Goal: Information Seeking & Learning: Compare options

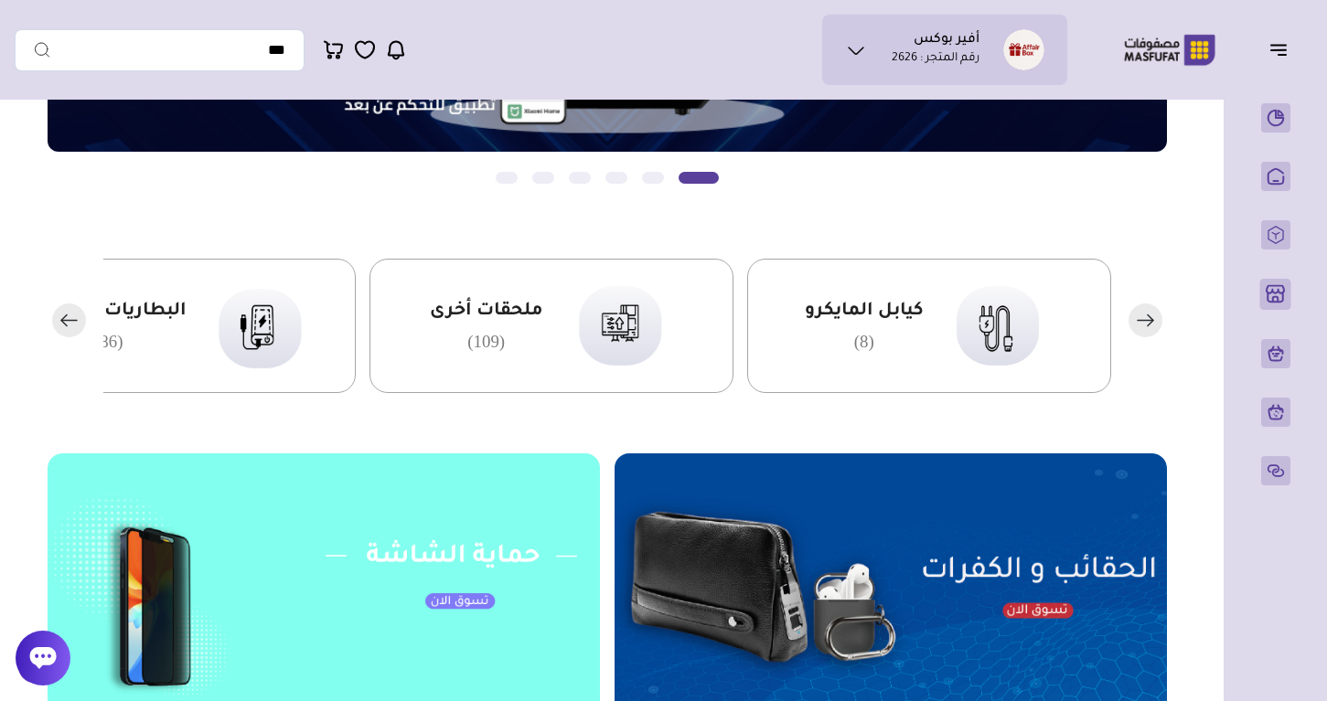
scroll to position [347, 0]
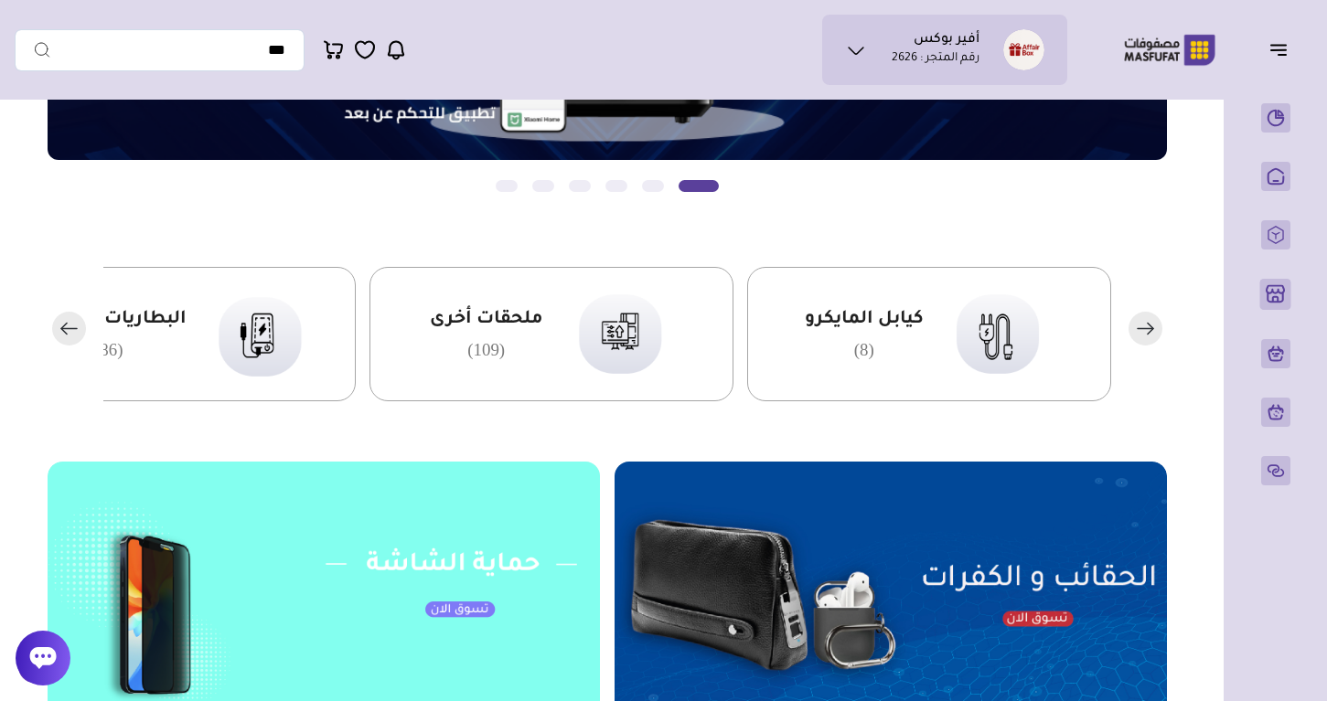
click at [69, 336] on rect "button" at bounding box center [69, 329] width 34 height 34
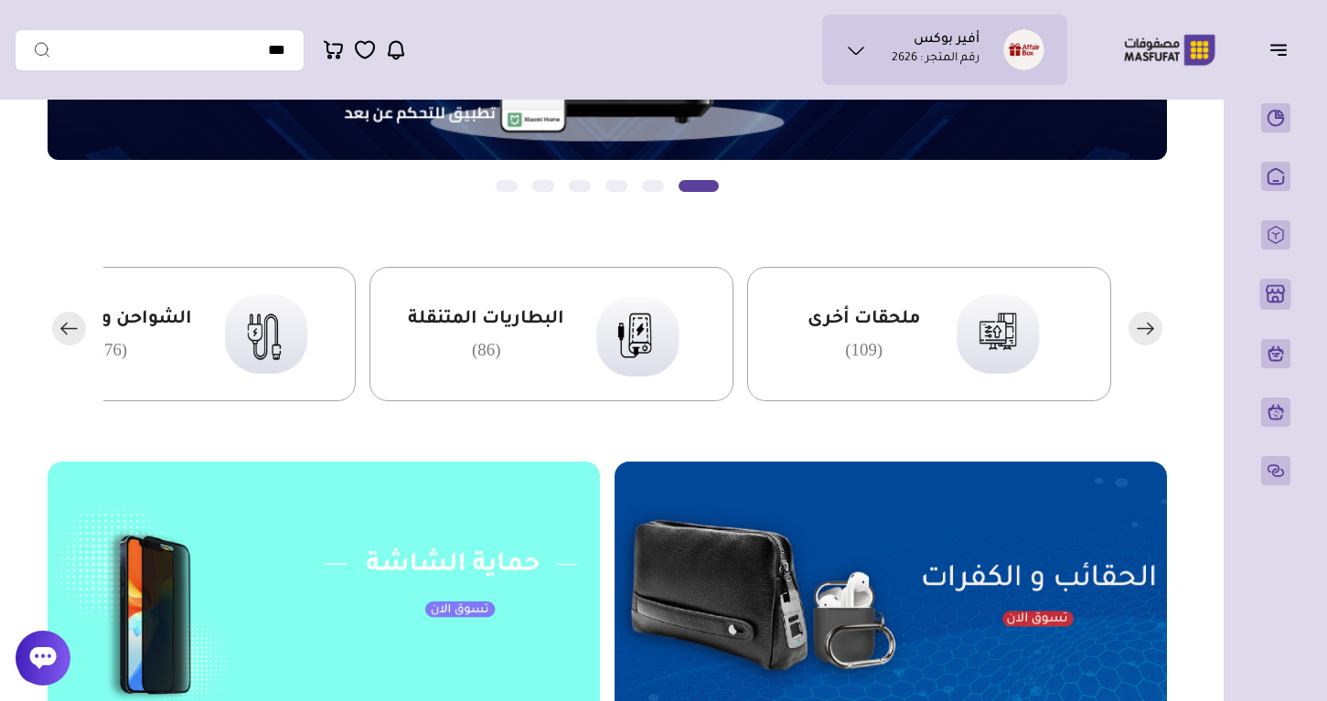
click at [69, 336] on rect "button" at bounding box center [69, 329] width 34 height 34
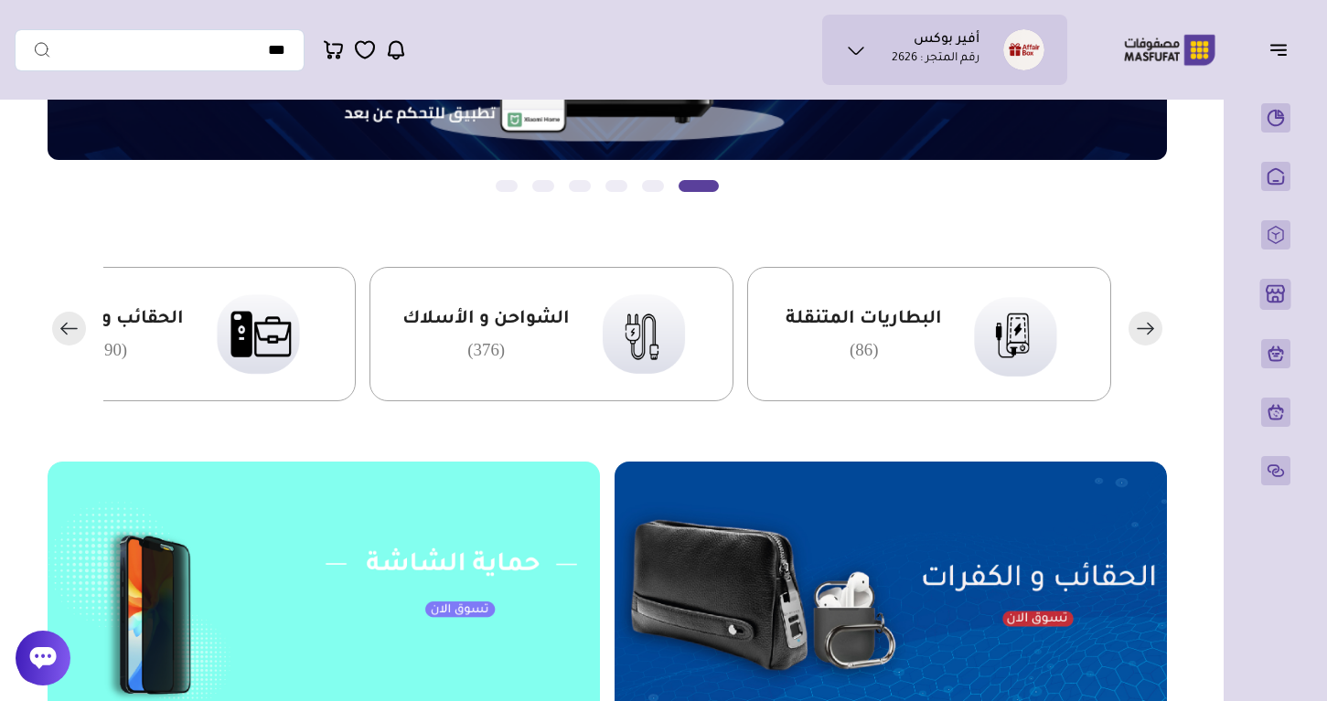
click at [69, 336] on rect "button" at bounding box center [69, 329] width 34 height 34
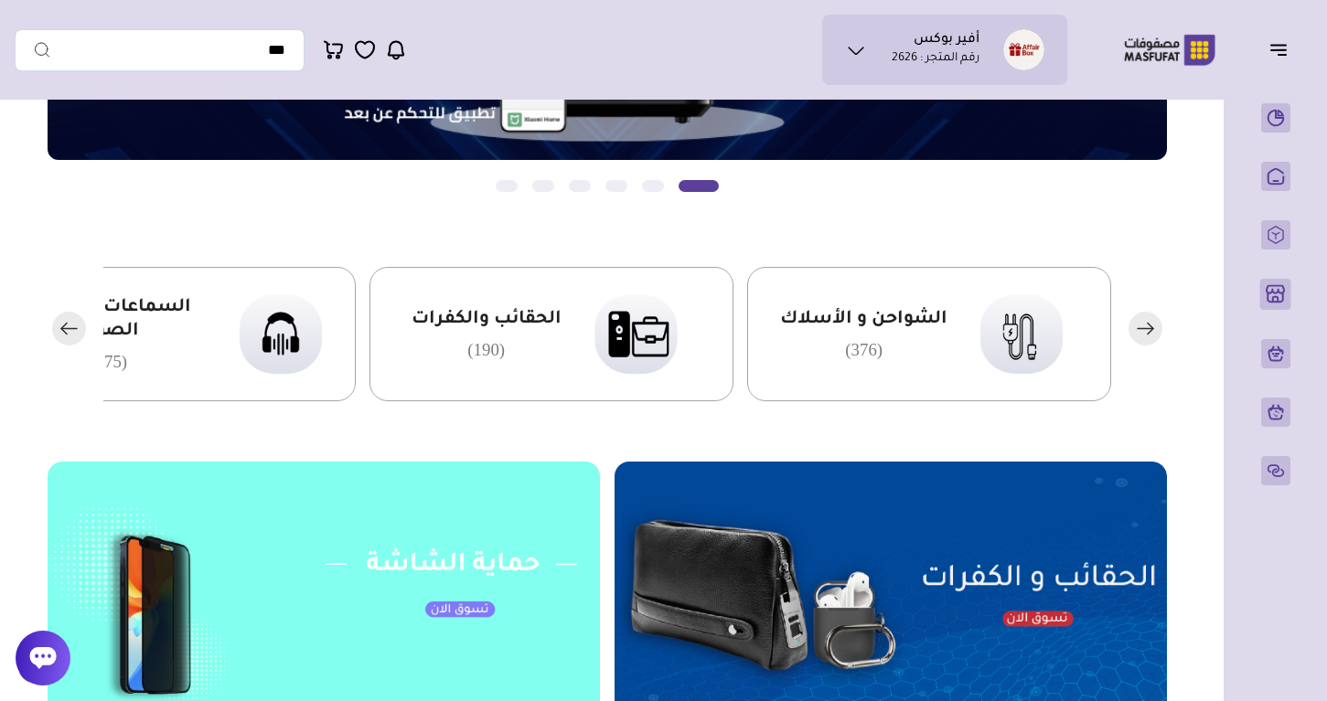
scroll to position [0, -1]
click at [69, 337] on rect "button" at bounding box center [69, 329] width 34 height 34
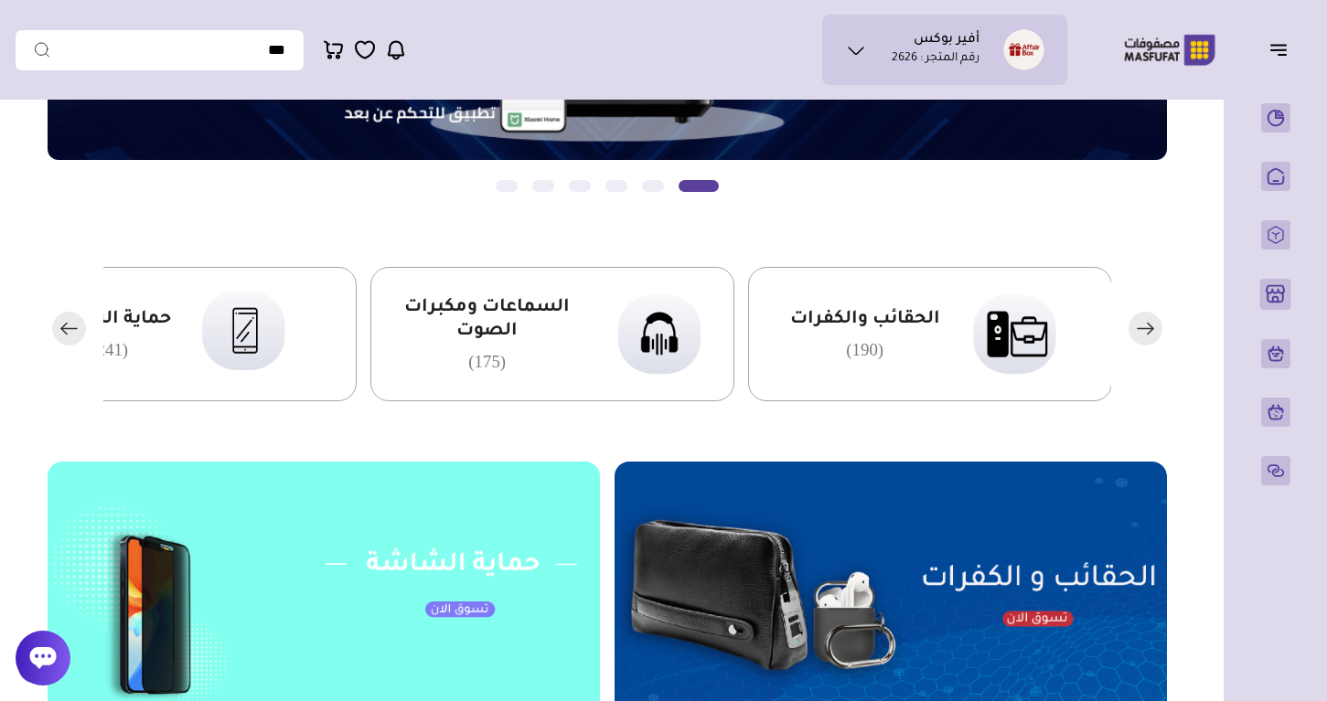
click at [69, 337] on rect "button" at bounding box center [69, 329] width 34 height 34
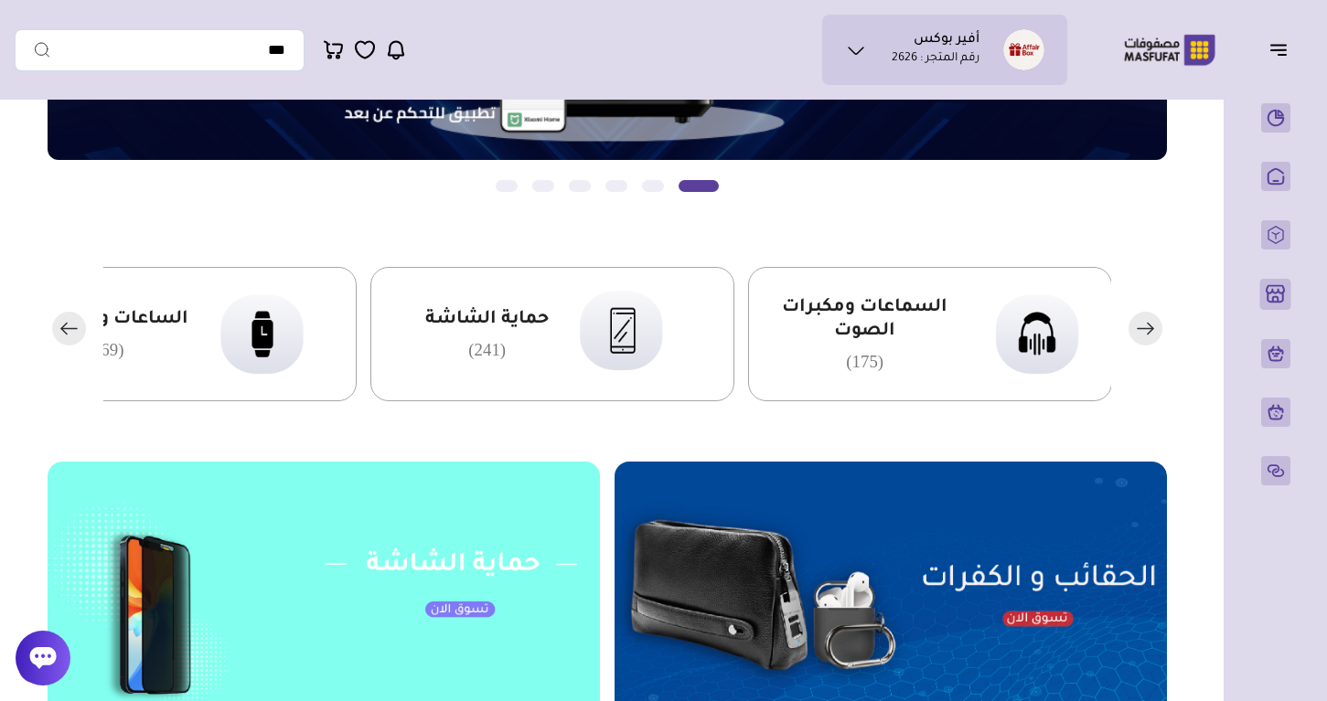
click at [511, 348] on div "حماية الشاشة (241)" at bounding box center [486, 334] width 123 height 52
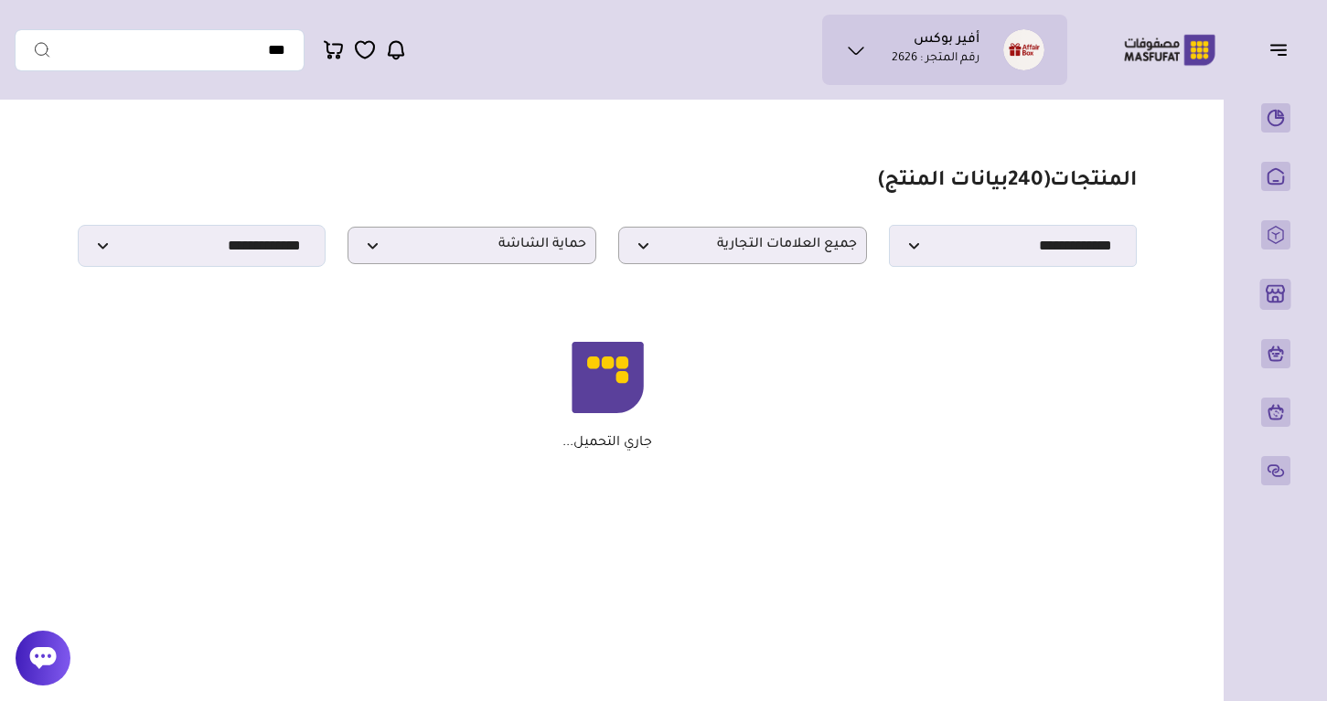
scroll to position [67, 0]
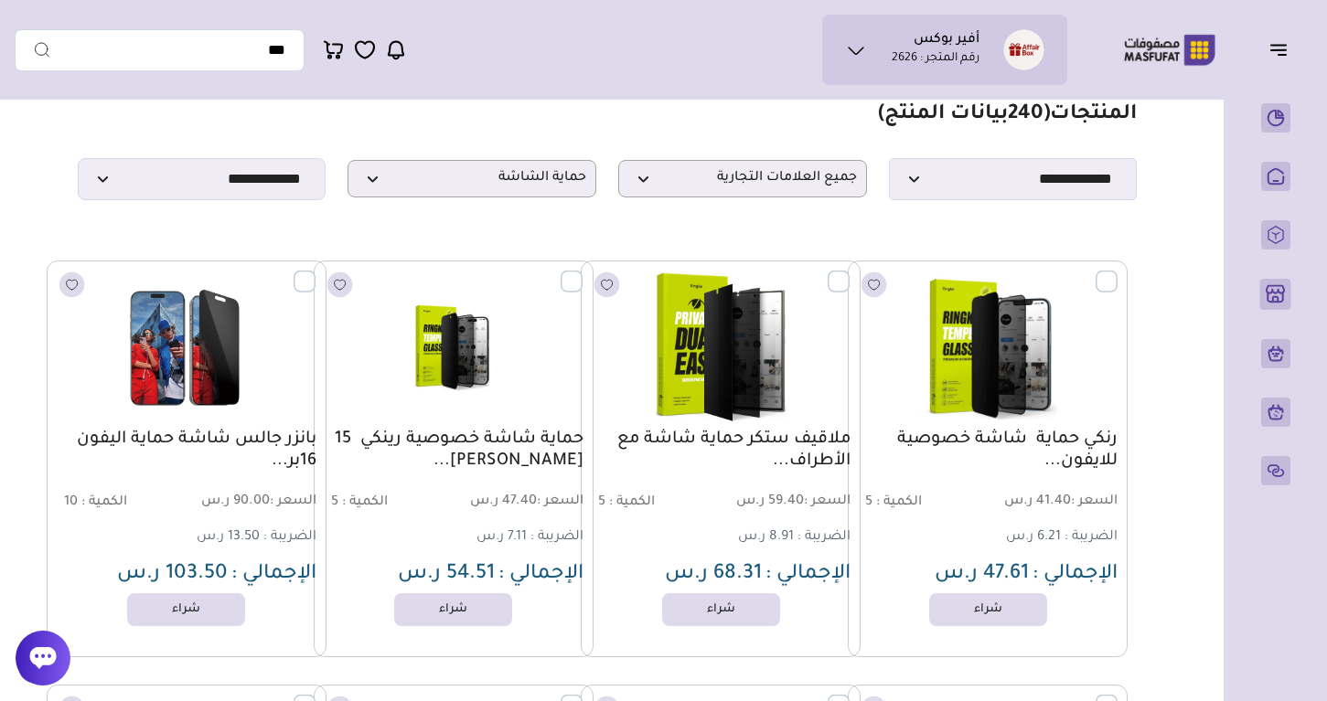
drag, startPoint x: 1122, startPoint y: 433, endPoint x: 1062, endPoint y: 449, distance: 61.4
click at [1062, 449] on div "رنكي حماية شاشة خصوصية للايفون... السعر : 41.40 ر.س الكمية : 5 6.21 ر.س" at bounding box center [988, 459] width 280 height 397
copy link "رنكي حماية شاشة خصوصية للايفون"
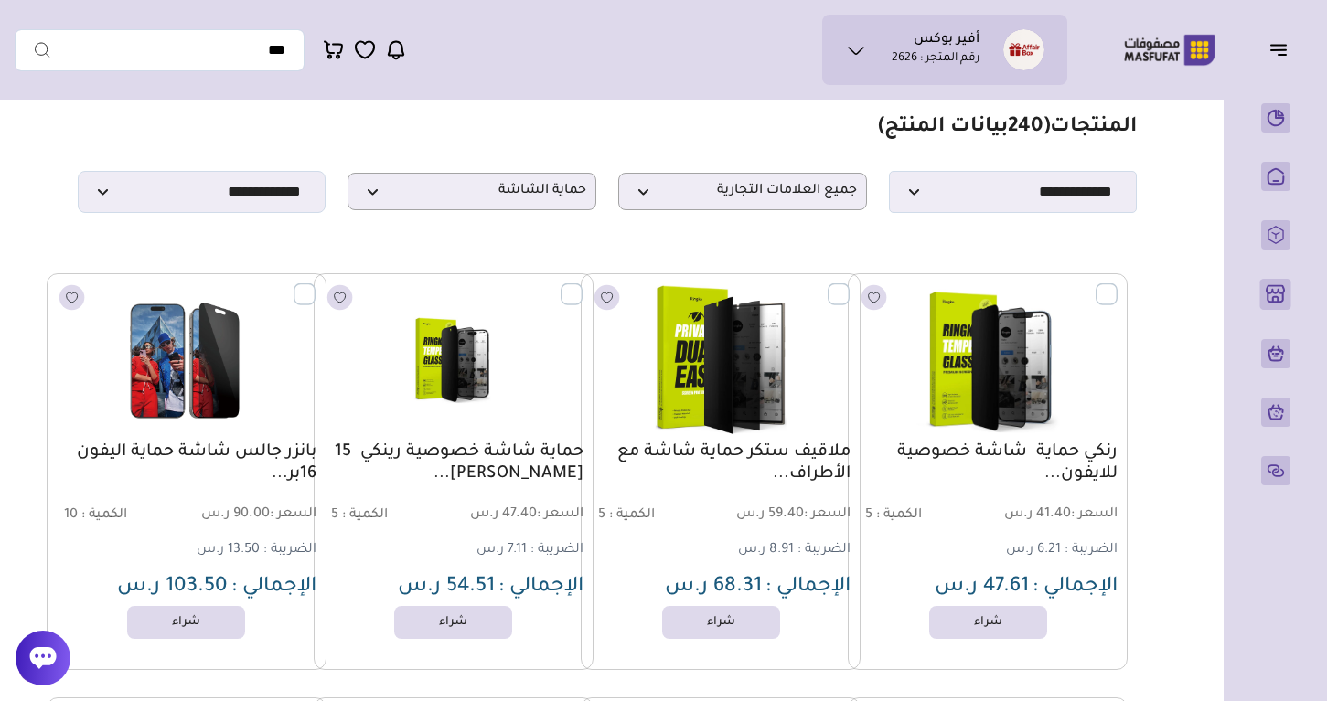
scroll to position [31, 0]
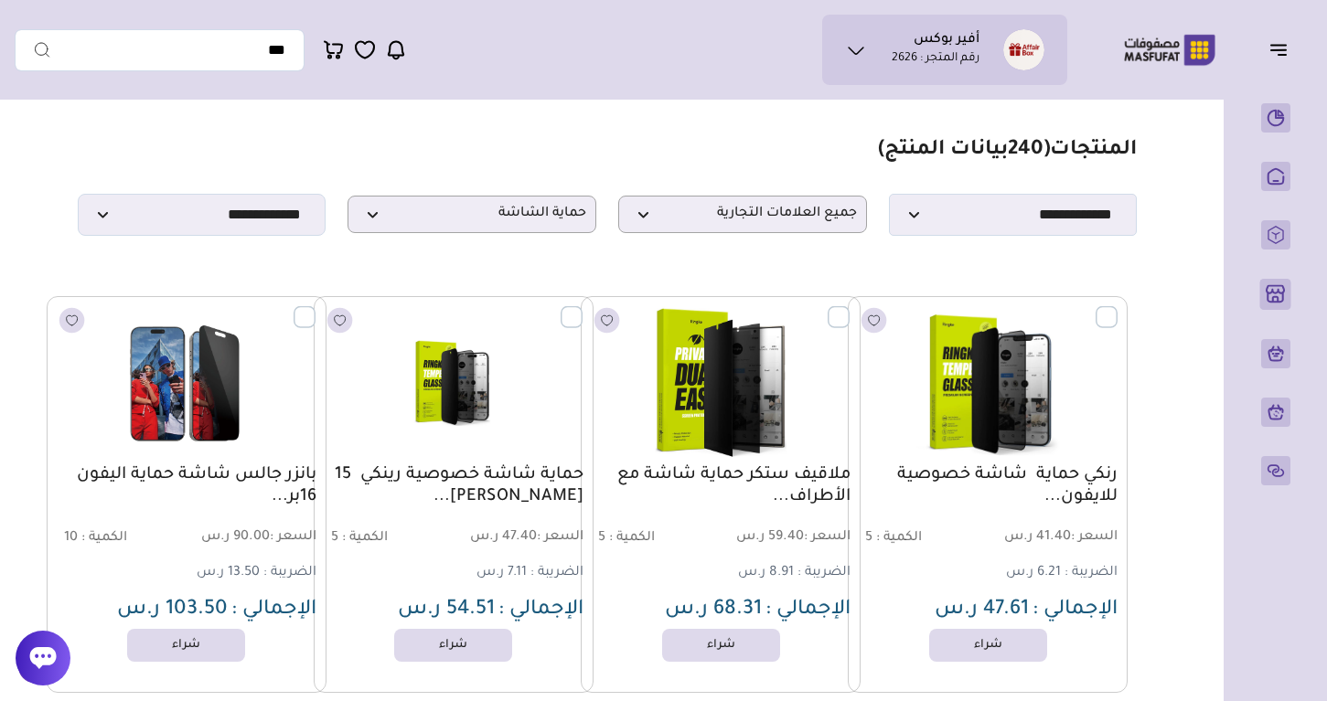
click at [1044, 473] on link "رنكي حماية شاشة خصوصية للايفون..." at bounding box center [988, 486] width 260 height 44
click at [1096, 491] on link "رنكي حماية شاشة خصوصية للايفون..." at bounding box center [988, 486] width 260 height 44
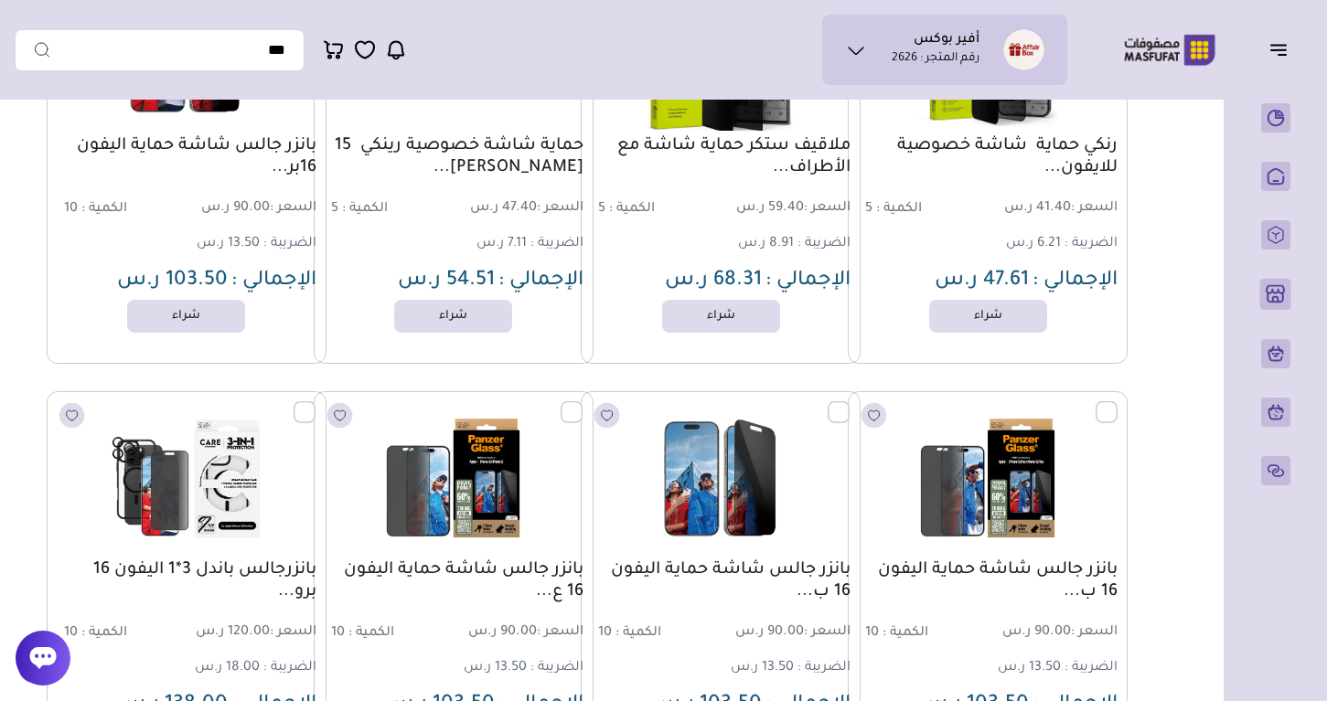
scroll to position [362, 0]
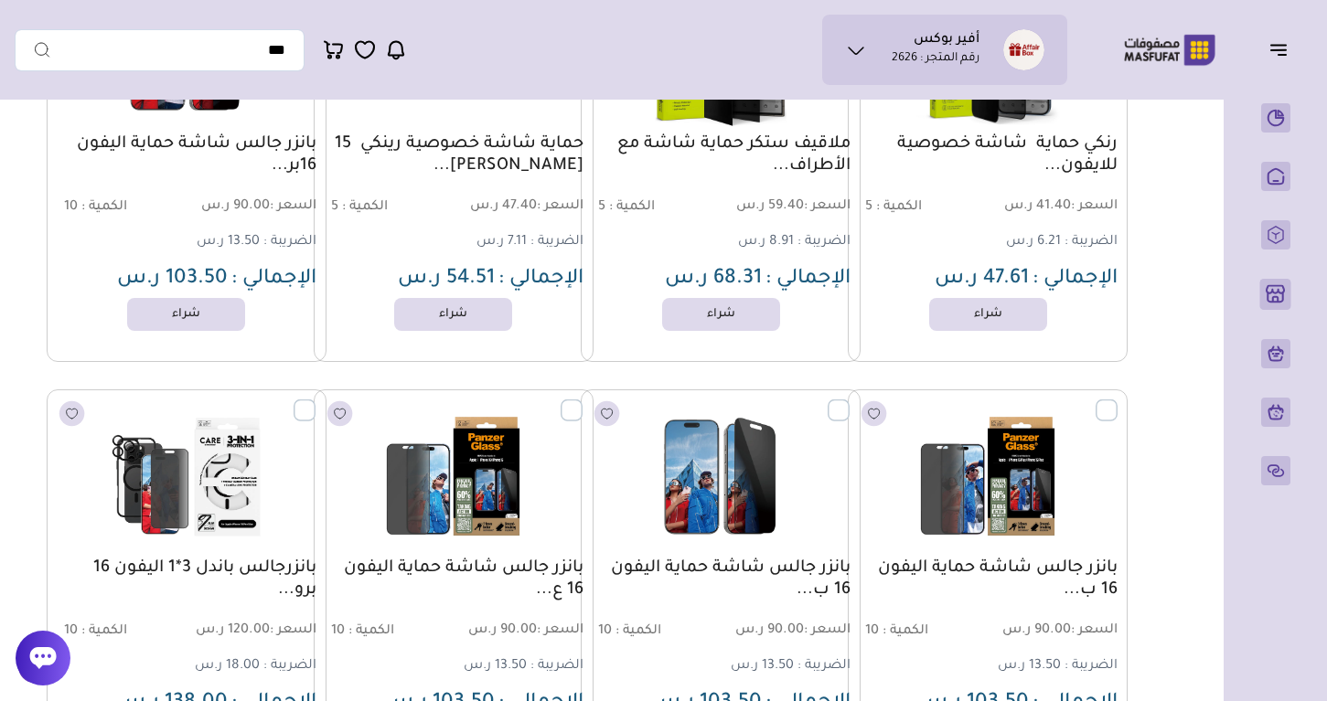
click at [1044, 209] on span "السعر : 41.40 ر.س" at bounding box center [1053, 206] width 128 height 17
click at [973, 225] on div "رنكي حماية شاشة خصوصية للايفون... السعر : 41.40 ر.س الكمية : 5 الضريبة : 6.21 ر…" at bounding box center [988, 213] width 260 height 160
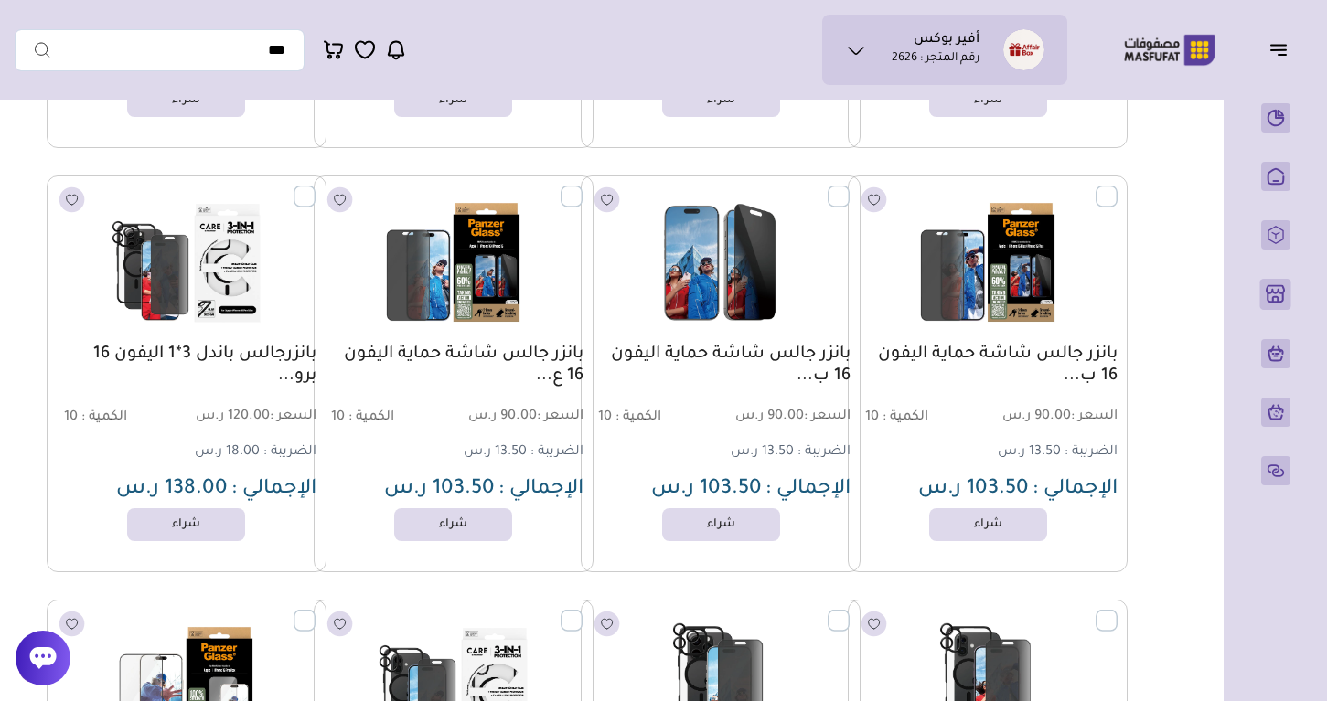
scroll to position [577, 0]
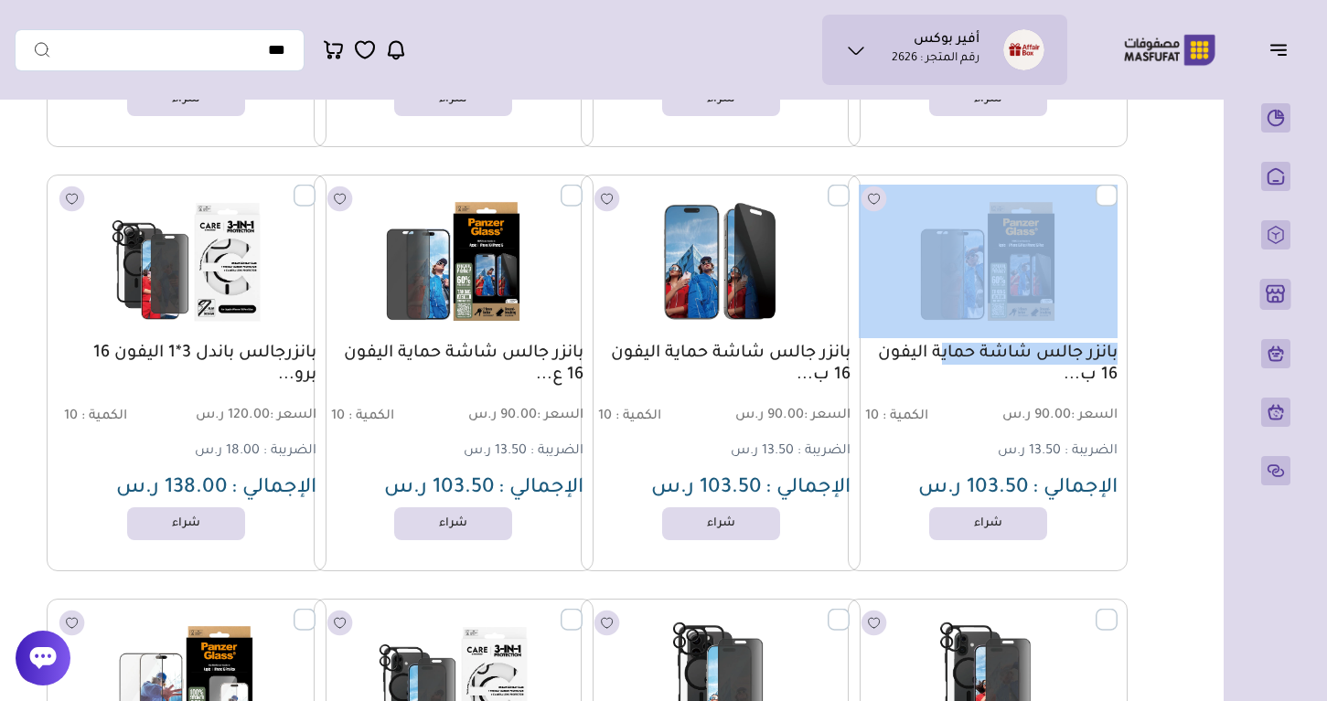
drag, startPoint x: 1122, startPoint y: 337, endPoint x: 1098, endPoint y: 362, distance: 34.3
click at [1097, 362] on div "بانزر جالس شاشة حماية اليفون 16 ب... السعر : 90.00 ر.س الكمية : 10 13.50 ر.س" at bounding box center [988, 373] width 280 height 397
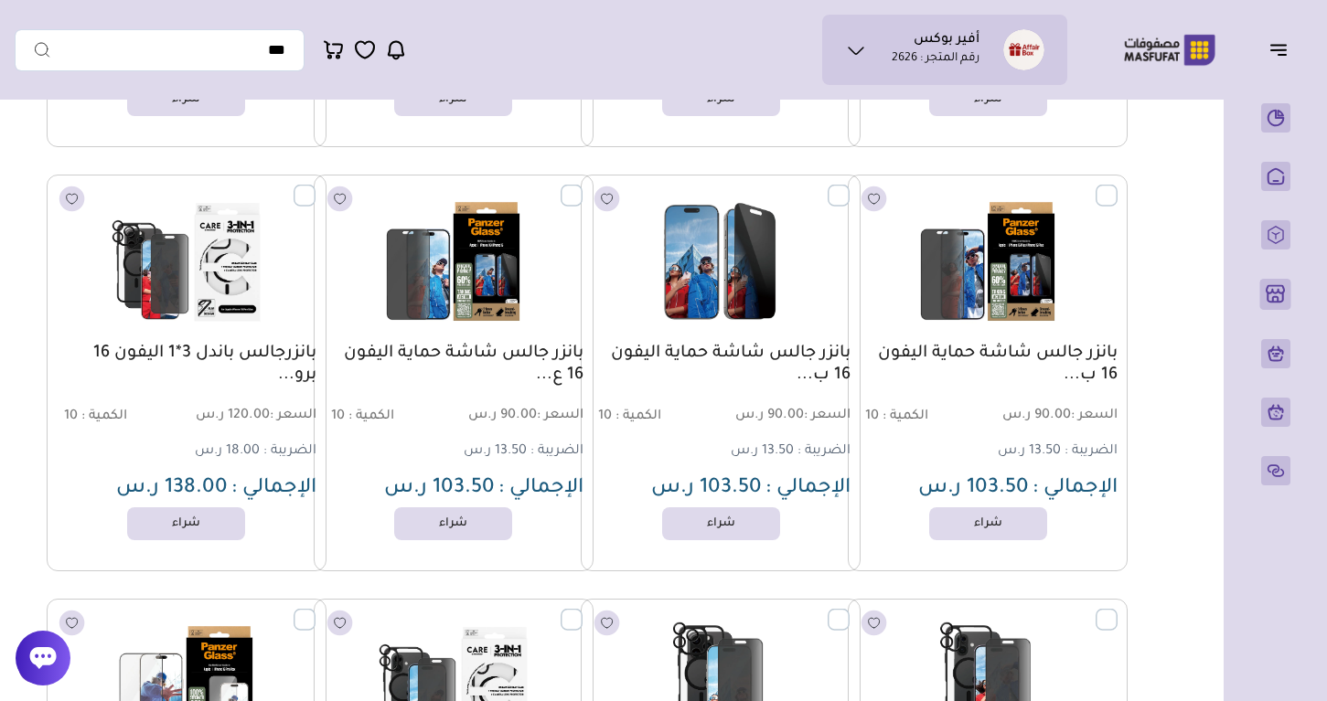
drag, startPoint x: 1122, startPoint y: 353, endPoint x: 864, endPoint y: 359, distance: 257.9
click at [864, 359] on div "بانزر جالس شاشة حماية اليفون 16 ب... السعر : 90.00 ر.س الكمية : 10 13.50 ر.س" at bounding box center [988, 373] width 280 height 397
copy link "بانزر جالس شاشة حماية اليفون 1"
click at [1073, 353] on link "بانزر جالس شاشة حماية اليفون 16 ب..." at bounding box center [988, 365] width 260 height 44
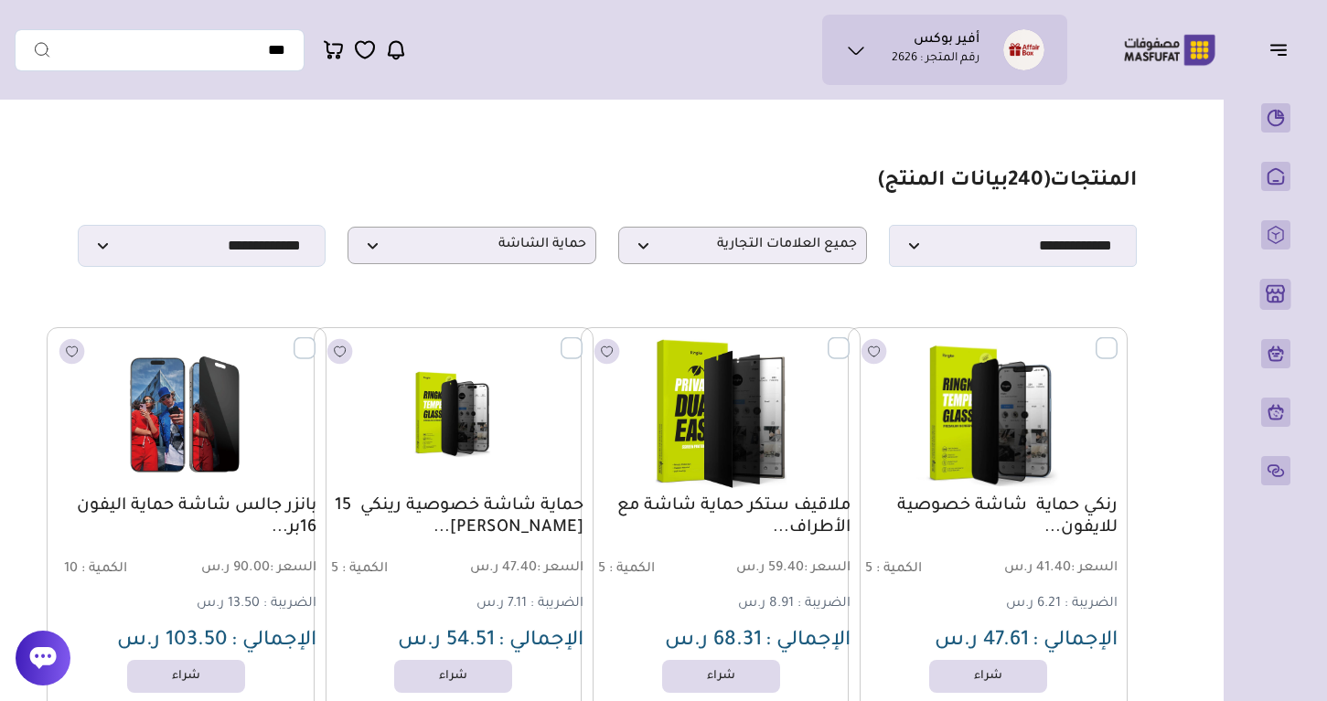
scroll to position [0, 0]
click at [261, 45] on input "text" at bounding box center [160, 50] width 290 height 42
type input "*"
type input "***"
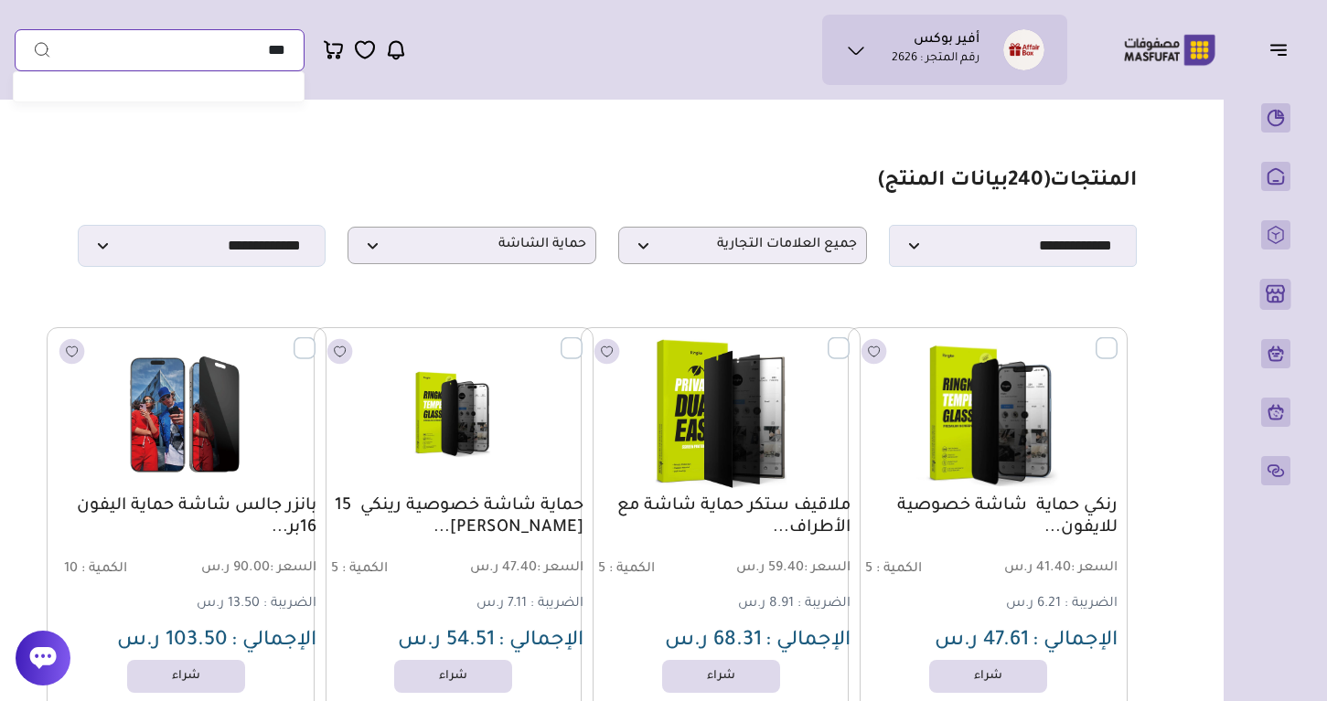
click at [33, 49] on button "submit" at bounding box center [33, 50] width 37 height 42
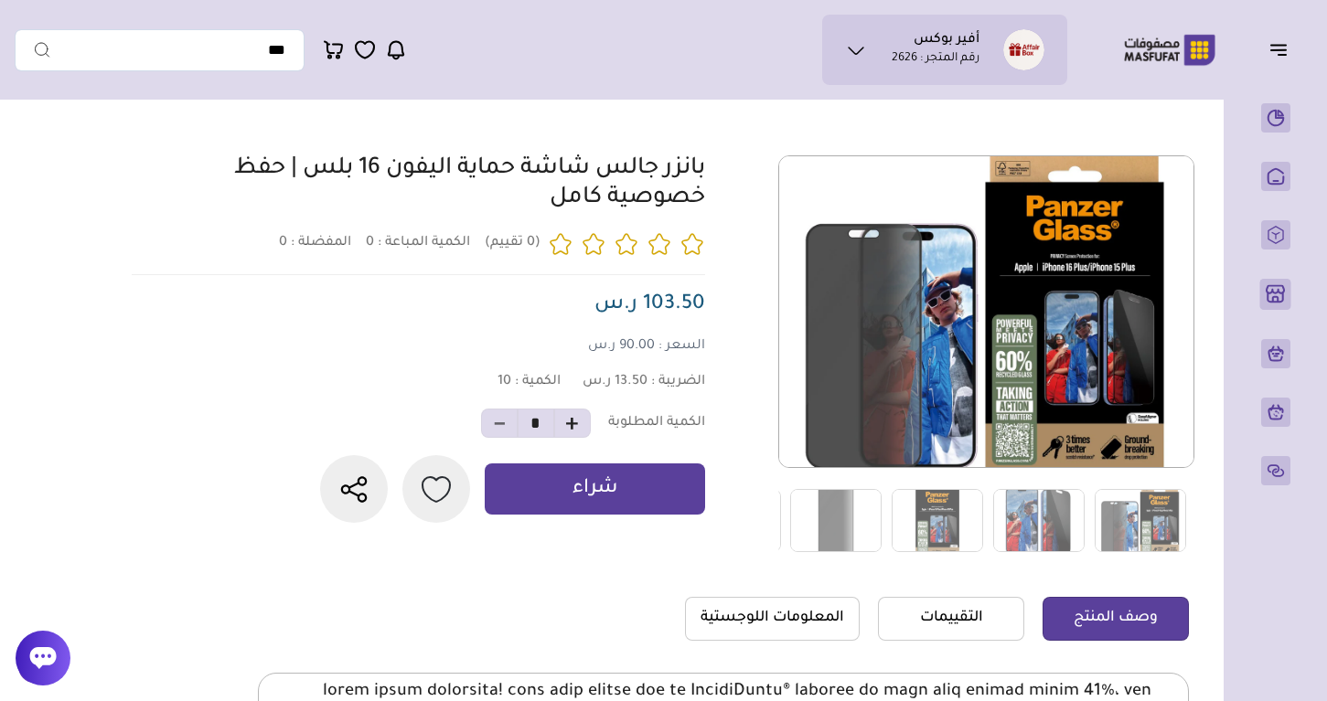
scroll to position [101, 0]
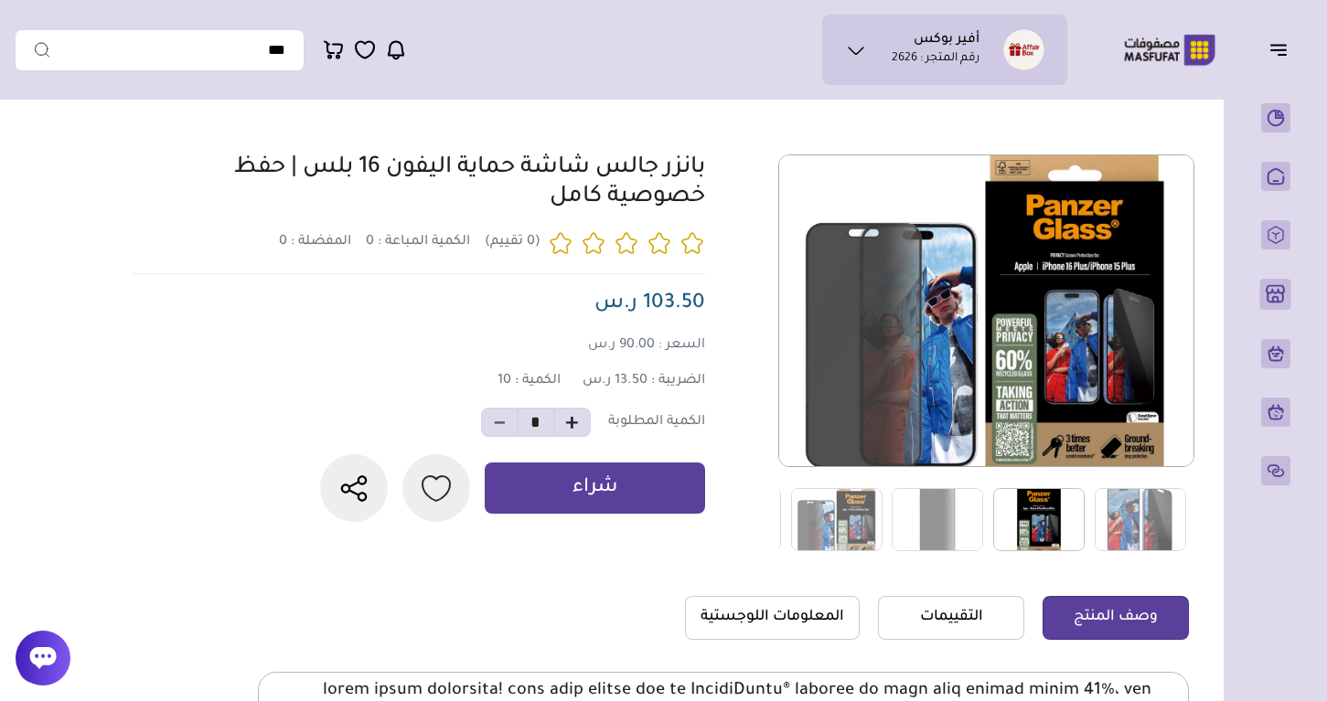
click at [1066, 512] on img at bounding box center [1038, 519] width 91 height 63
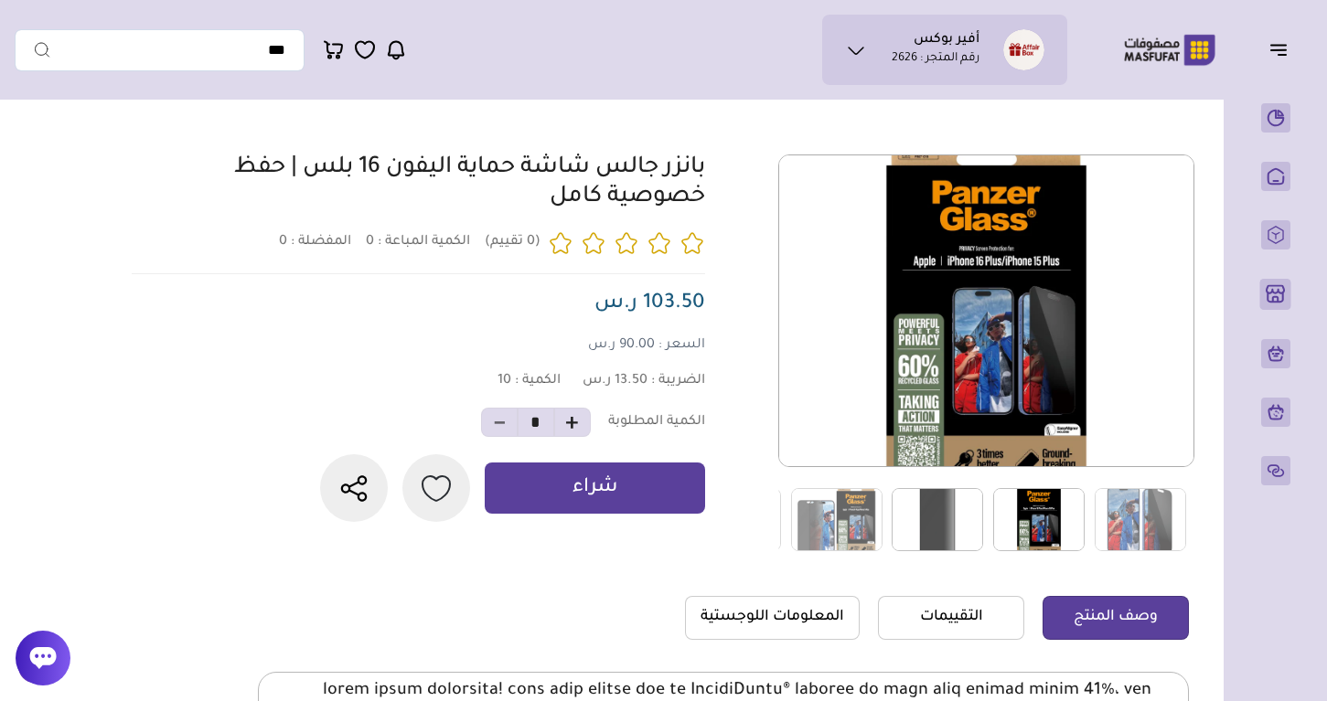
click at [979, 498] on img at bounding box center [936, 519] width 91 height 63
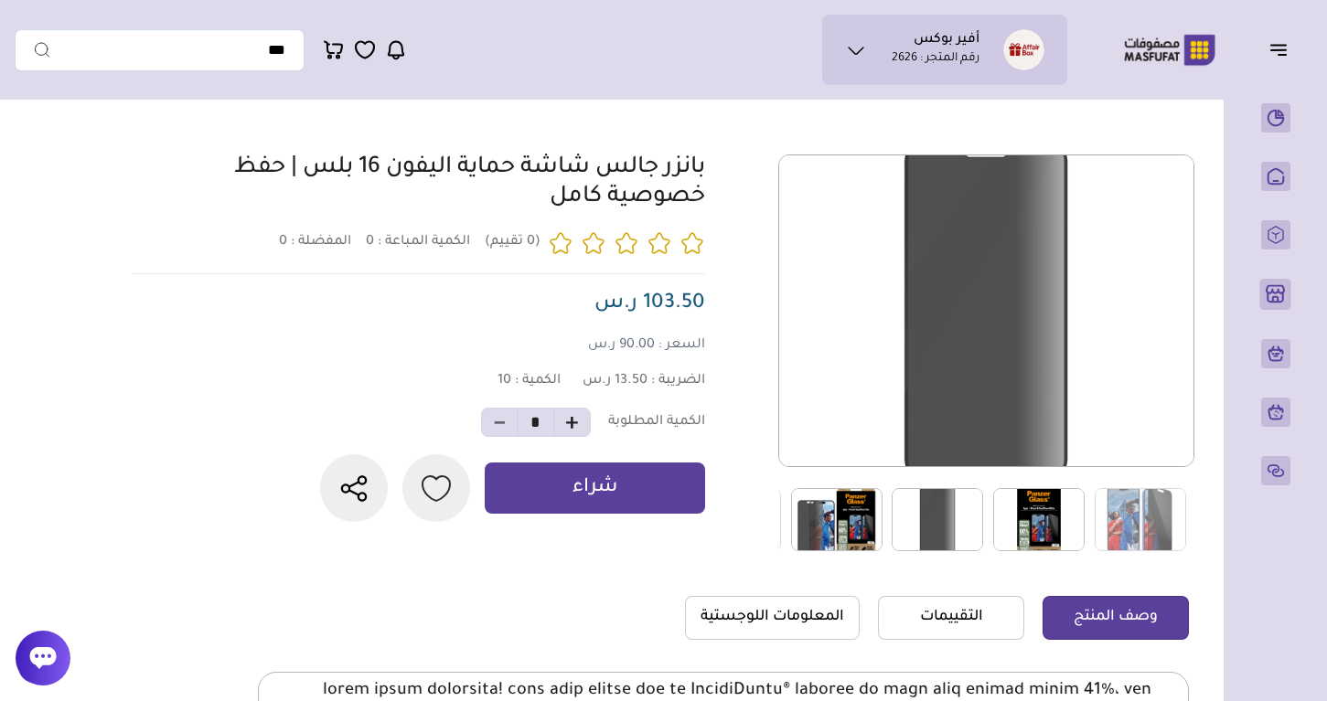
click at [860, 520] on img at bounding box center [836, 519] width 91 height 63
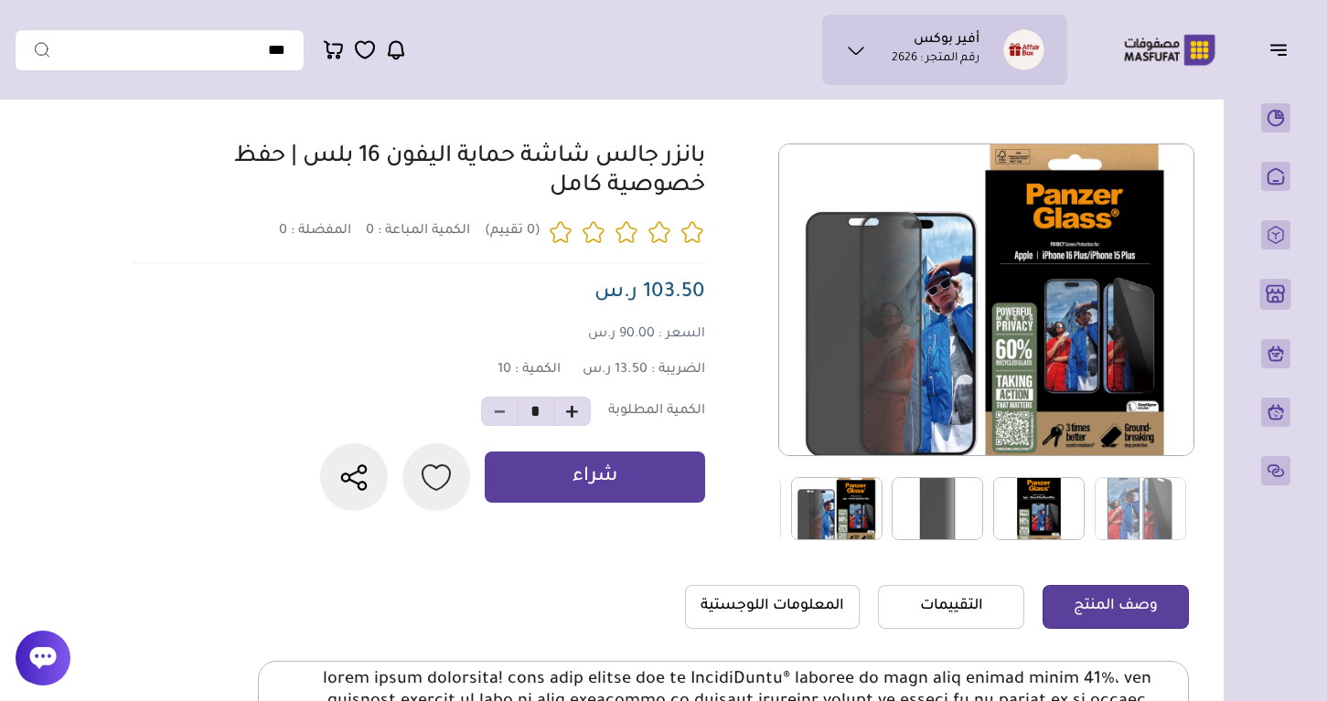
scroll to position [112, 0]
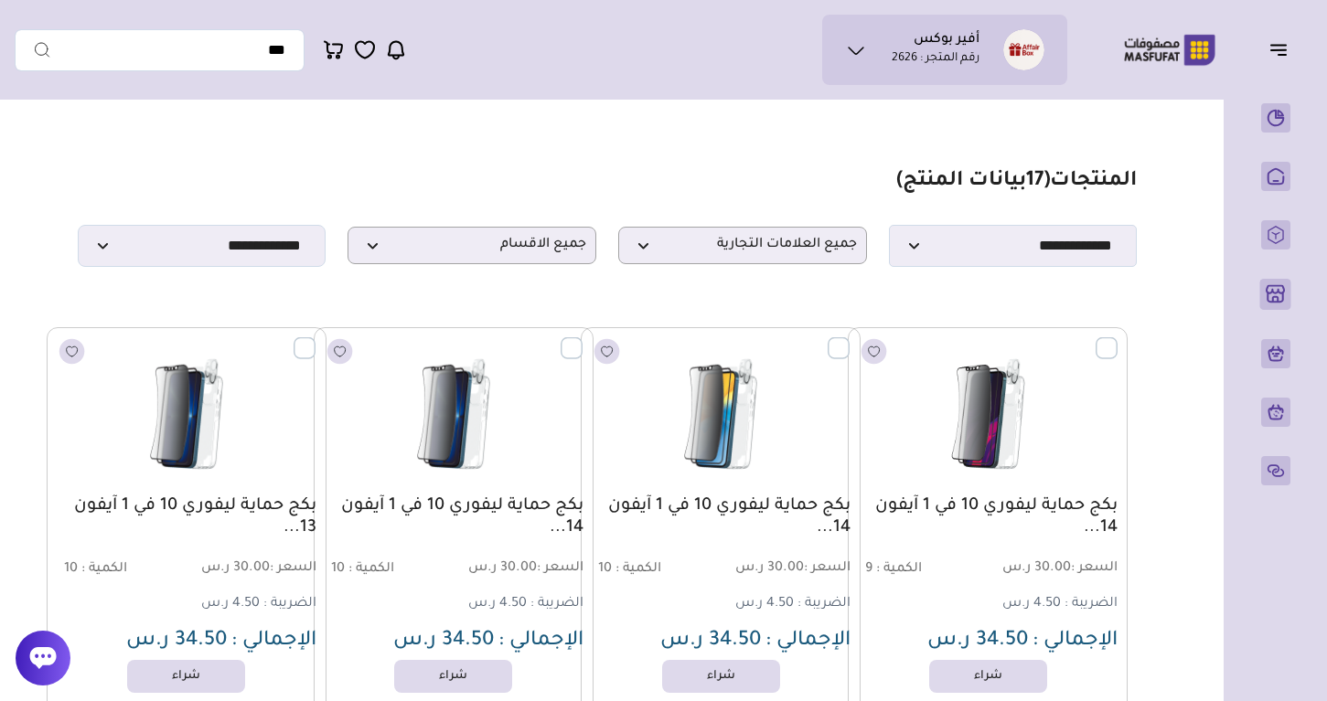
drag, startPoint x: 1124, startPoint y: 500, endPoint x: 1104, endPoint y: 525, distance: 31.3
click at [1104, 525] on div "بكج حماية ليفوري 10 في 1 آيفون 14... السعر : 30.00 ر.س الكمية : 9" at bounding box center [988, 525] width 280 height 397
copy link "بكج حماية ليفوري 10 في 1 آيفون 14"
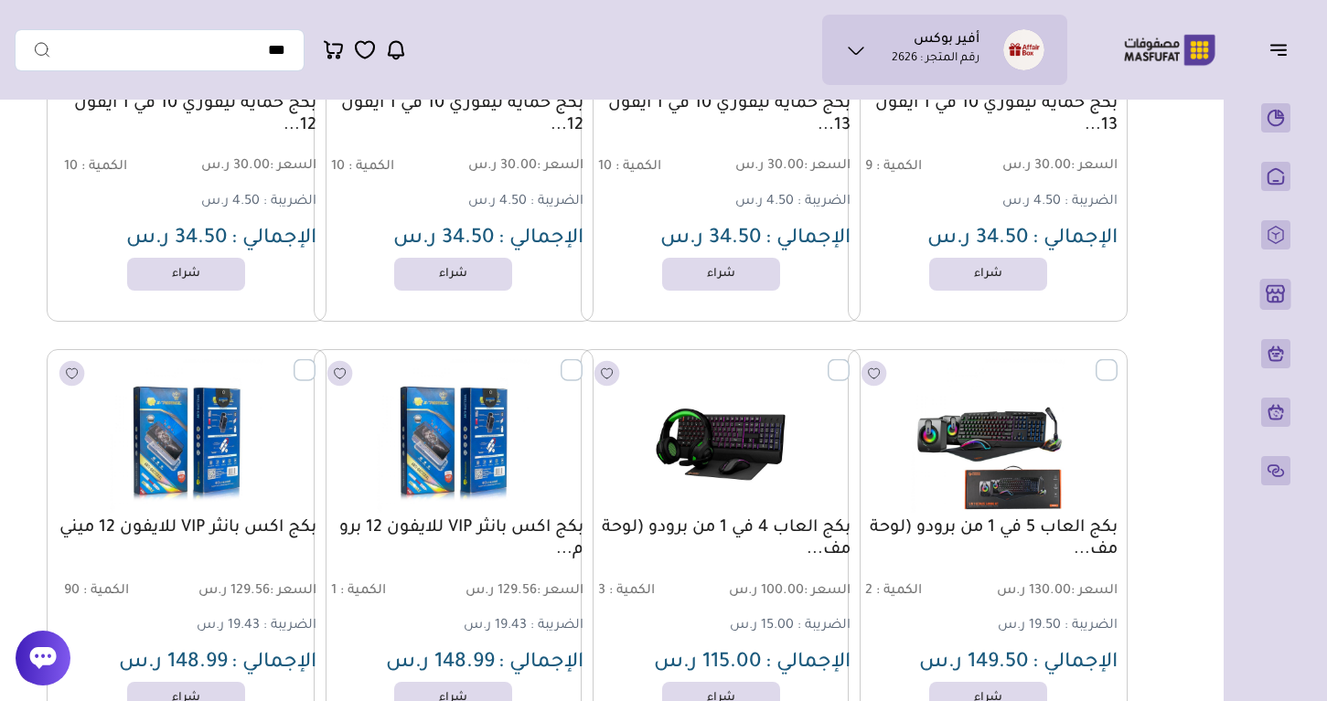
scroll to position [1018, 0]
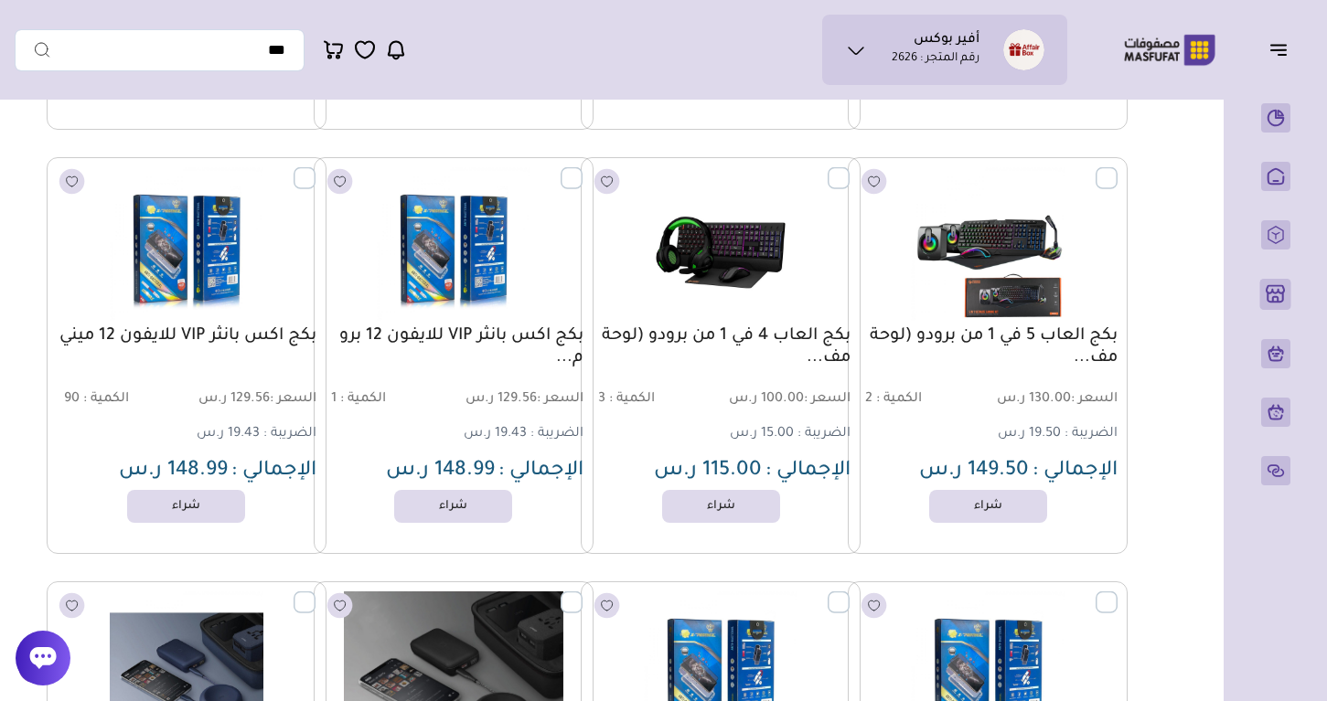
drag, startPoint x: 584, startPoint y: 336, endPoint x: 347, endPoint y: 345, distance: 237.0
click at [347, 345] on div "بكج حماية بكج اكس بانثر VIP للايفون 12 برو م... السعر : 129.56 ر.س 1" at bounding box center [454, 355] width 280 height 397
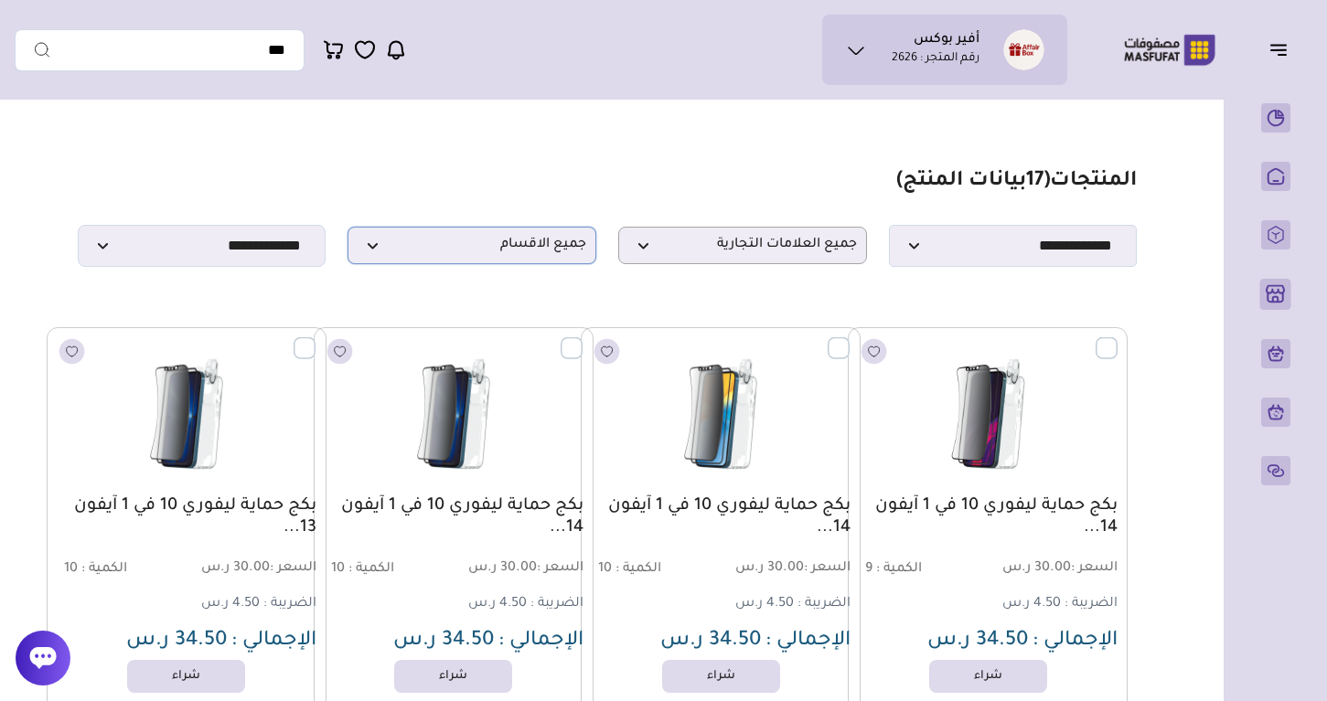
scroll to position [0, 0]
click at [555, 245] on span "جميع الاقسام" at bounding box center [471, 245] width 229 height 17
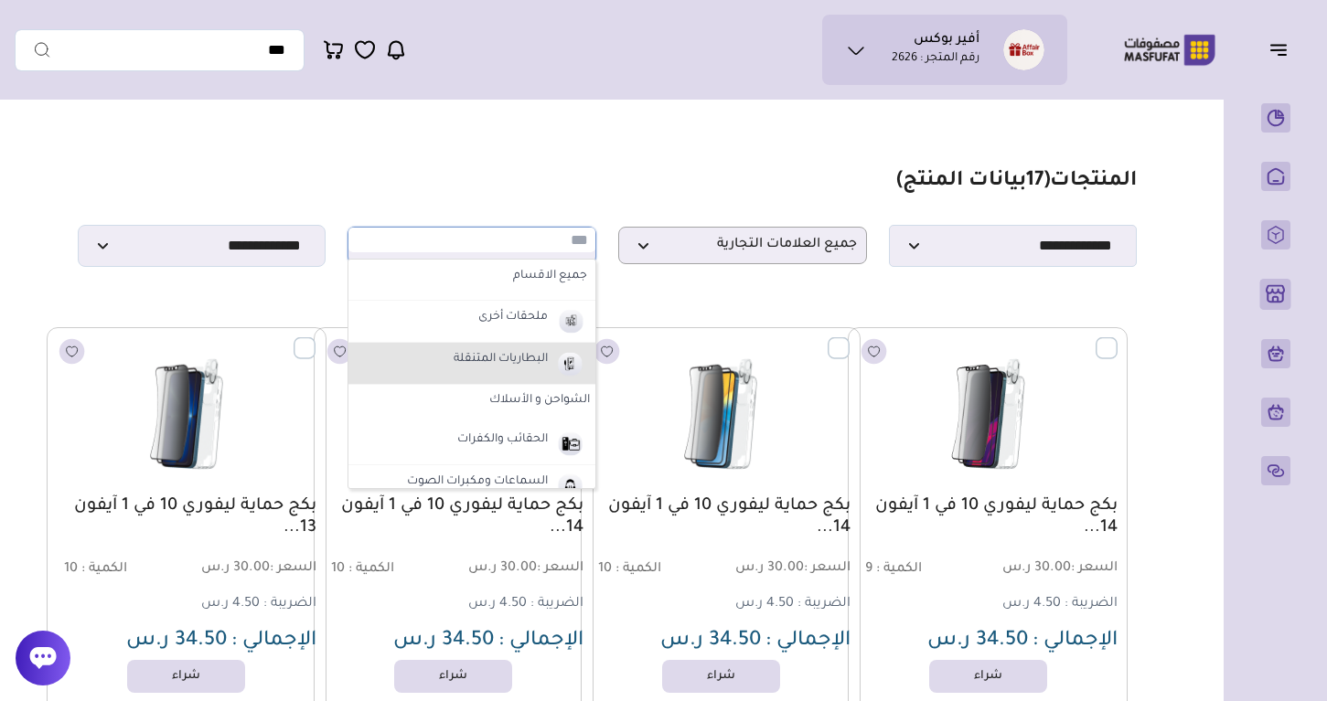
click at [527, 363] on label "البطاريات المتنقلة" at bounding box center [501, 360] width 100 height 24
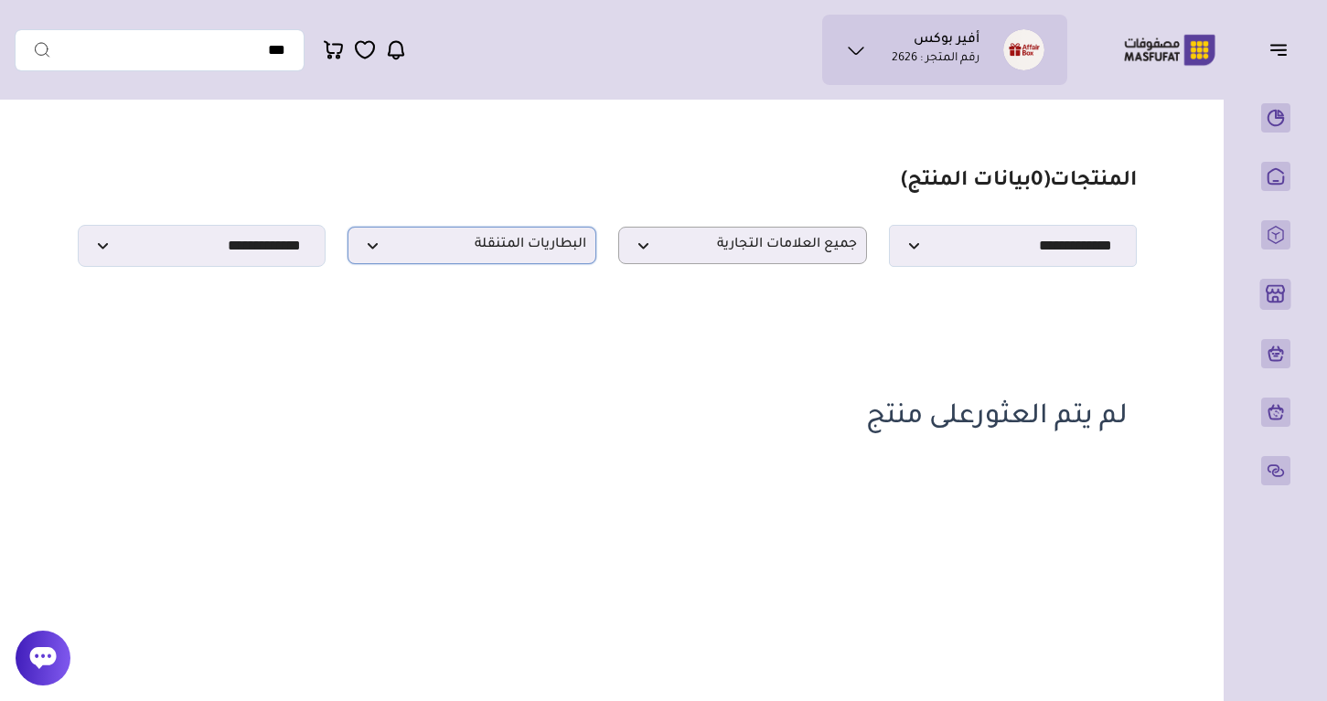
click at [496, 248] on span "البطاريات المتنقلة" at bounding box center [471, 245] width 229 height 17
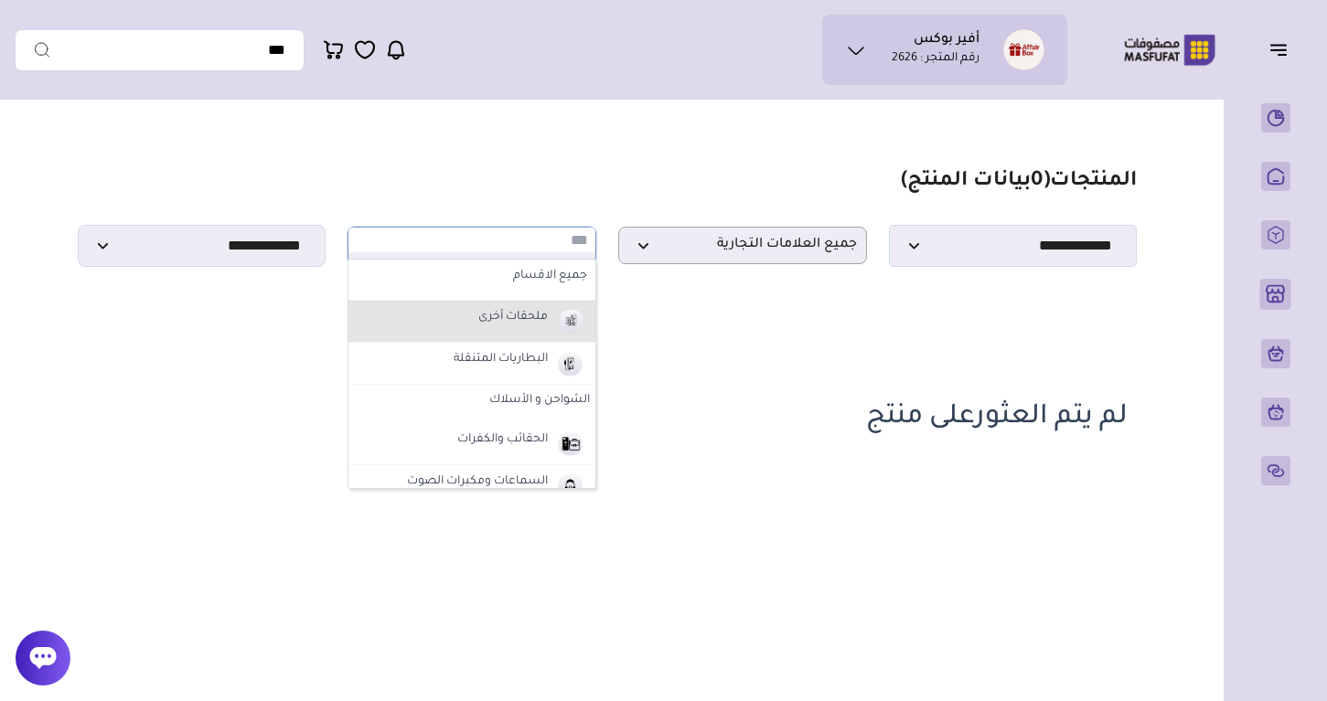
click at [507, 328] on label "ملحقات أخرى" at bounding box center [512, 318] width 75 height 24
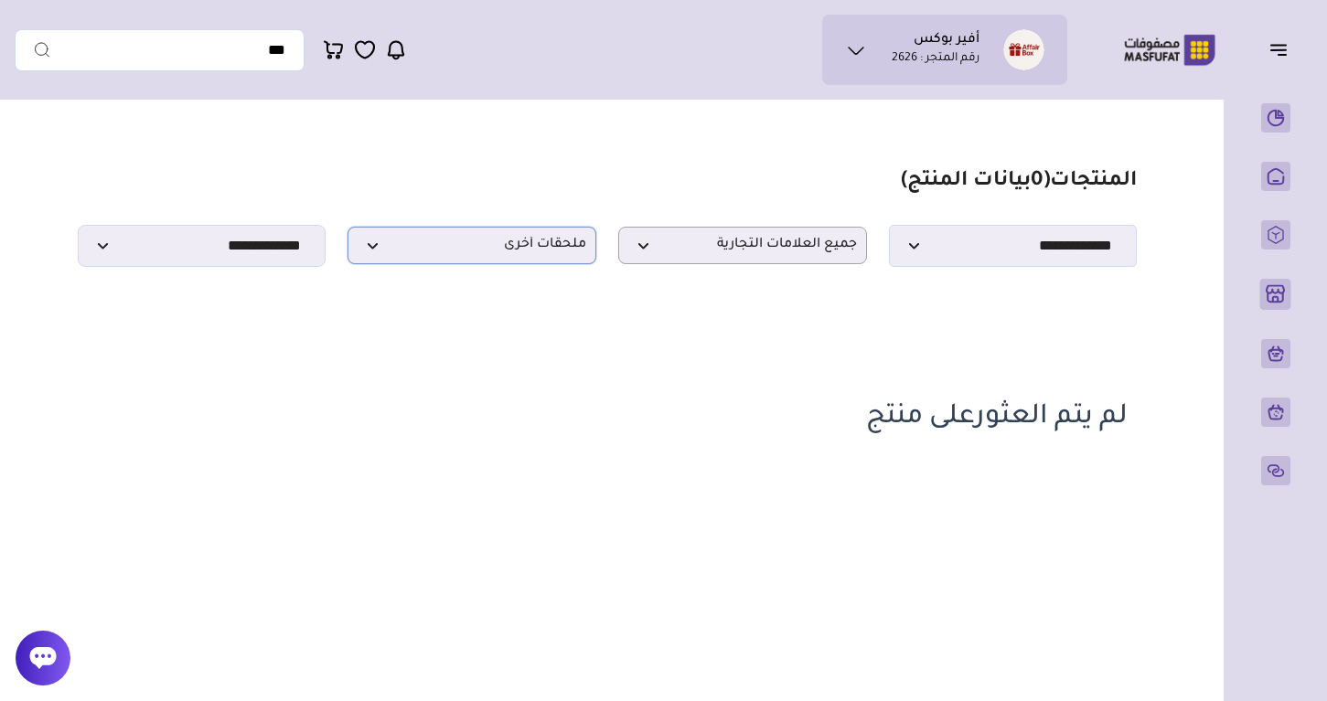
click at [493, 250] on span "ملحقات أخرى" at bounding box center [471, 245] width 229 height 17
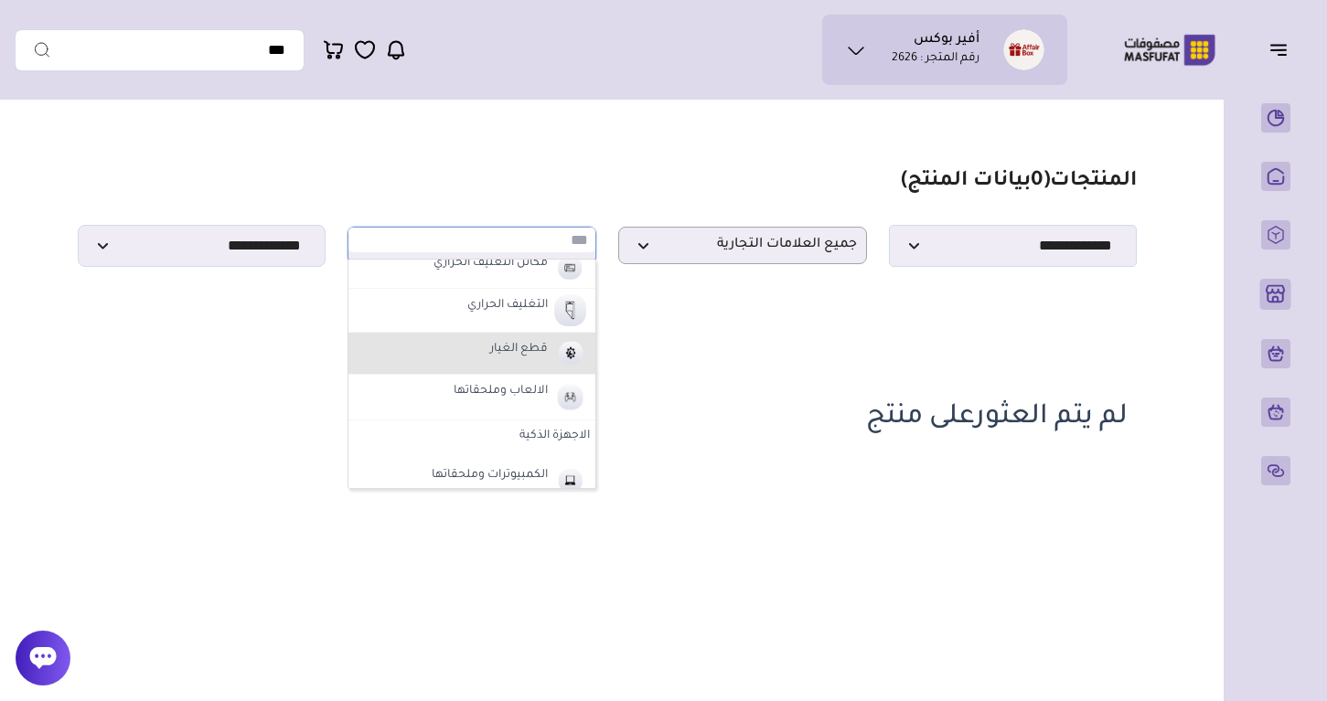
scroll to position [584, 0]
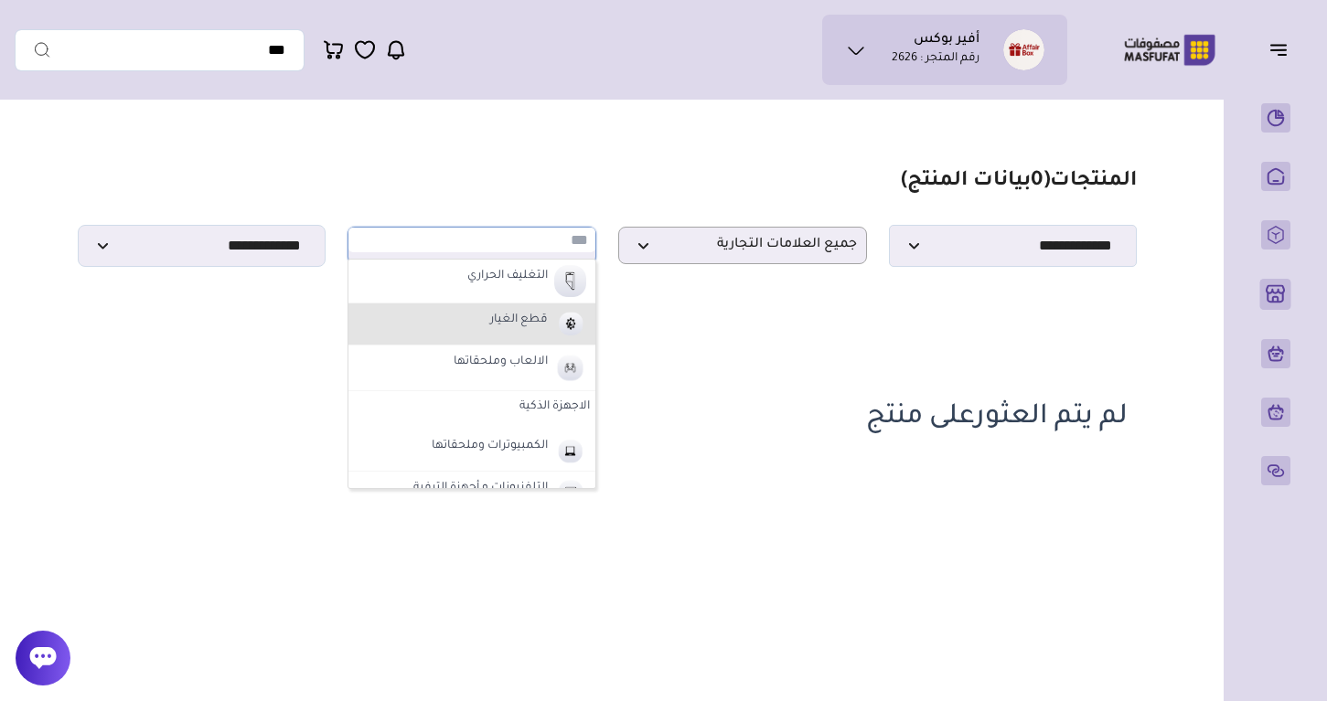
click at [520, 319] on label "قطع الغيار" at bounding box center [518, 321] width 63 height 24
select select "**"
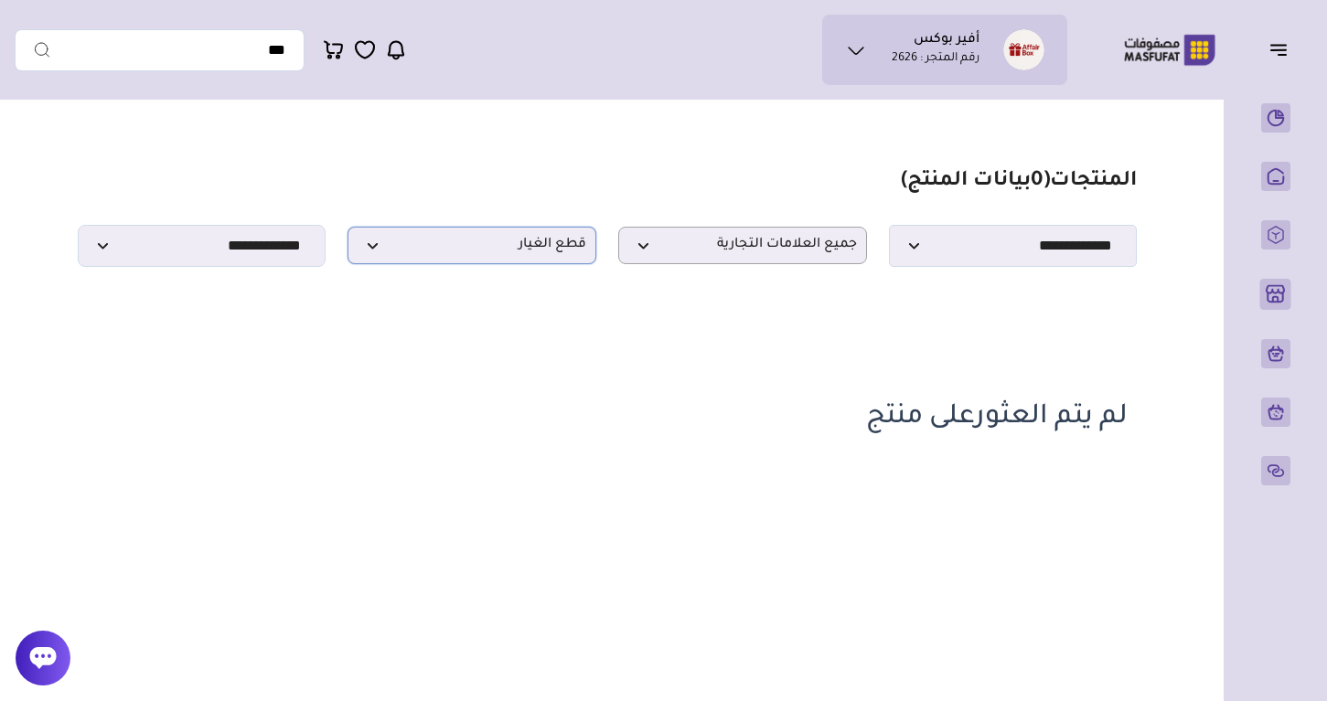
click at [529, 251] on span "قطع الغيار" at bounding box center [471, 245] width 229 height 17
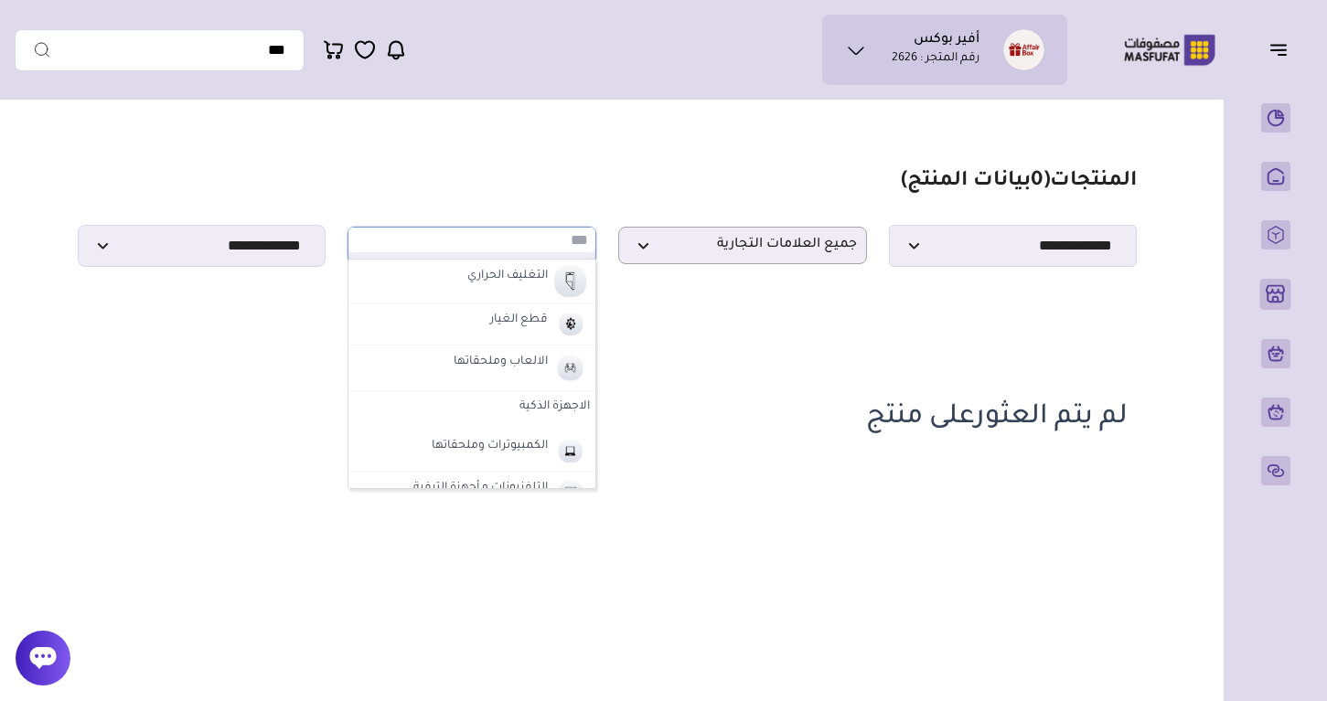
click at [1147, 43] on img at bounding box center [1169, 50] width 117 height 36
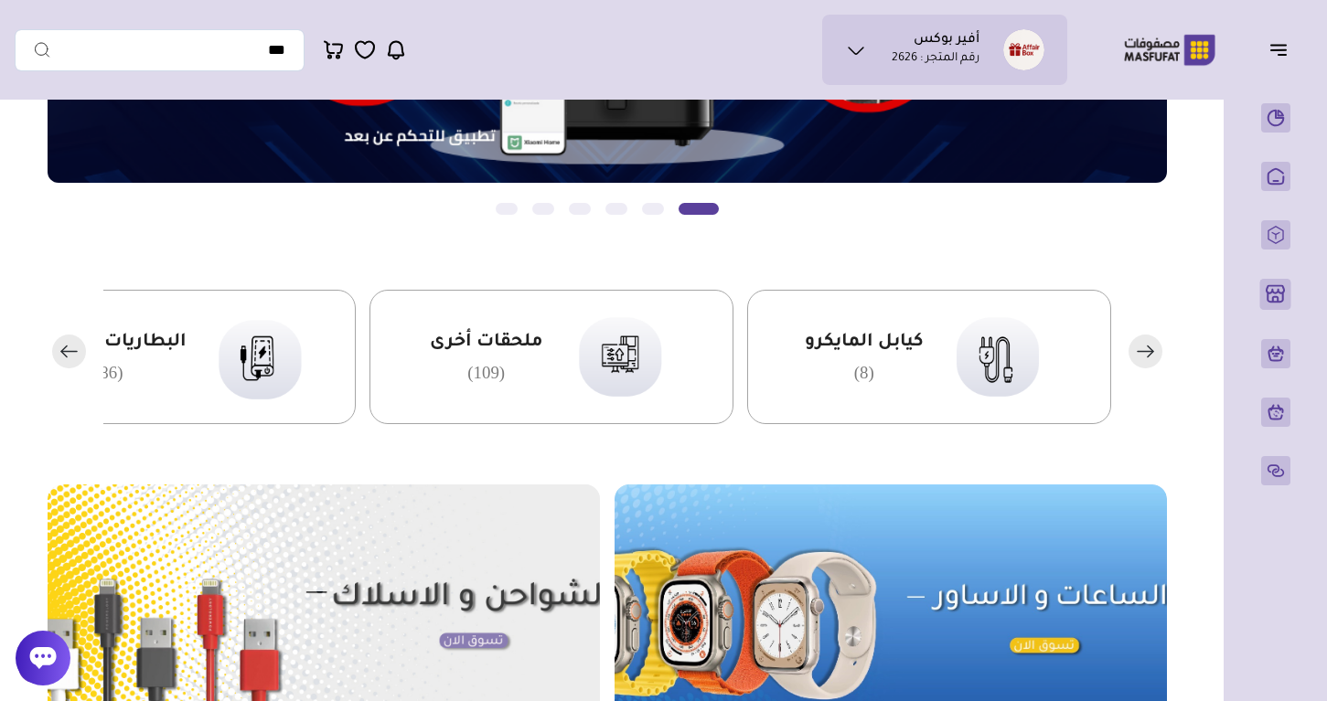
scroll to position [344, 0]
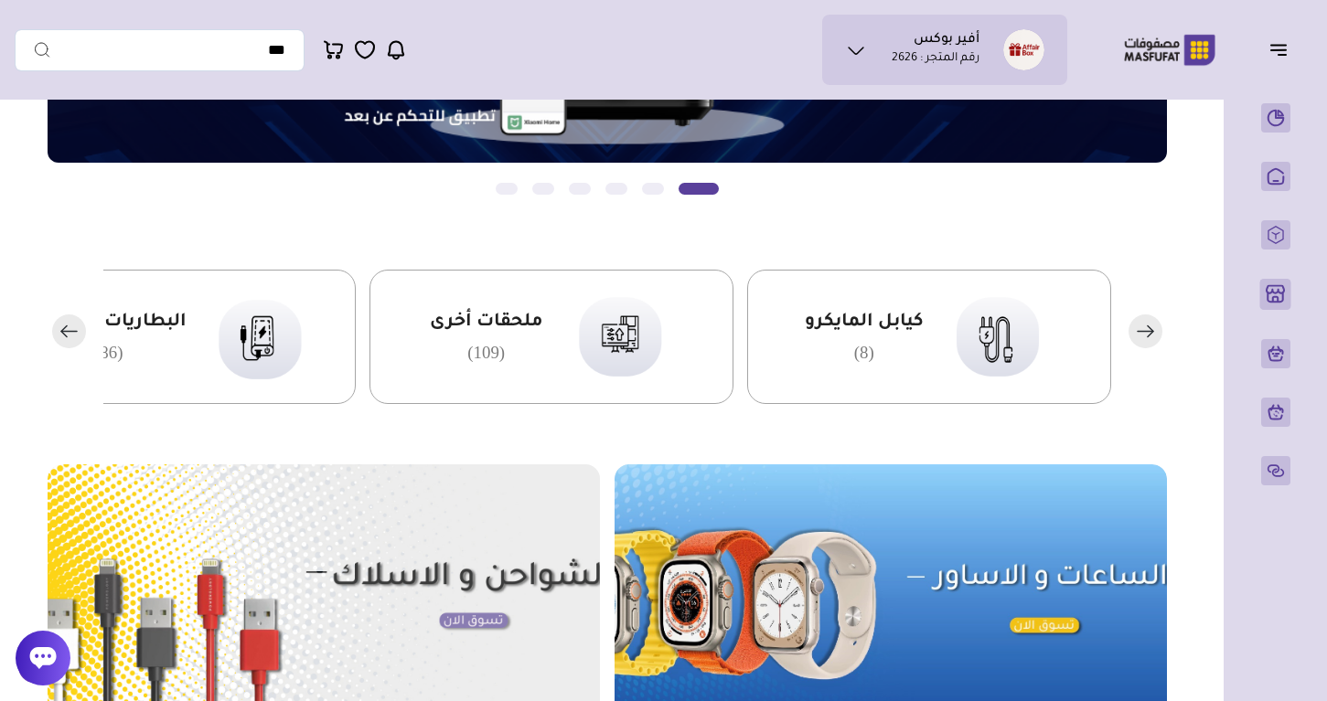
click at [79, 332] on rect "button" at bounding box center [69, 332] width 34 height 34
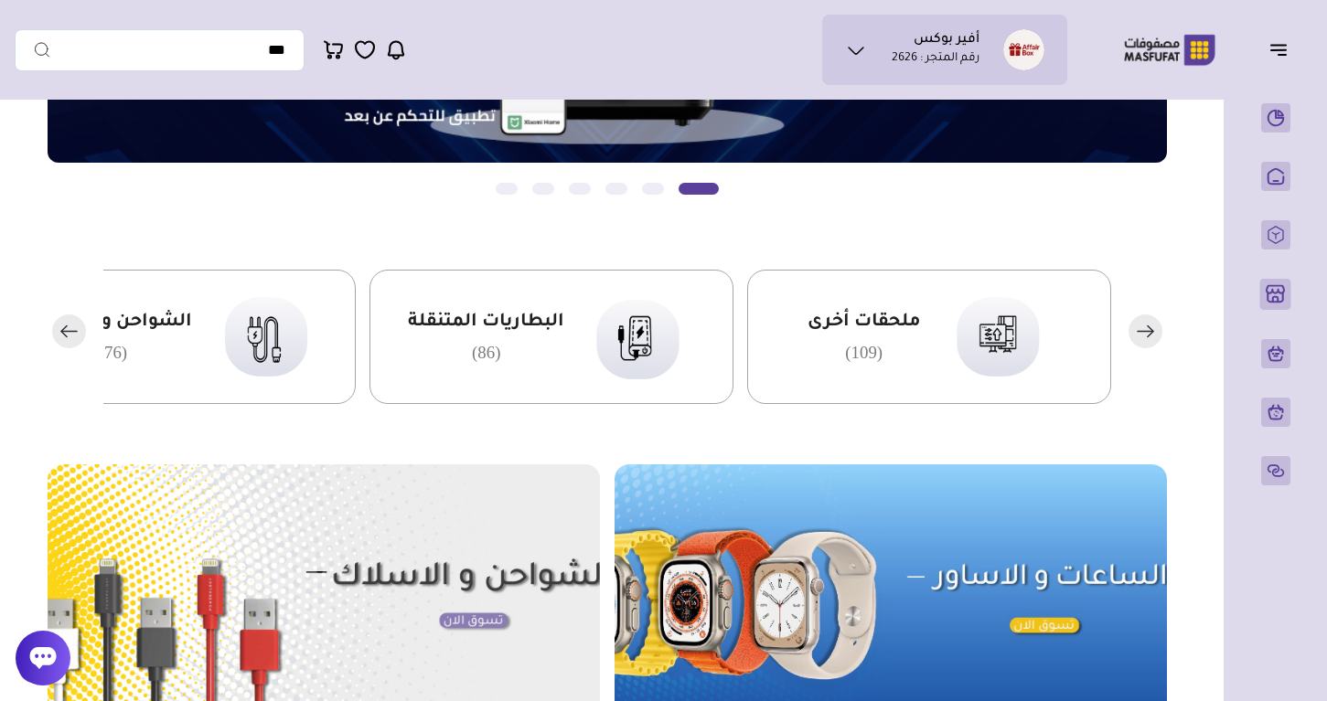
click at [79, 332] on rect "button" at bounding box center [69, 332] width 34 height 34
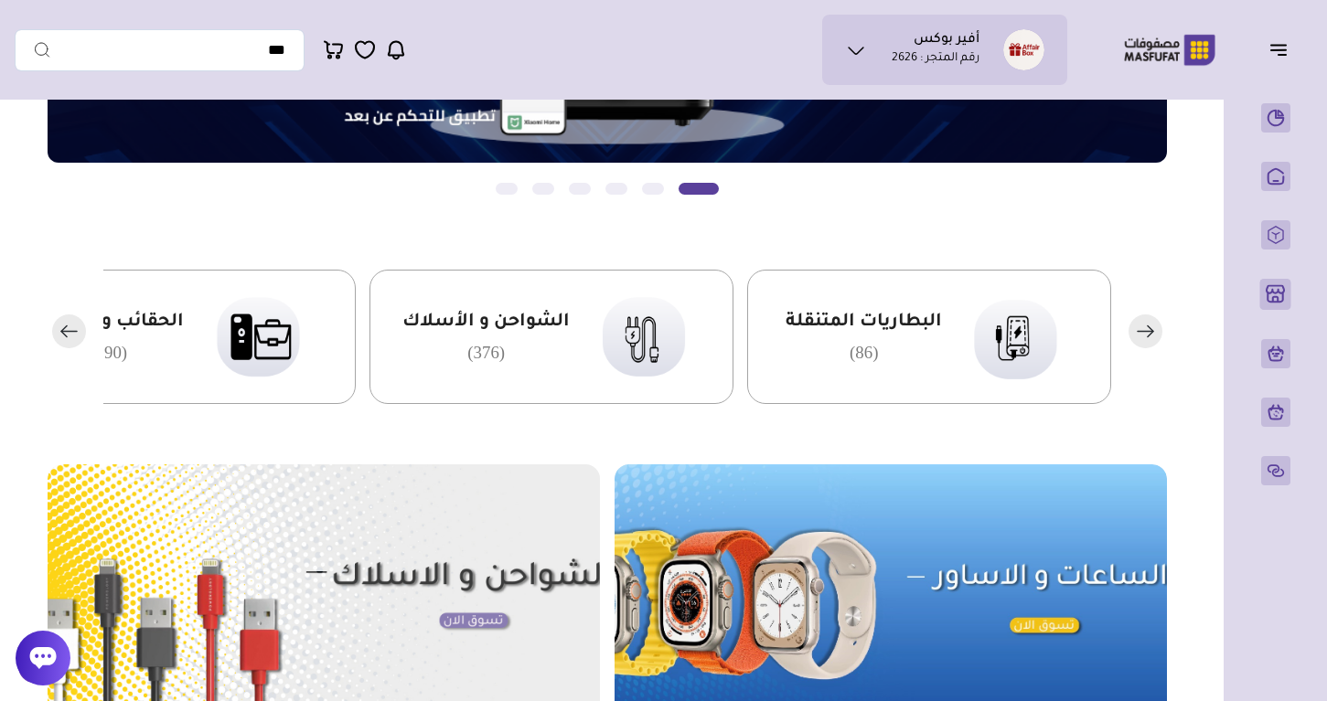
click at [79, 332] on rect "button" at bounding box center [69, 332] width 34 height 34
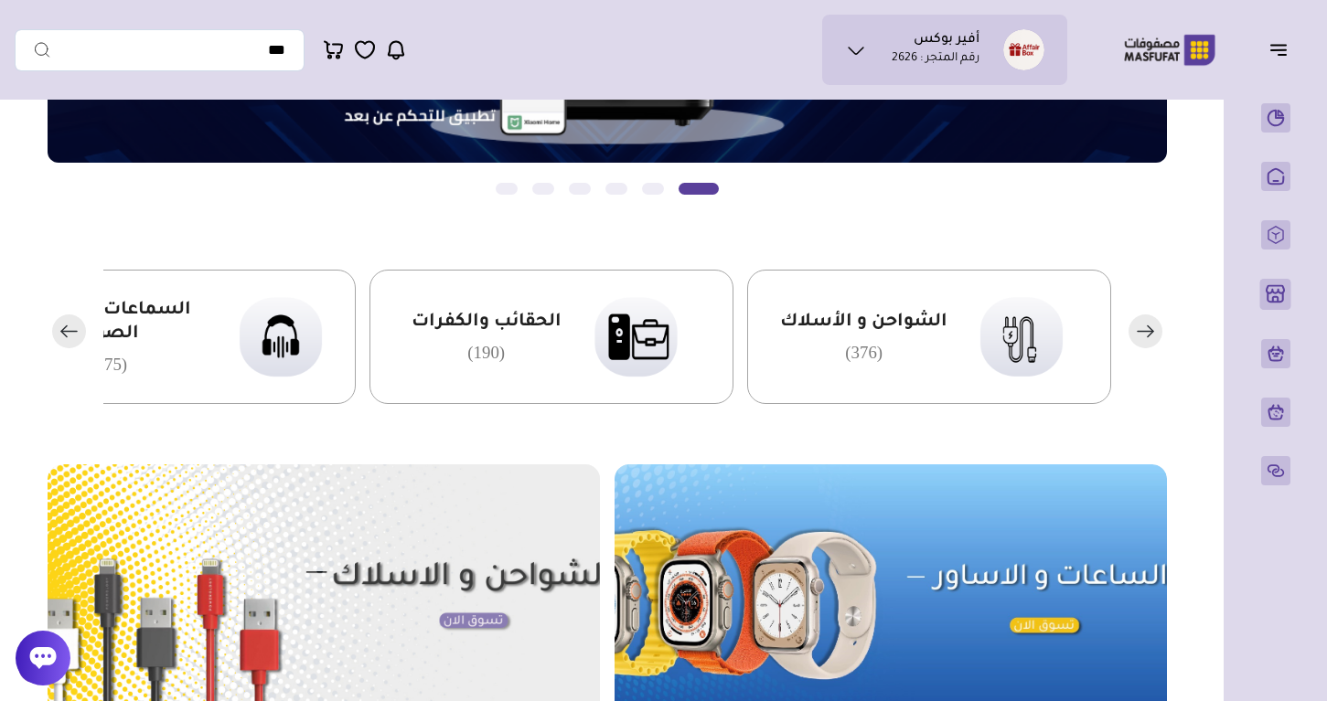
click at [79, 332] on rect "button" at bounding box center [69, 332] width 34 height 34
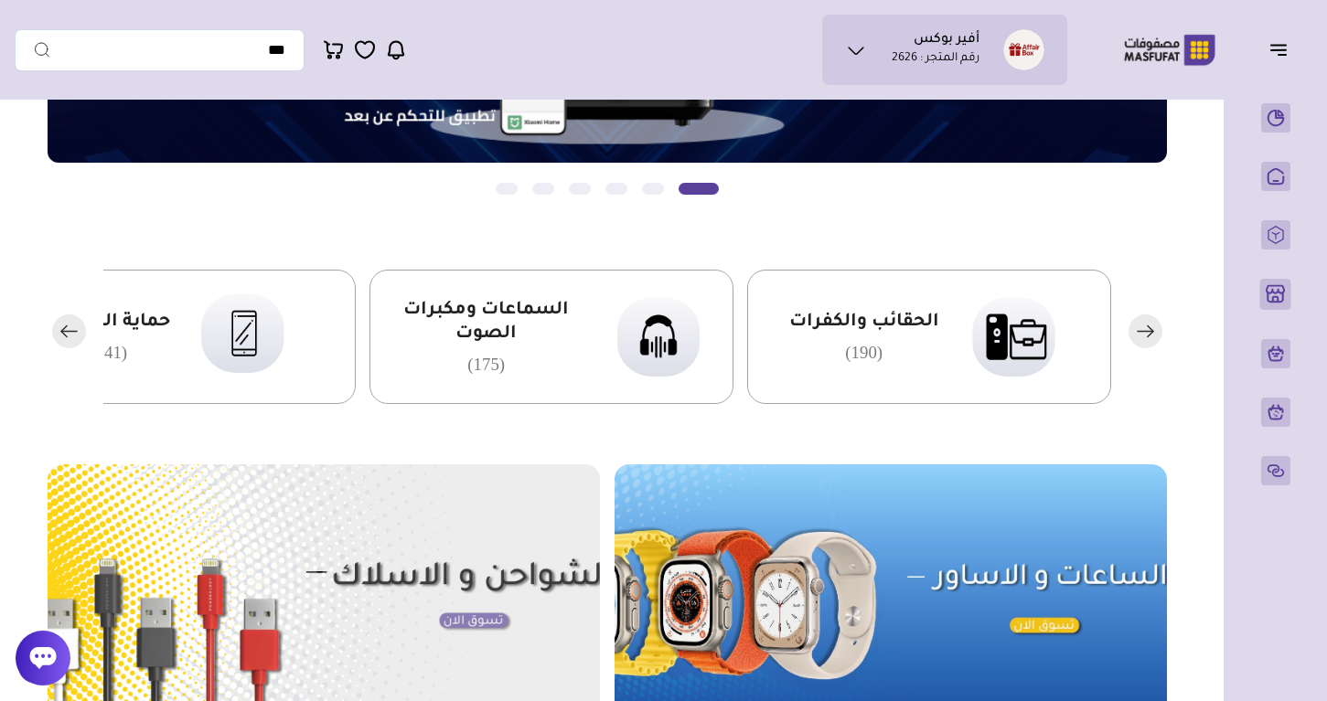
click at [79, 332] on rect "button" at bounding box center [69, 332] width 34 height 34
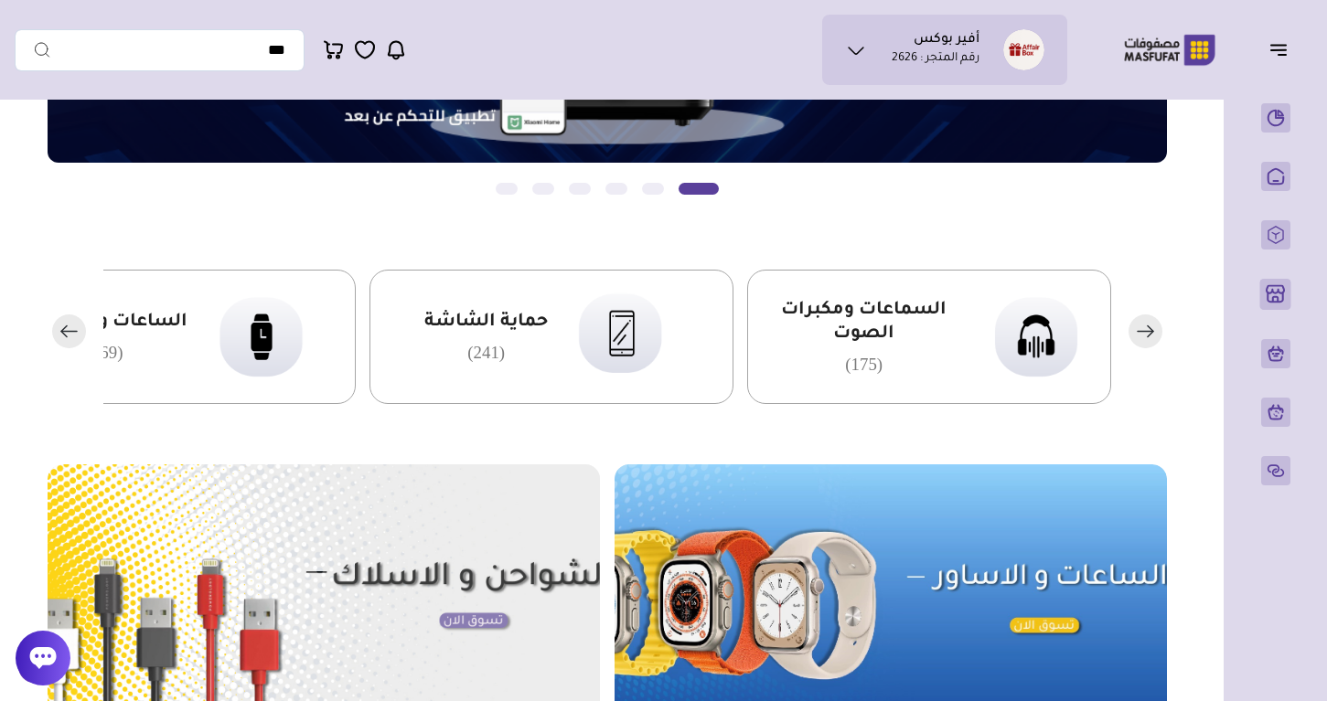
click at [79, 332] on rect "button" at bounding box center [69, 332] width 34 height 34
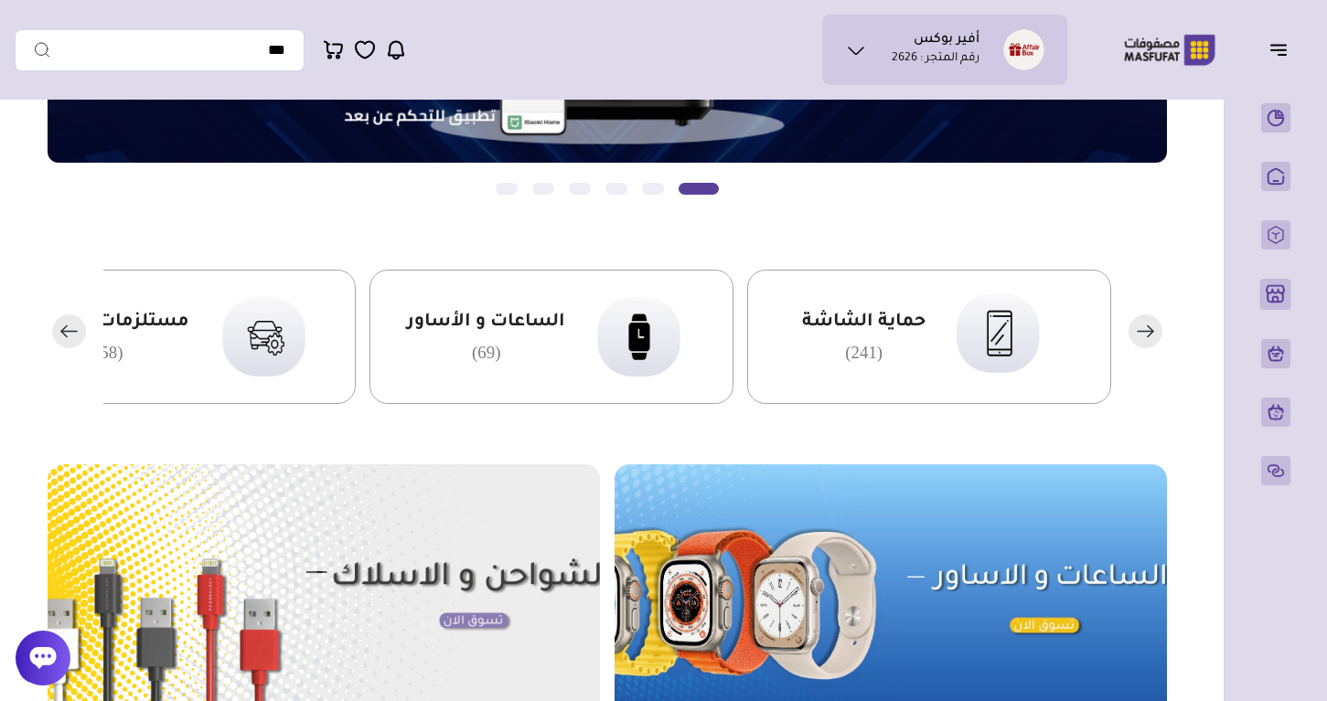
click at [79, 332] on rect "button" at bounding box center [69, 332] width 34 height 34
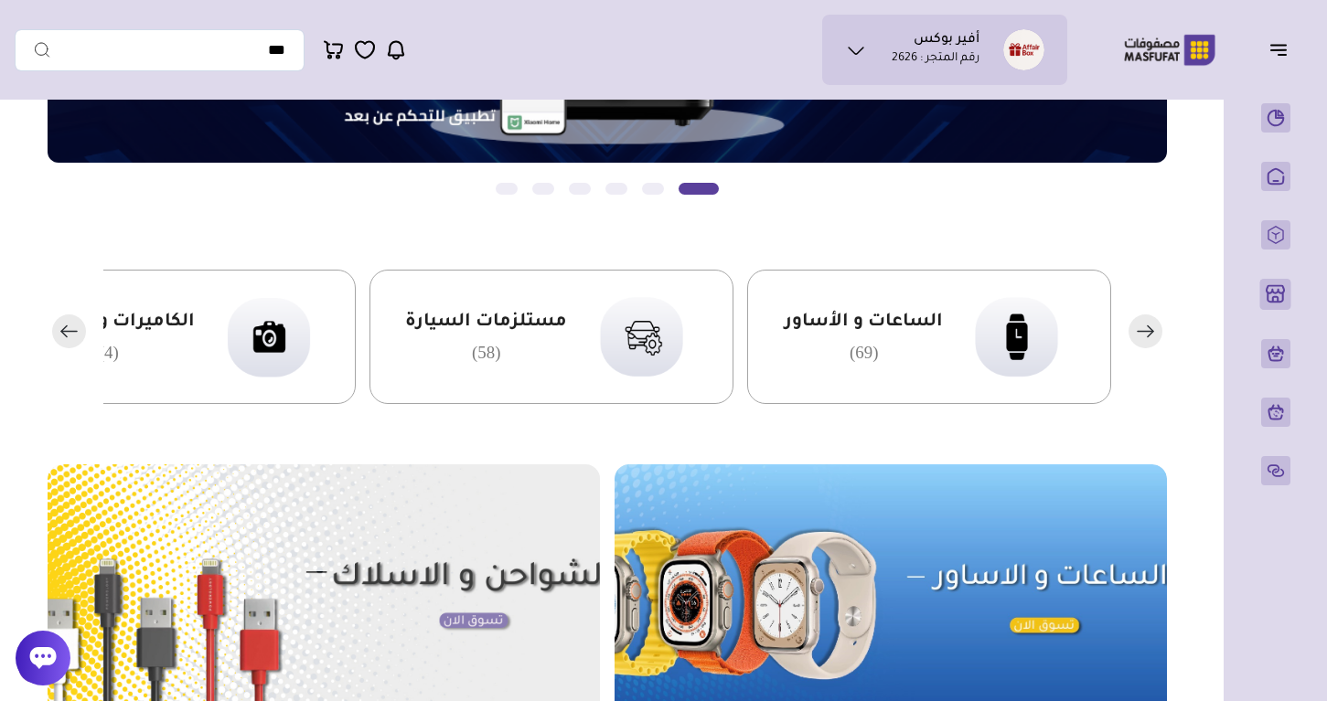
click at [79, 332] on rect "button" at bounding box center [69, 332] width 34 height 34
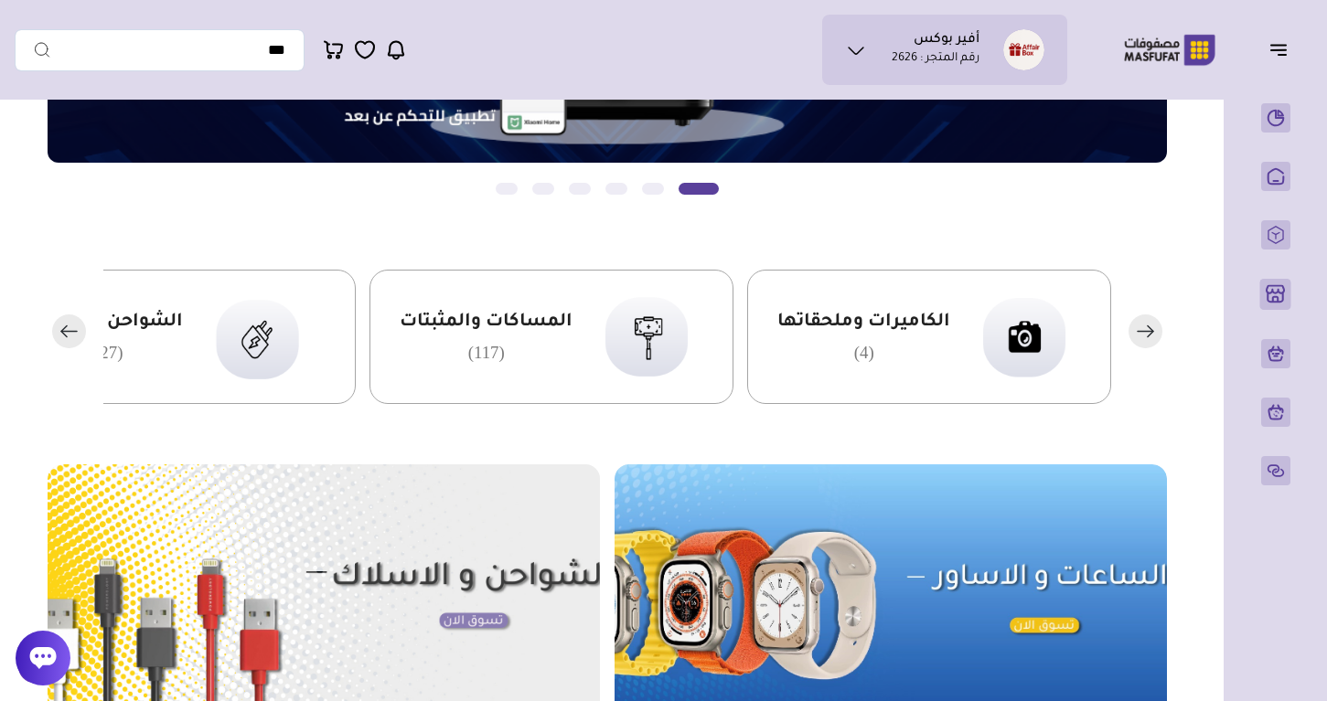
click at [79, 332] on rect "button" at bounding box center [69, 332] width 34 height 34
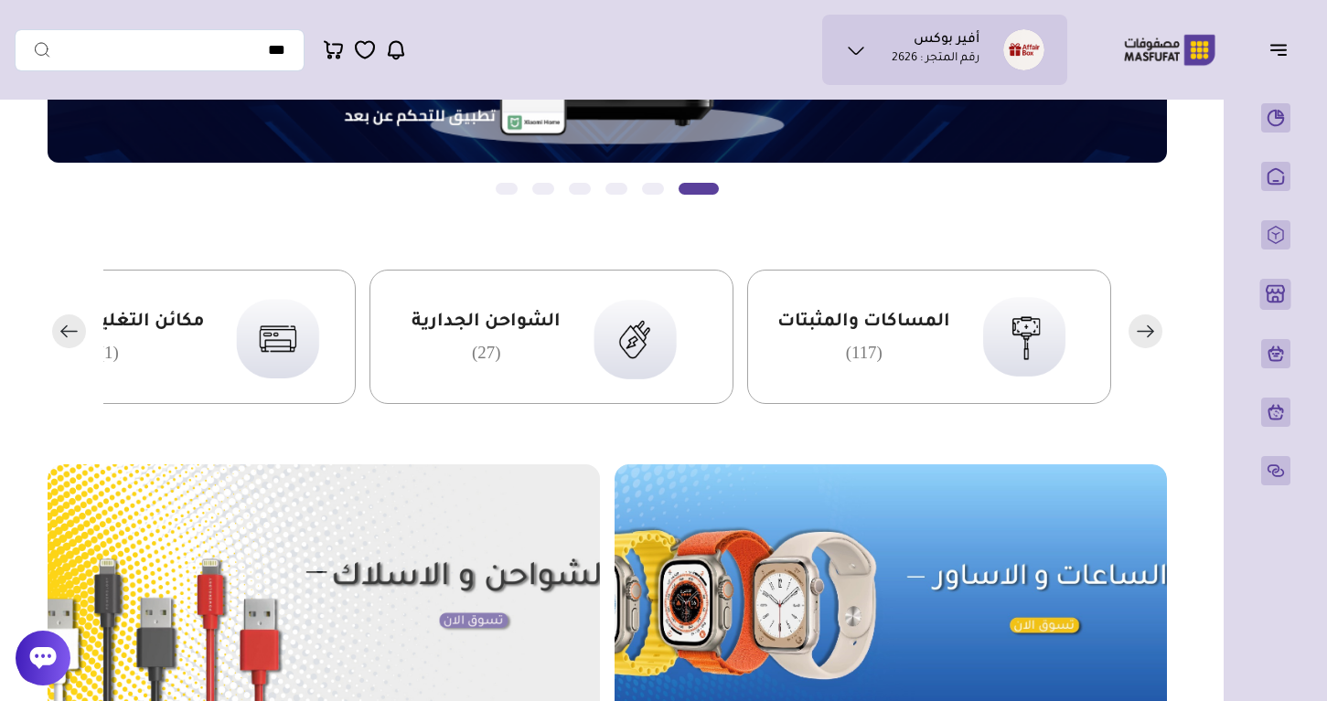
click at [79, 332] on rect "button" at bounding box center [69, 332] width 34 height 34
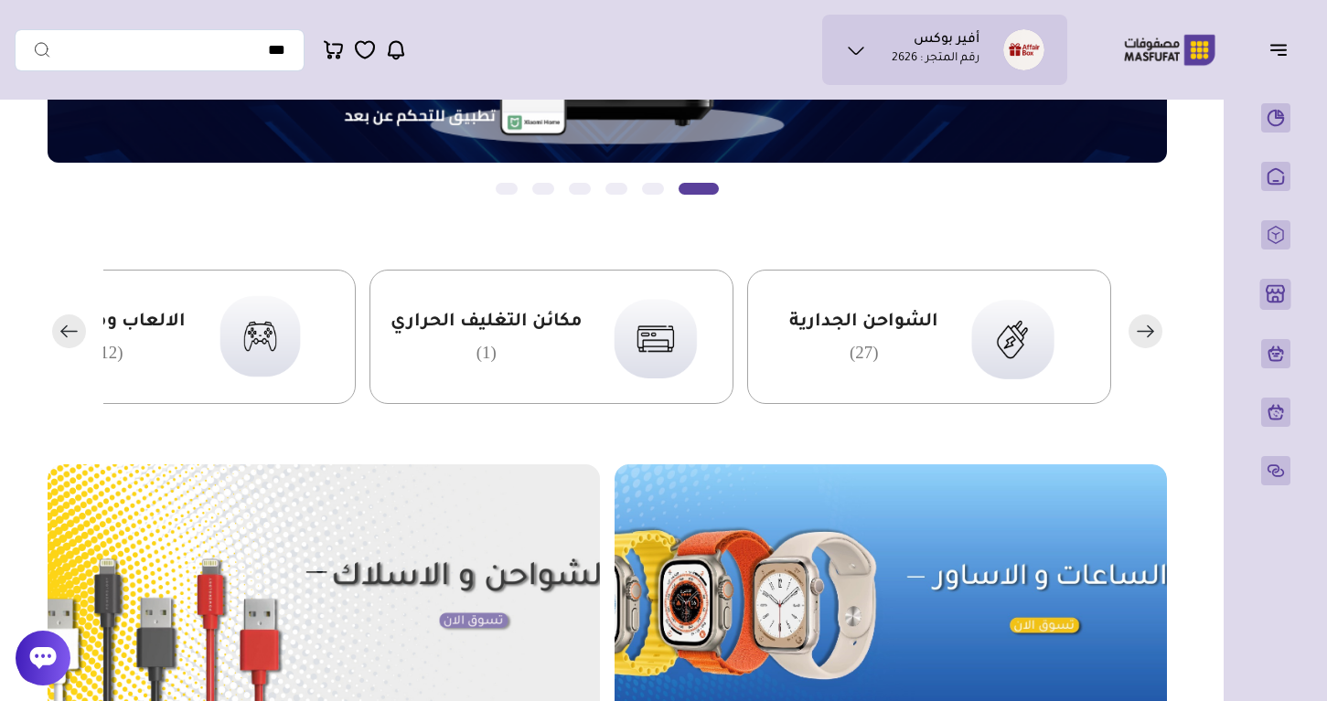
click at [79, 332] on rect "button" at bounding box center [69, 332] width 34 height 34
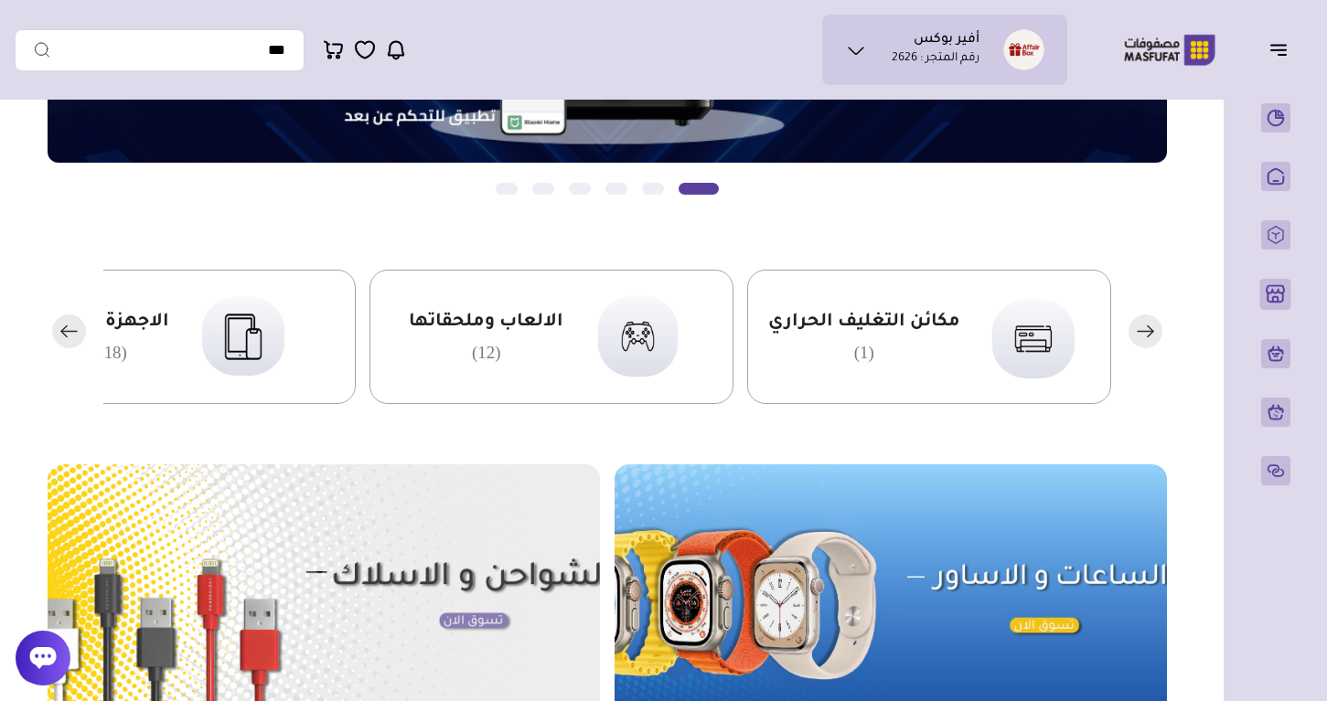
click at [79, 332] on rect "button" at bounding box center [69, 332] width 34 height 34
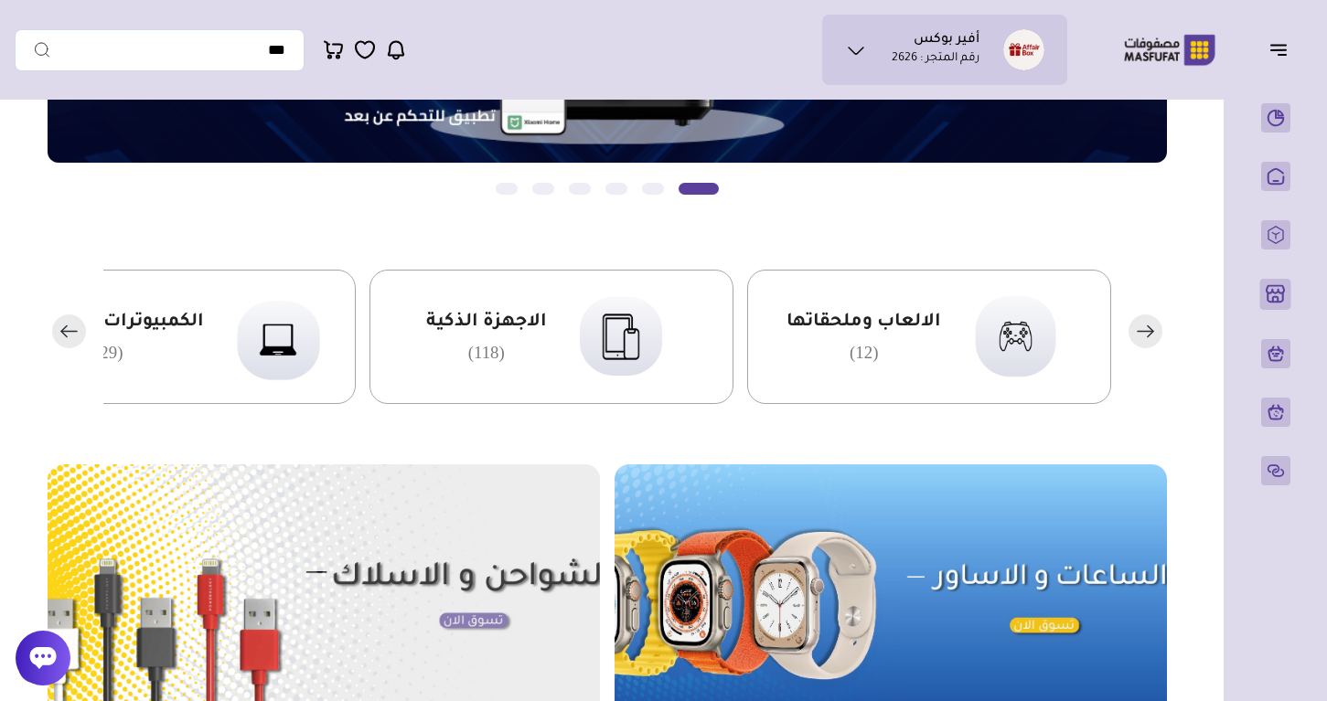
click at [520, 339] on div "الاجهزة الذكية (118)" at bounding box center [486, 337] width 121 height 52
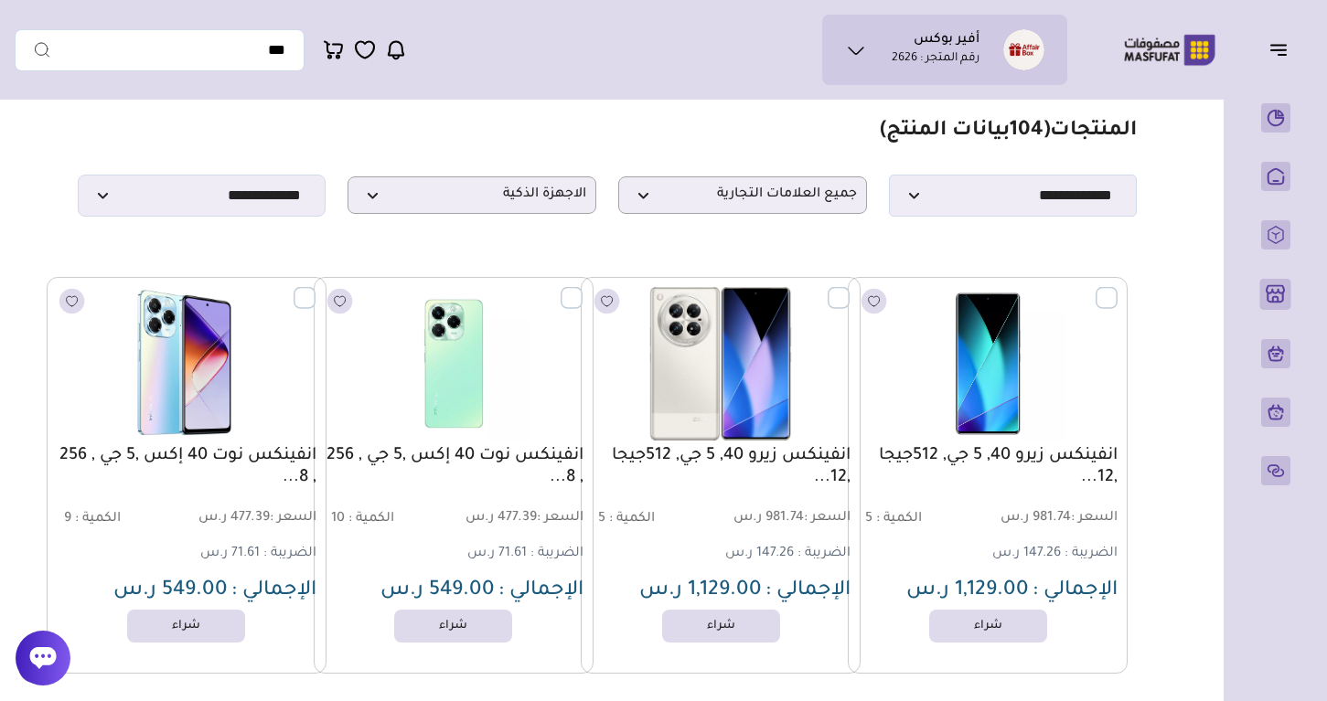
scroll to position [28, 0]
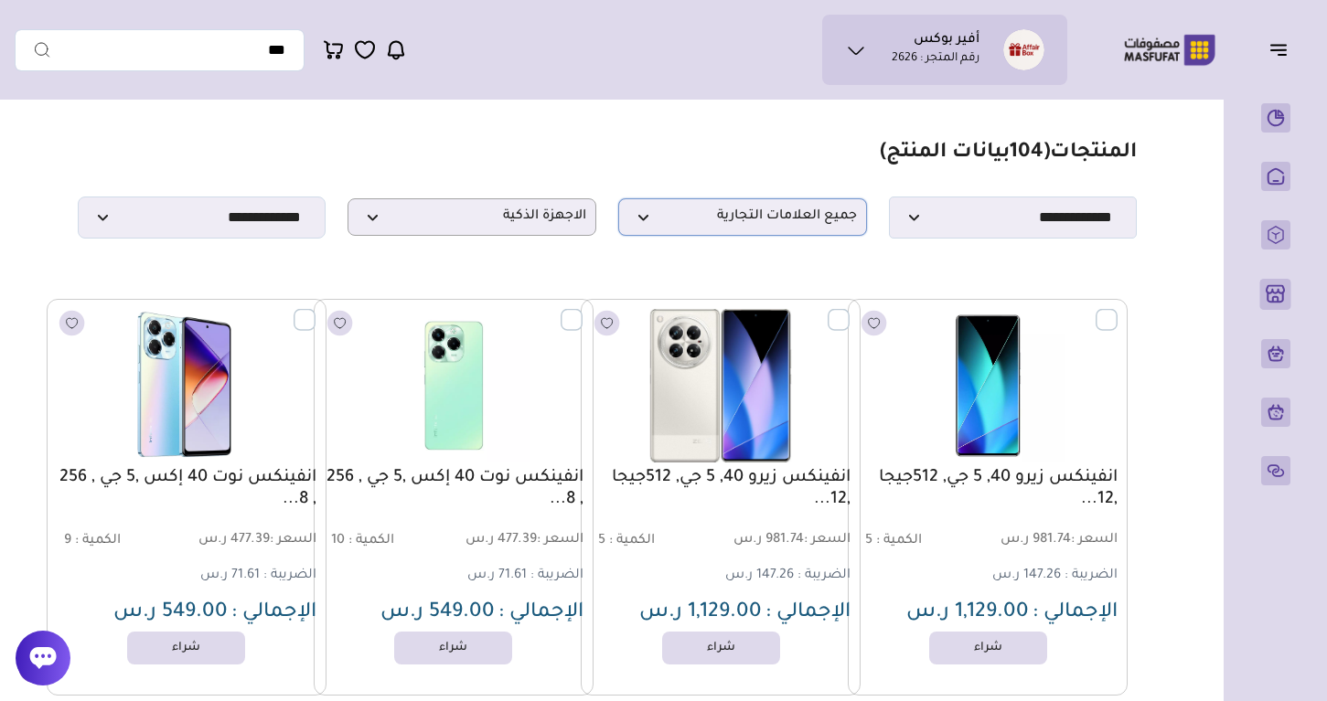
click at [744, 212] on span "جميع العلامات التجارية" at bounding box center [742, 216] width 229 height 17
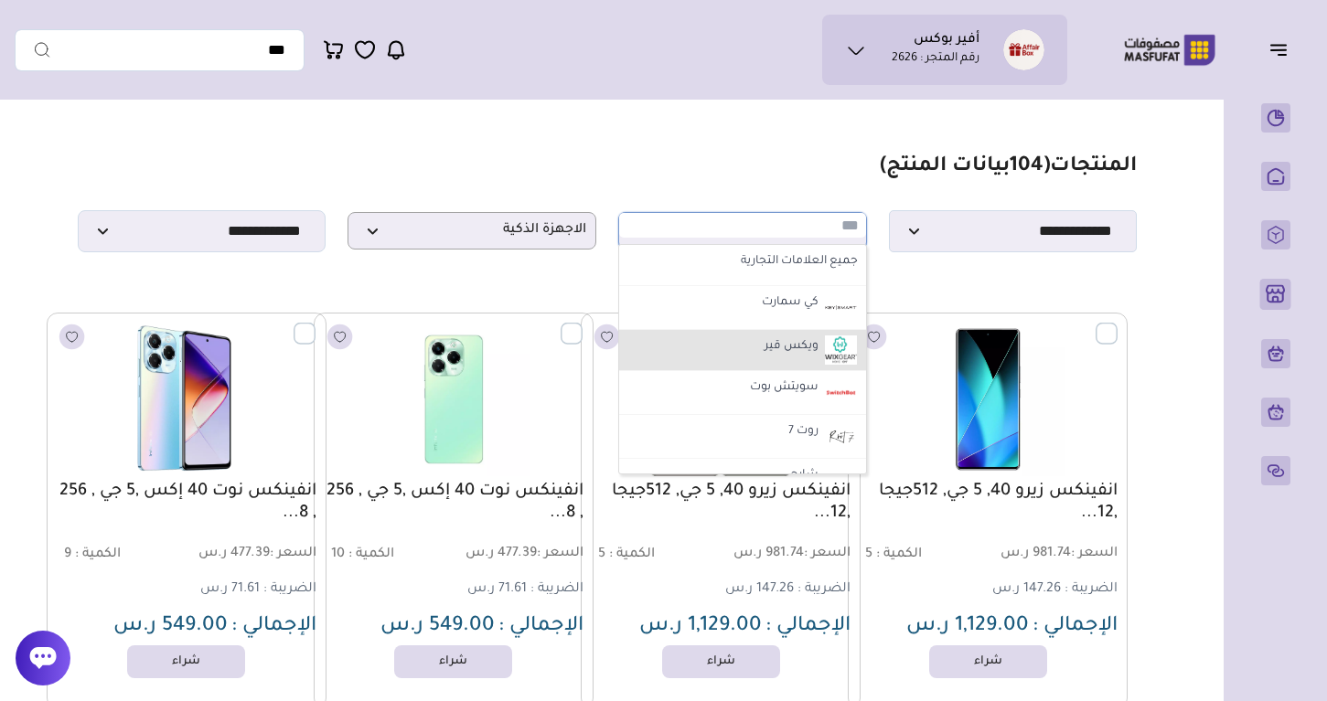
scroll to position [18, 0]
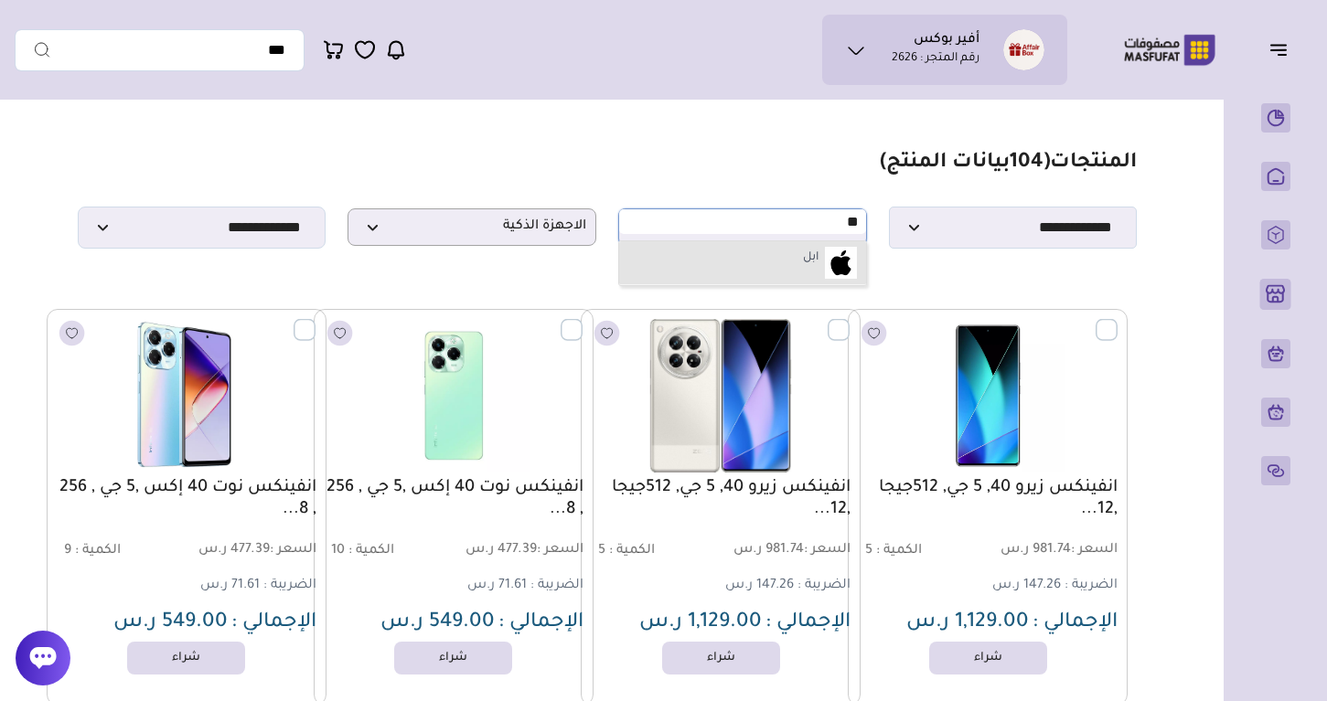
type input "**"
click at [790, 265] on li "ابل" at bounding box center [742, 263] width 247 height 44
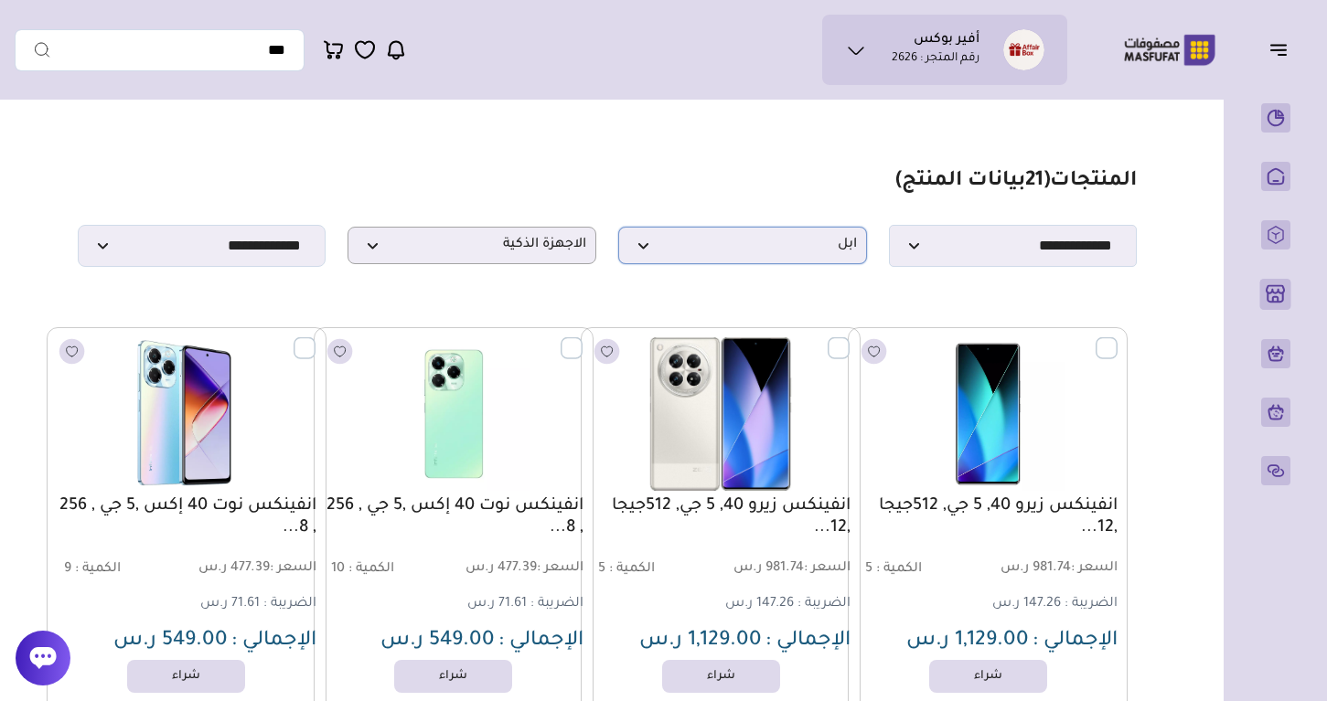
scroll to position [0, 0]
click at [782, 227] on p "ابل" at bounding box center [742, 245] width 249 height 37
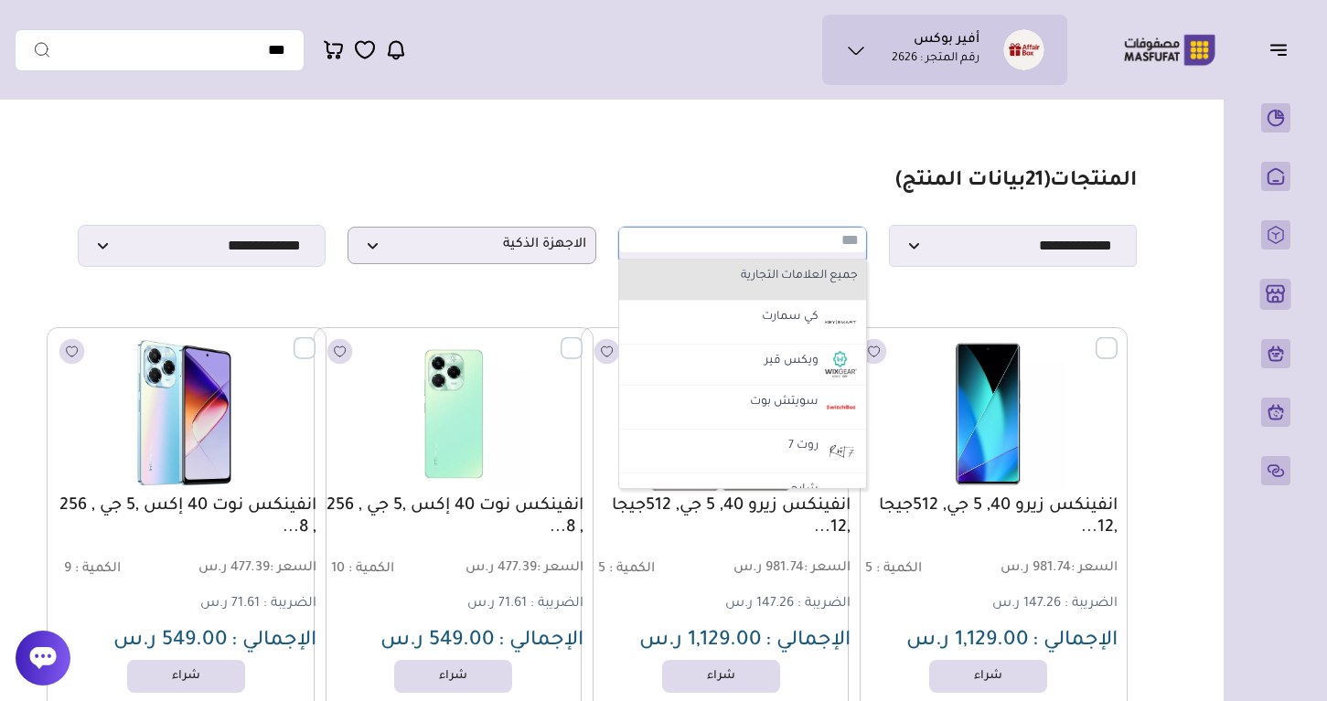
click at [781, 282] on label "جميع العلامات التجارية" at bounding box center [742, 277] width 236 height 24
select select "*"
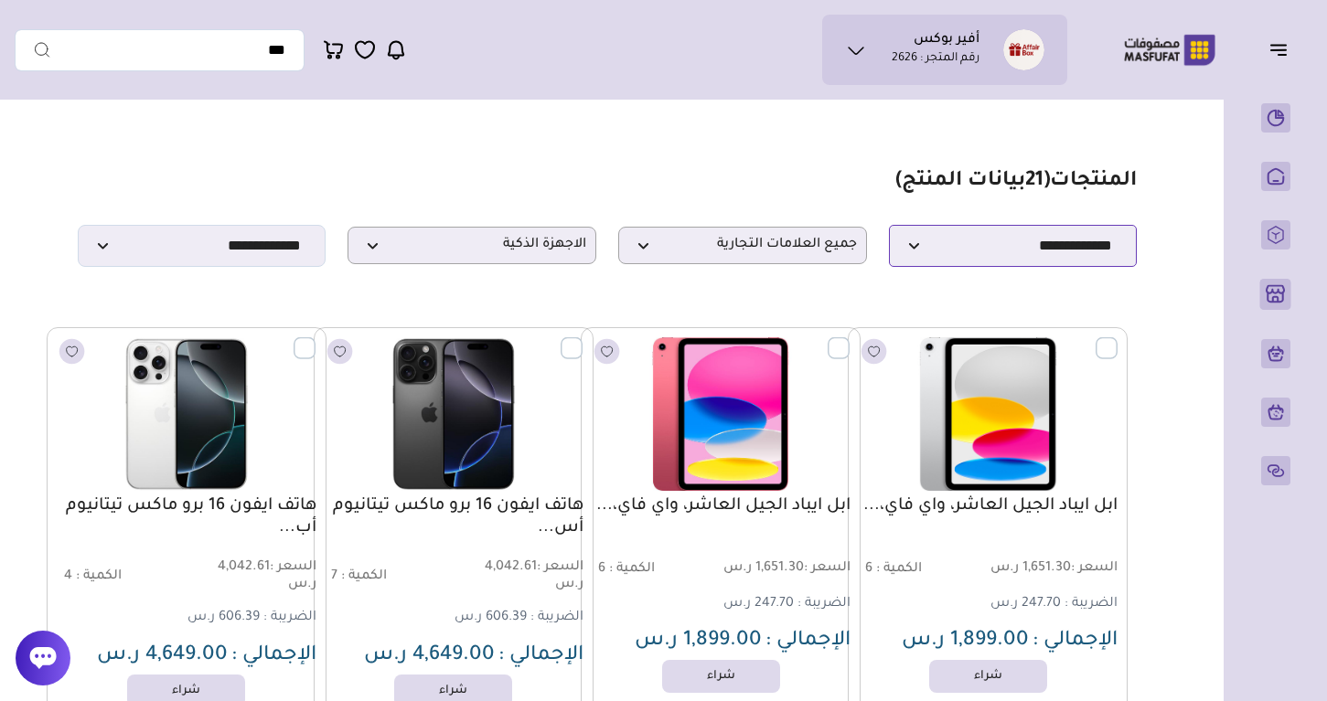
select select "********"
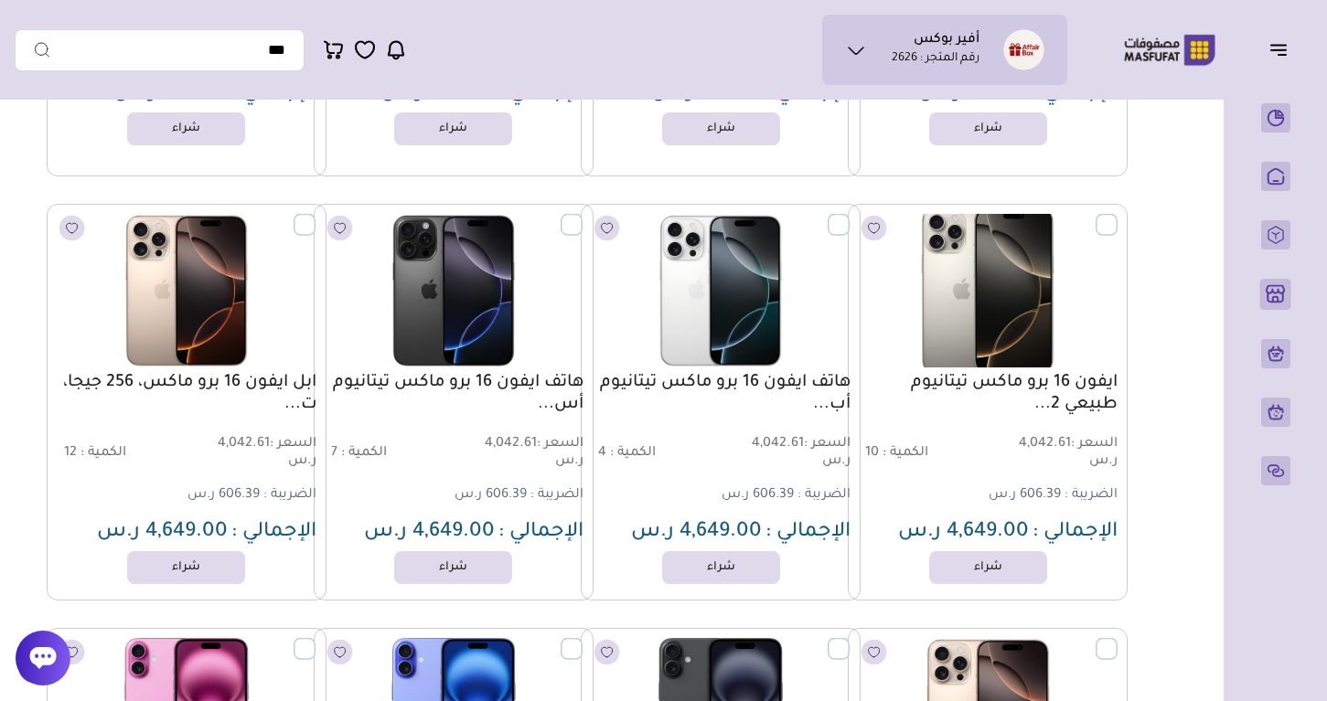
scroll to position [2256, 0]
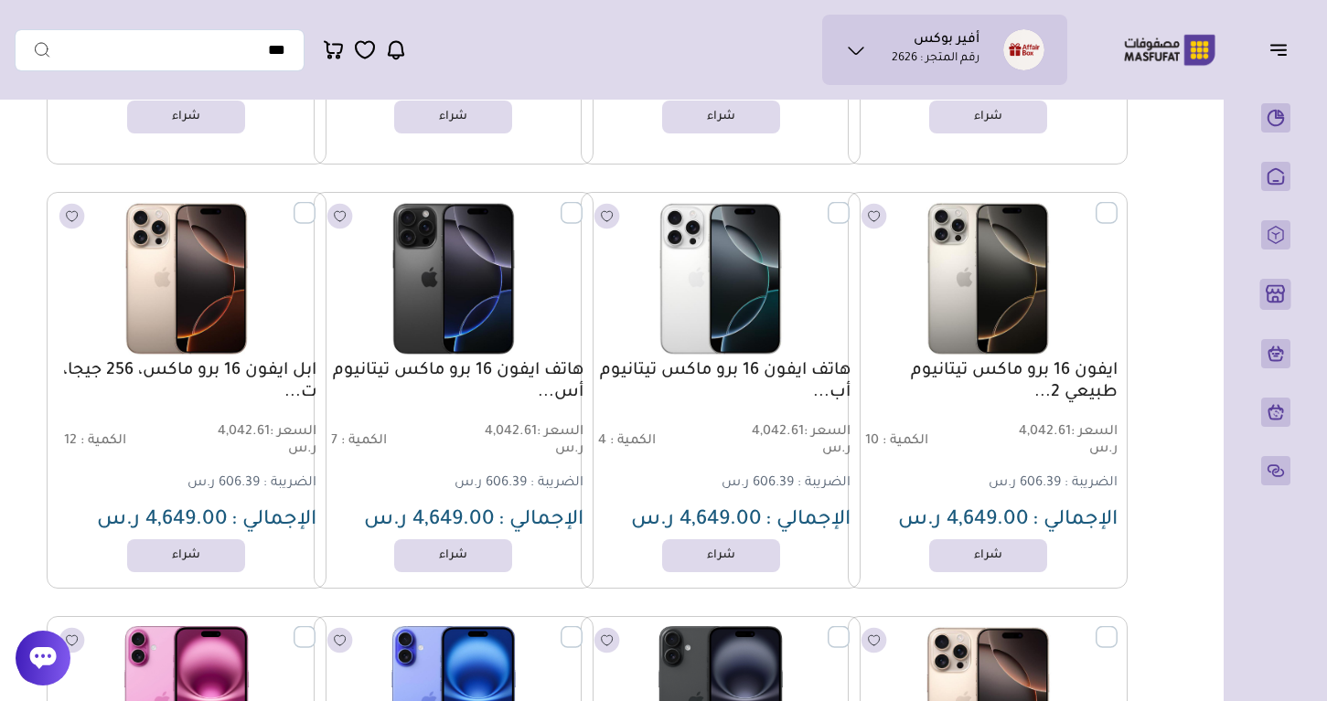
click at [1085, 387] on link "ايفون 16 برو ماكس تيتانيوم طبيعي 2..." at bounding box center [988, 382] width 260 height 44
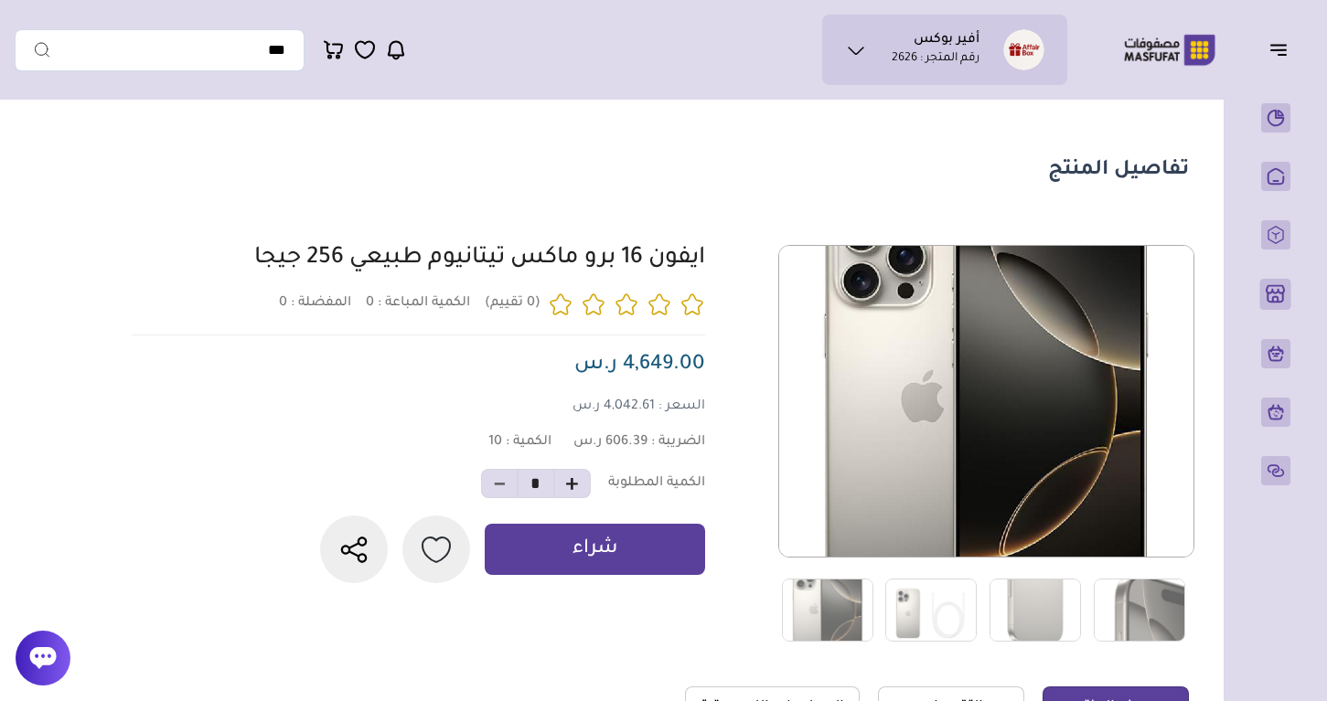
scroll to position [11, 0]
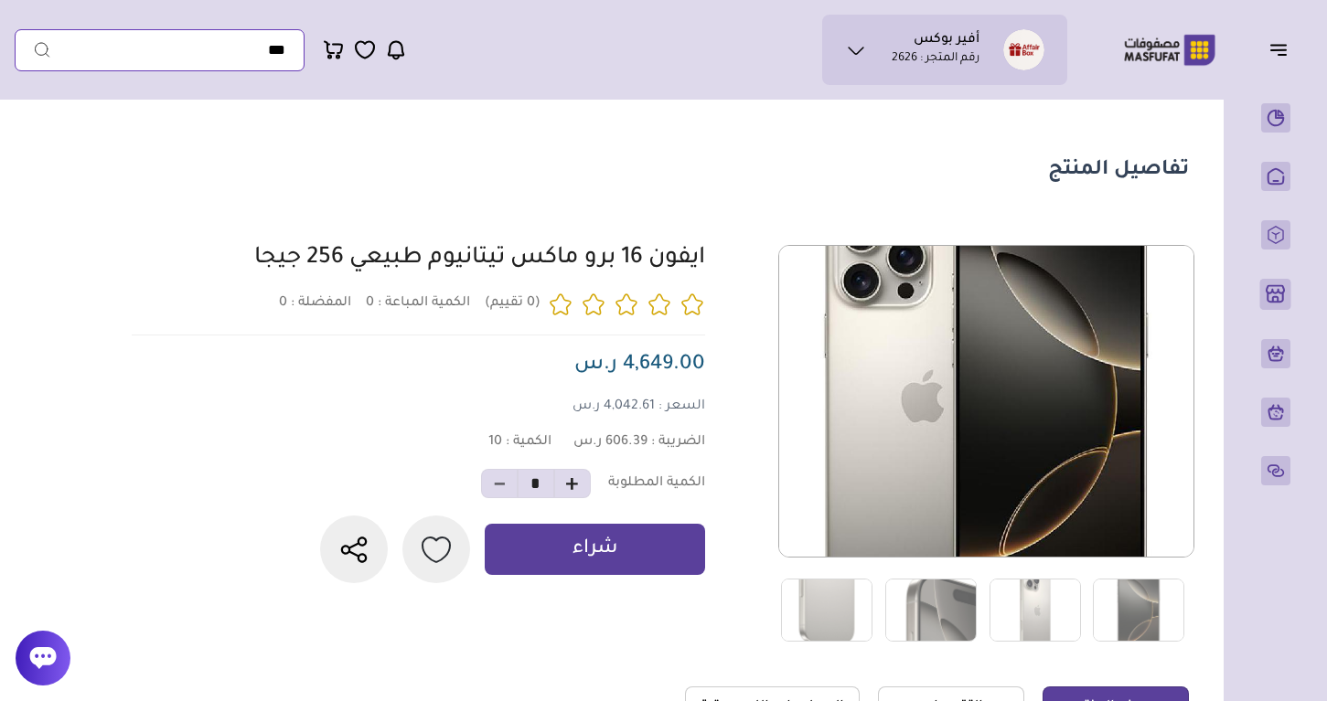
click at [144, 52] on input "text" at bounding box center [160, 50] width 290 height 42
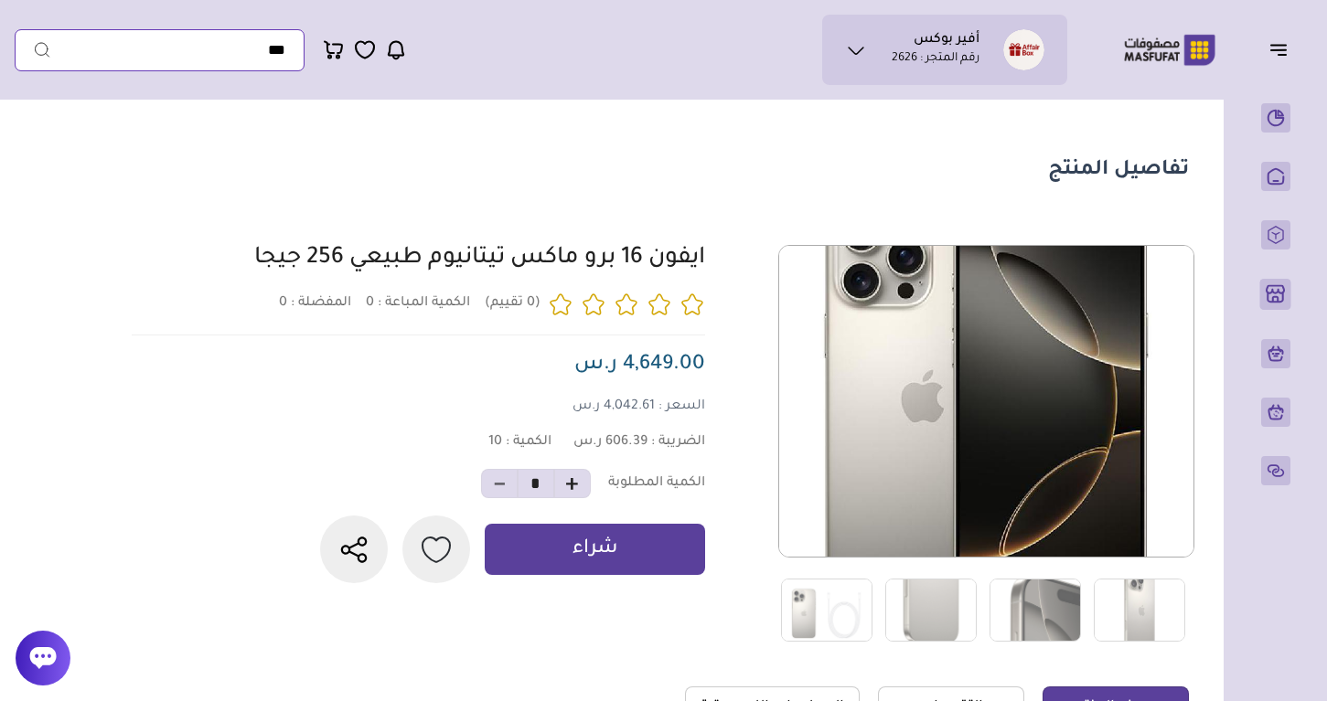
paste input "**********"
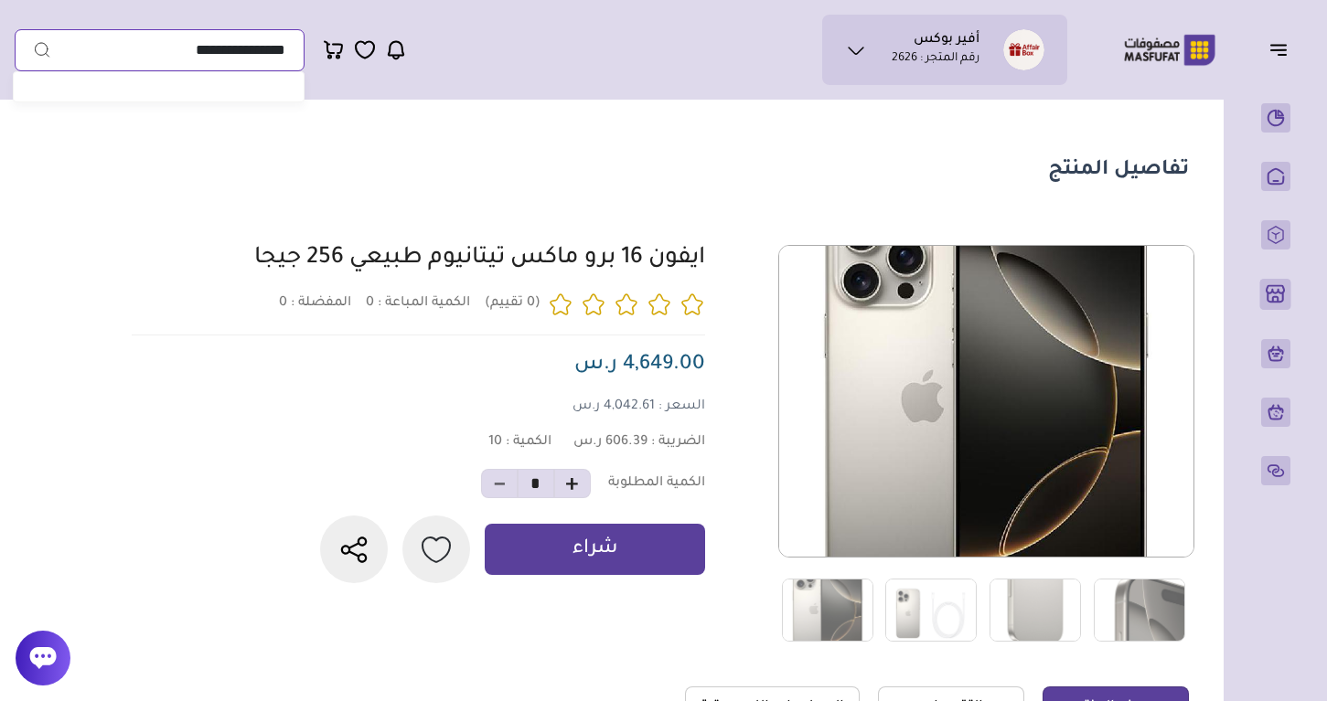
type input "**********"
click at [33, 49] on button "submit" at bounding box center [33, 50] width 37 height 42
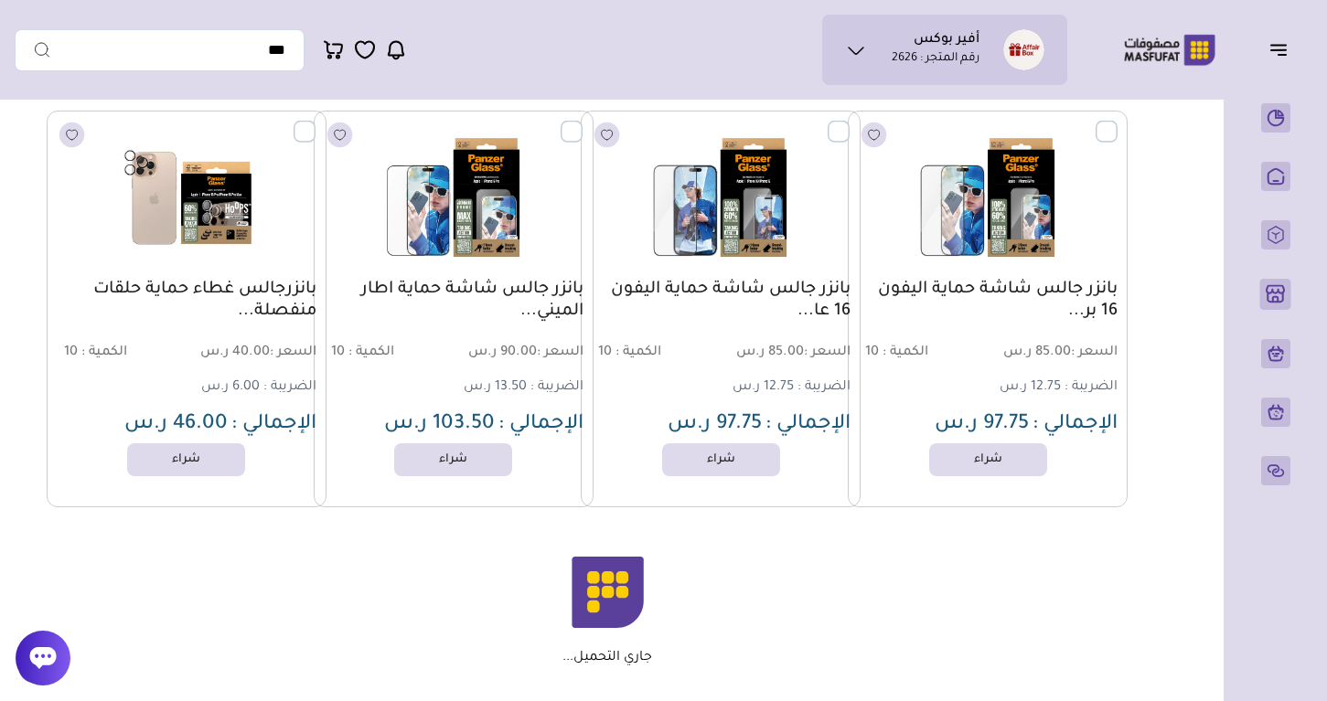
scroll to position [1914, 0]
click at [176, 54] on input "text" at bounding box center [160, 50] width 290 height 42
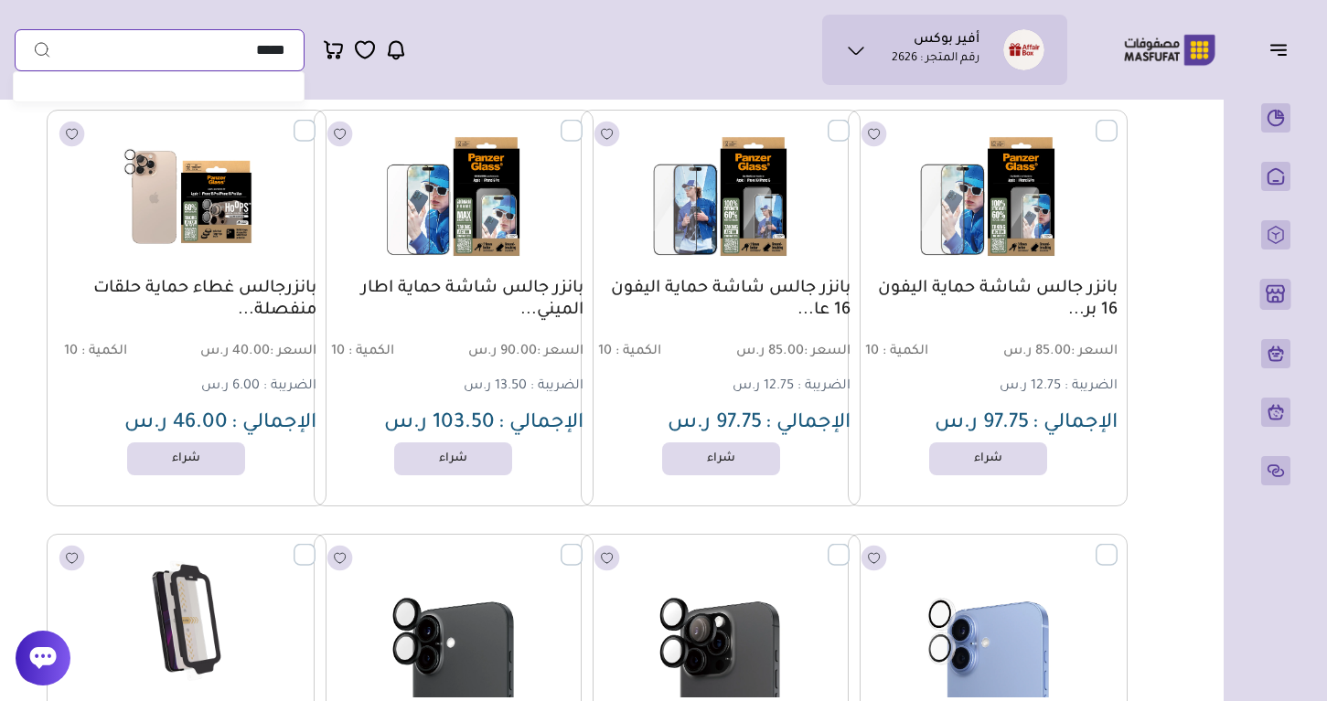
type input "*****"
click at [33, 49] on button "submit" at bounding box center [33, 50] width 37 height 42
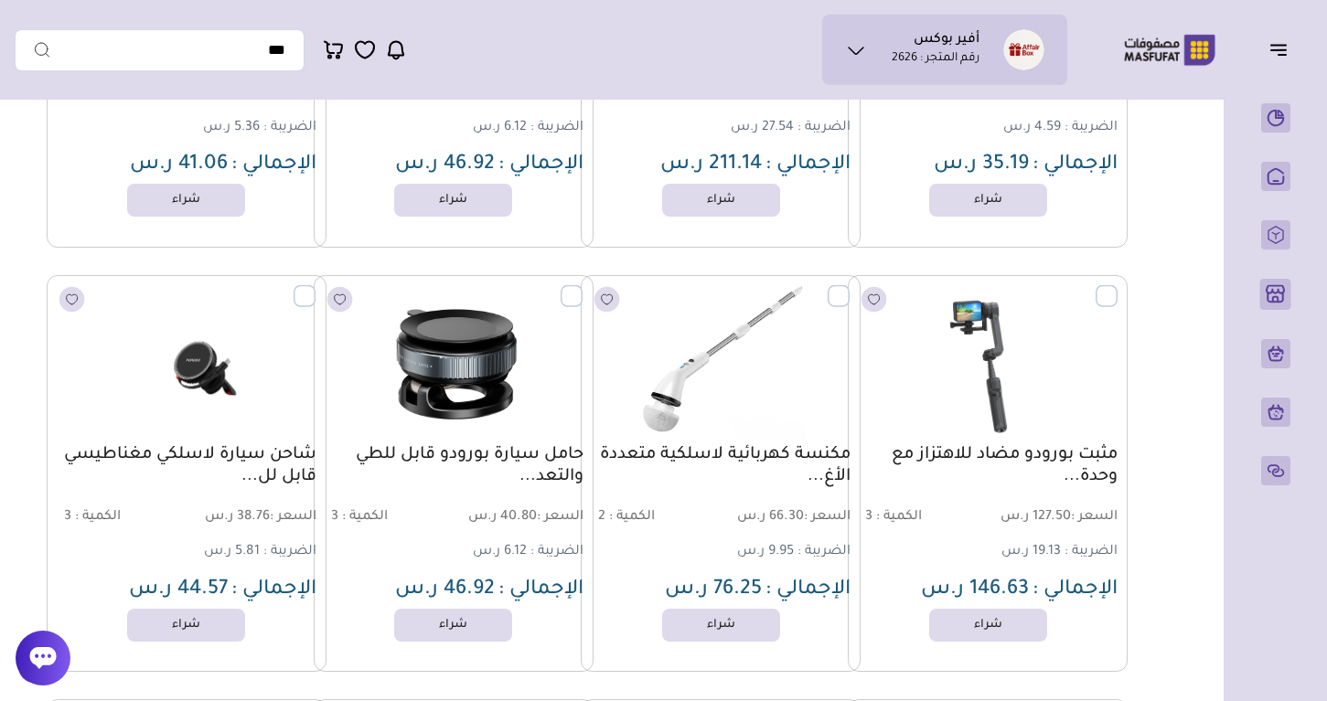
scroll to position [14045, 0]
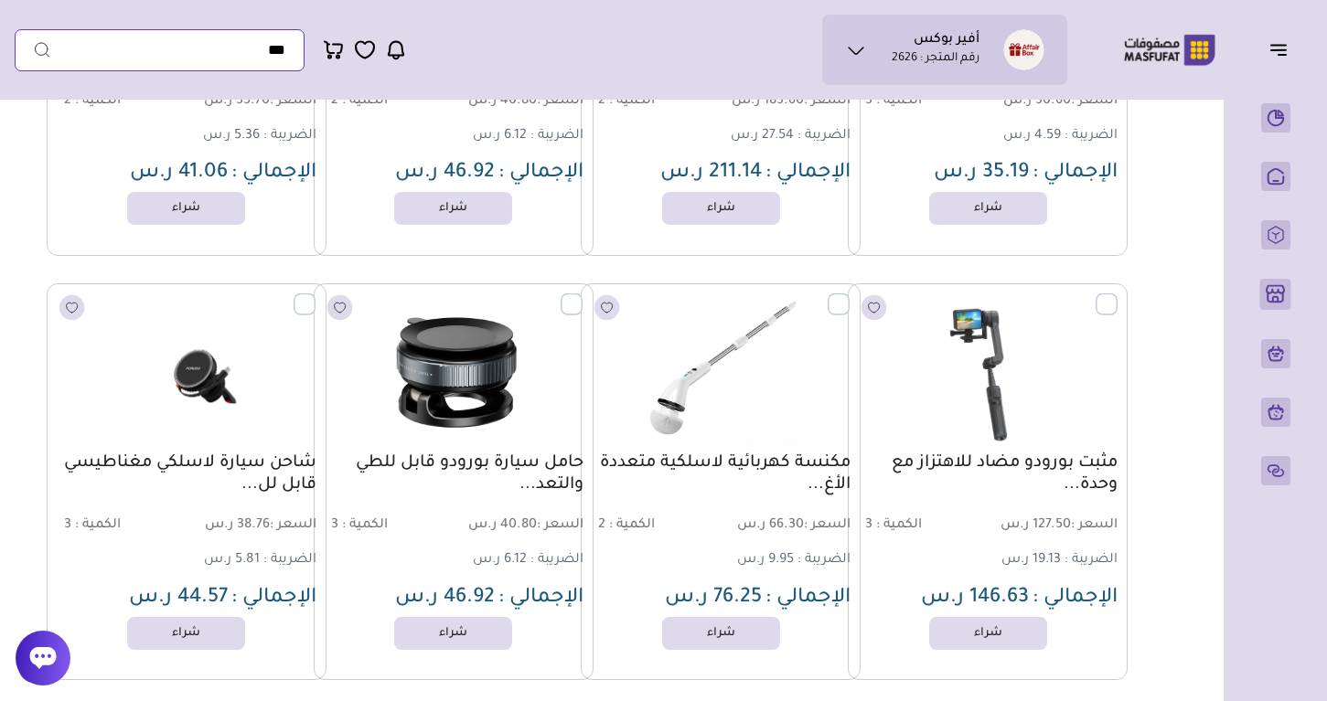
click at [240, 63] on input "text" at bounding box center [160, 50] width 290 height 42
type input "********"
click at [33, 49] on button "submit" at bounding box center [33, 50] width 37 height 42
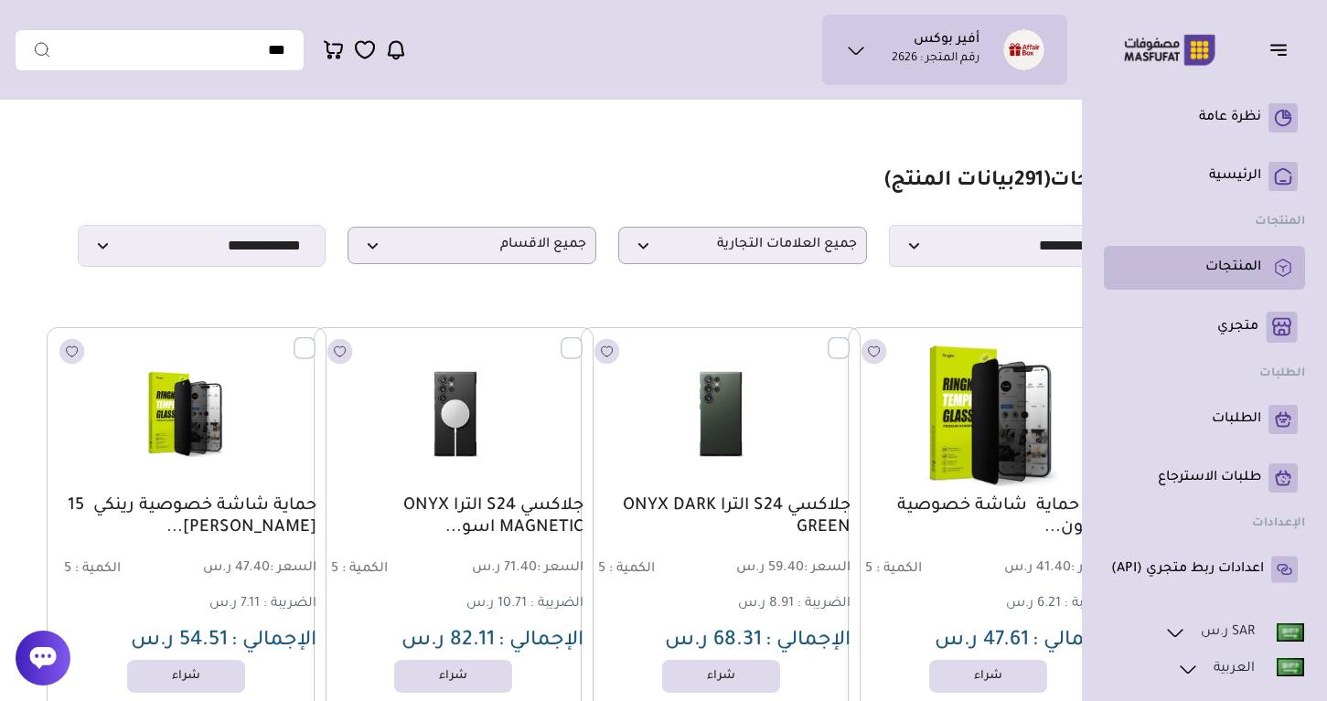
click at [1235, 264] on p "المنتجات" at bounding box center [1233, 268] width 56 height 18
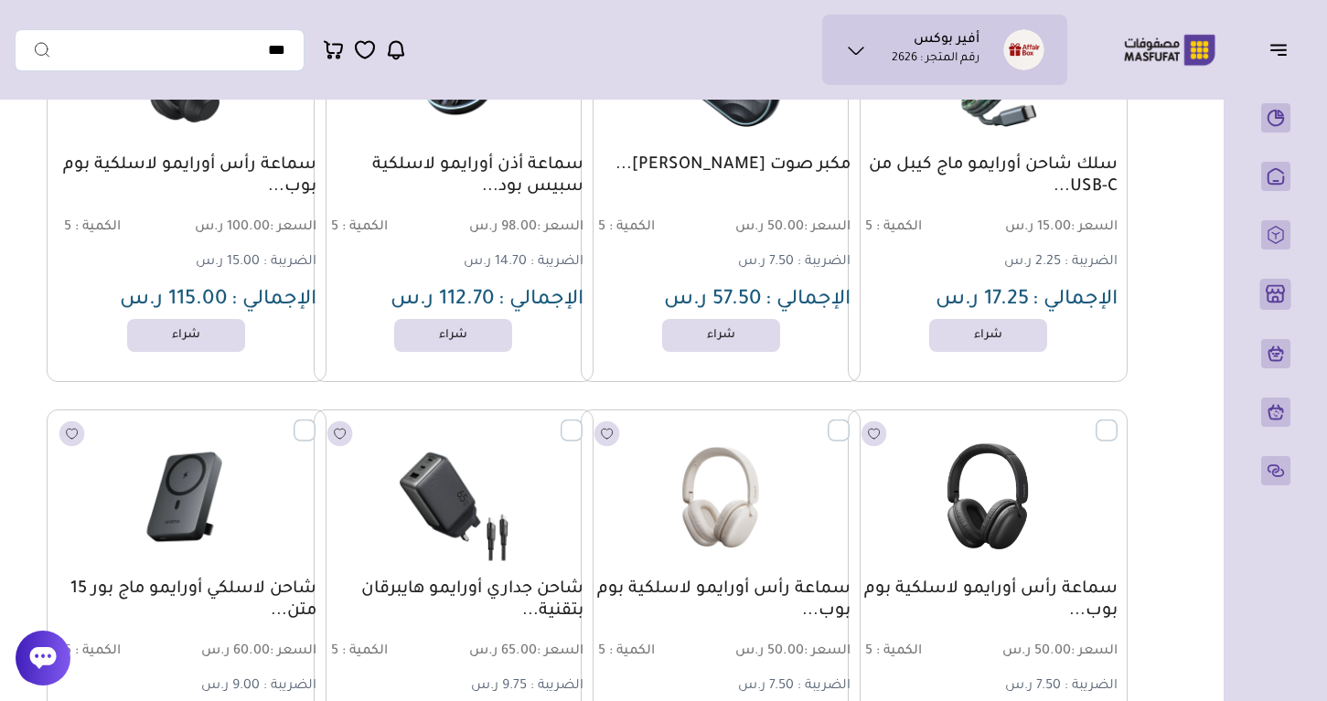
scroll to position [3311, 0]
drag, startPoint x: 442, startPoint y: 200, endPoint x: 588, endPoint y: 160, distance: 151.7
click at [588, 160] on div "سماعة أذن أورايمو لاسلكية سبيس بود... السعر : 98.00 ر.س الكمية : 5 14.70 ر.س" at bounding box center [454, 183] width 280 height 397
copy link "سماعة أذن أورايمو لاسلكية سبيس بود..."
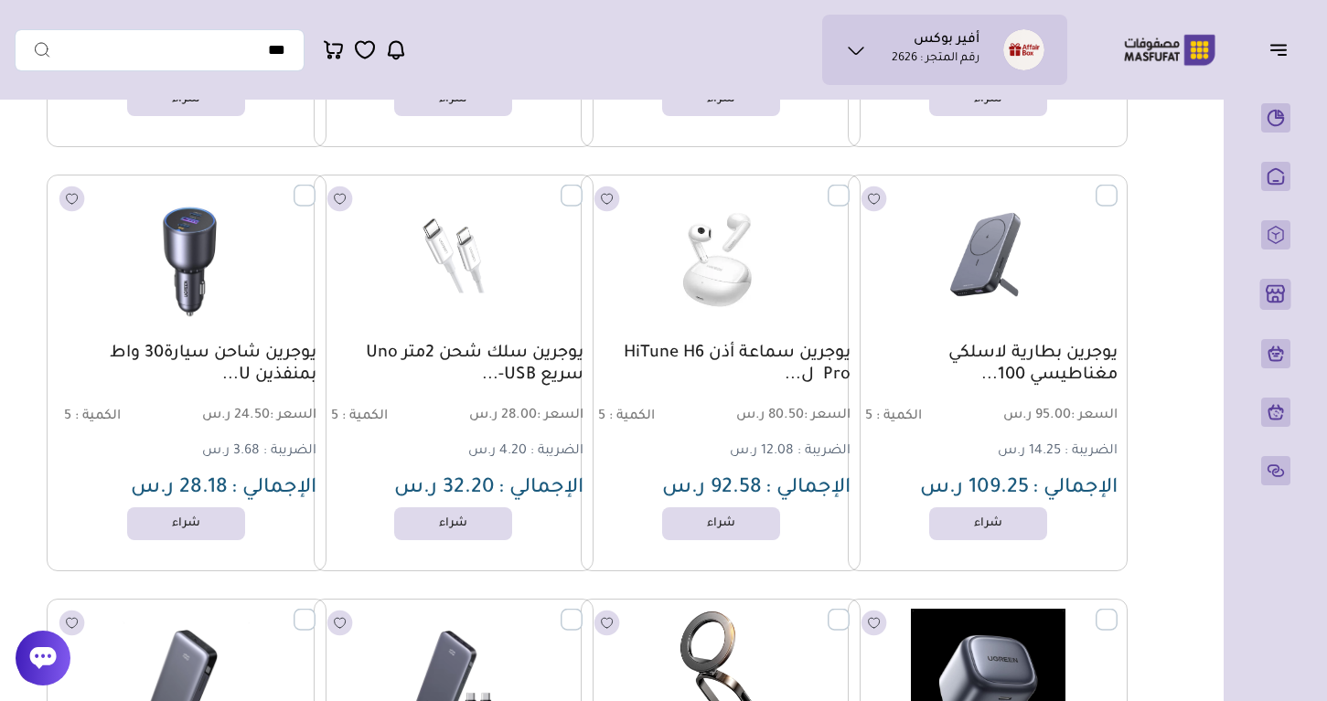
scroll to position [4819, 0]
drag, startPoint x: 586, startPoint y: 356, endPoint x: 534, endPoint y: 353, distance: 52.2
click at [534, 353] on div "يوجرين سلك شحن 2متر Uno سريع USB-... السعر : 28.00 ر.س الكمية : 5" at bounding box center [454, 374] width 280 height 397
copy link "يوجرين"
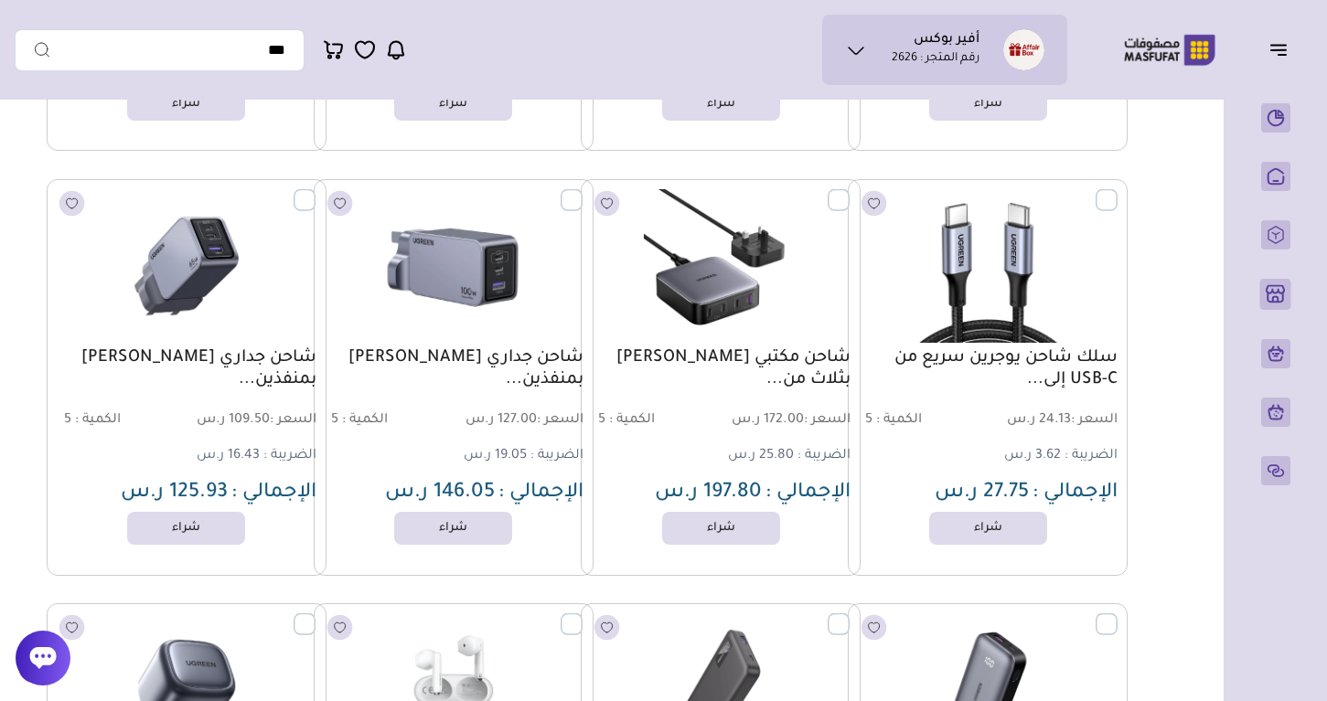
scroll to position [8830, 0]
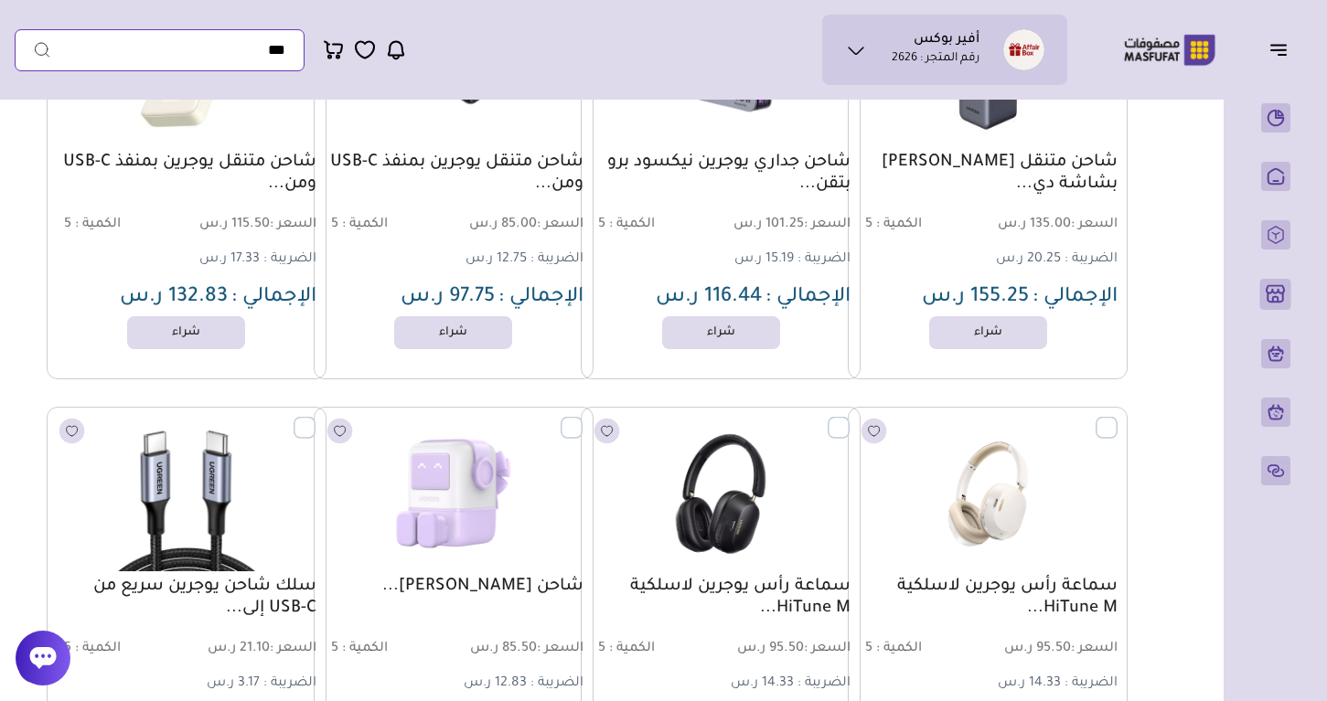
click at [274, 52] on input "text" at bounding box center [160, 50] width 290 height 42
paste input "******"
type input "******"
click at [33, 49] on button "submit" at bounding box center [33, 50] width 37 height 42
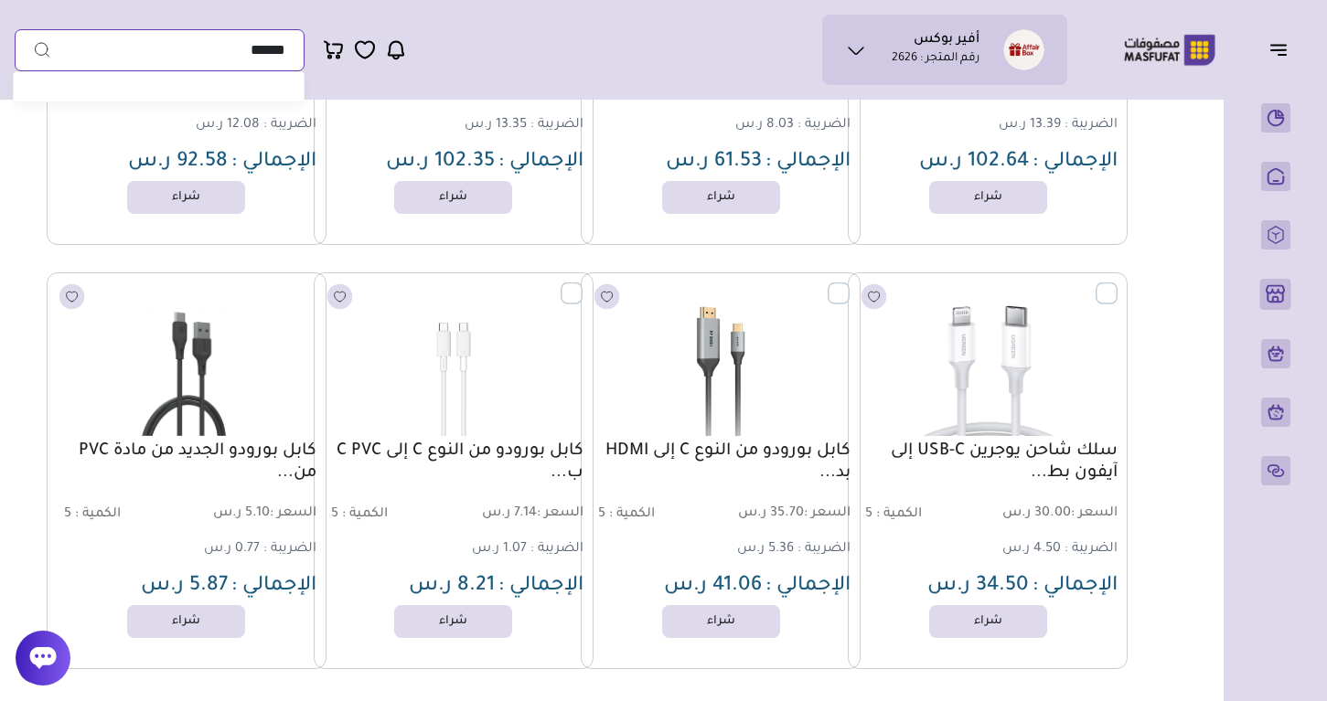
scroll to position [10255, 0]
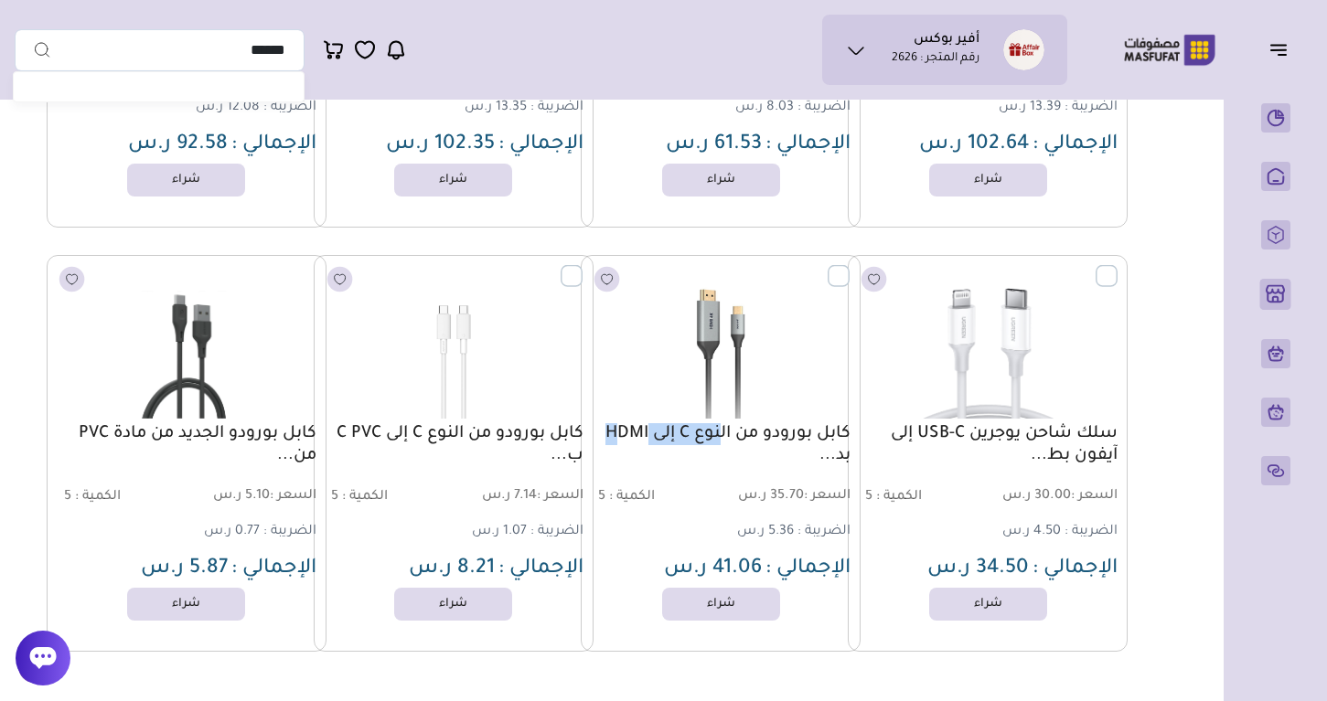
drag, startPoint x: 855, startPoint y: 435, endPoint x: 763, endPoint y: 434, distance: 91.4
click at [763, 434] on div "كابل بورودو من النوع C إلى HDMI بد... السعر : 35.70 ر.س الكمية : 5 الضريبة :" at bounding box center [721, 453] width 280 height 397
copy link "كابل بورودو"
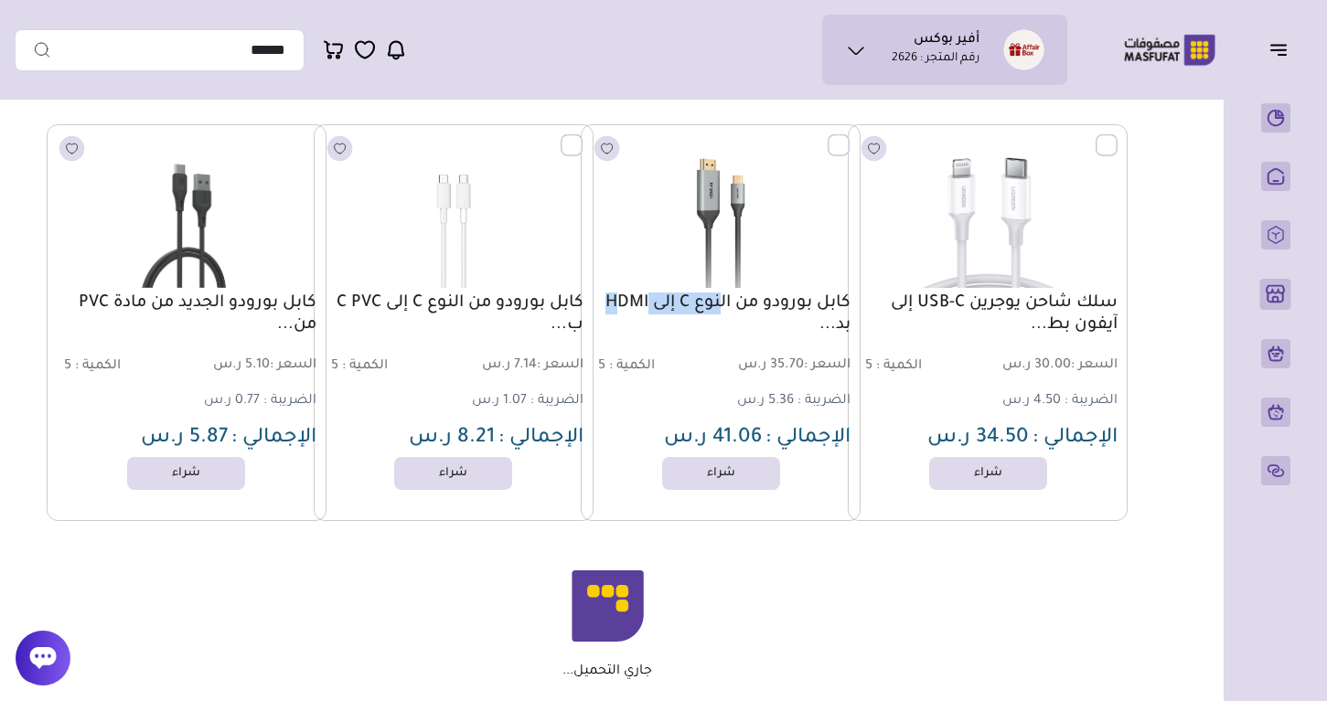
scroll to position [10382, 0]
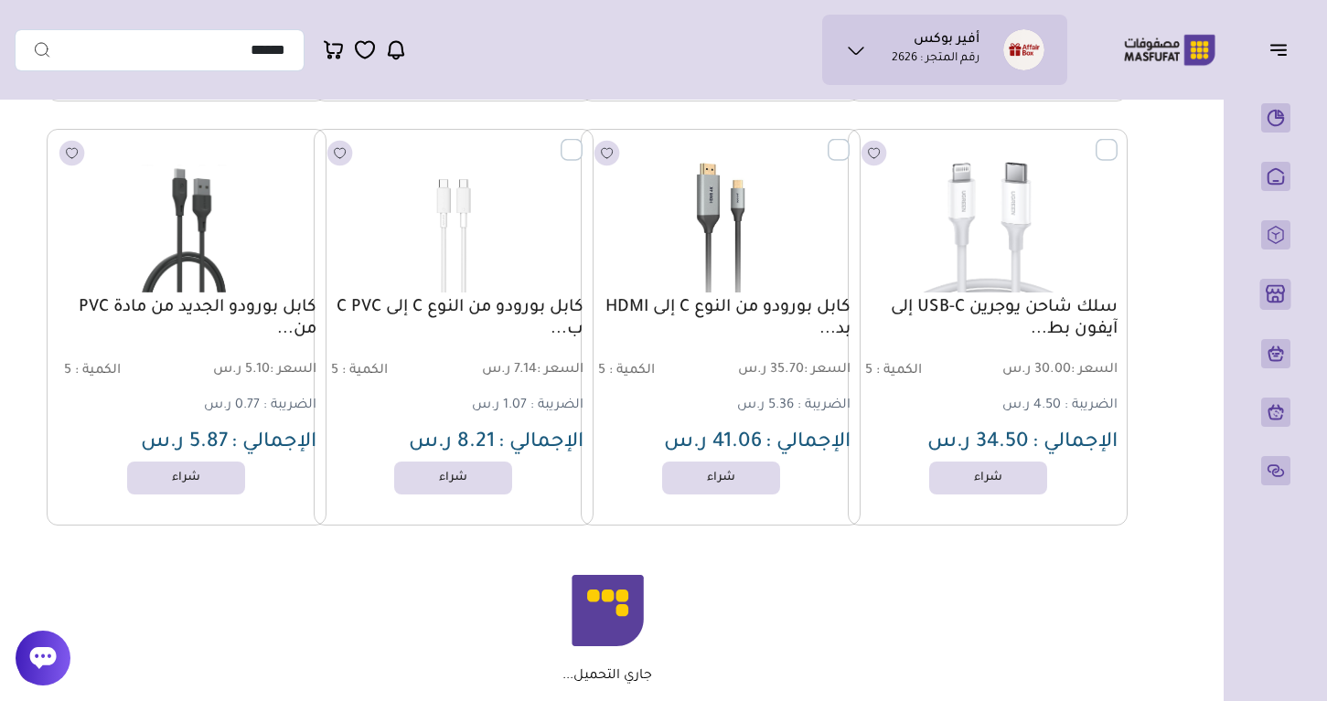
click at [1018, 578] on div "جاري التحميل..." at bounding box center [607, 630] width 1041 height 110
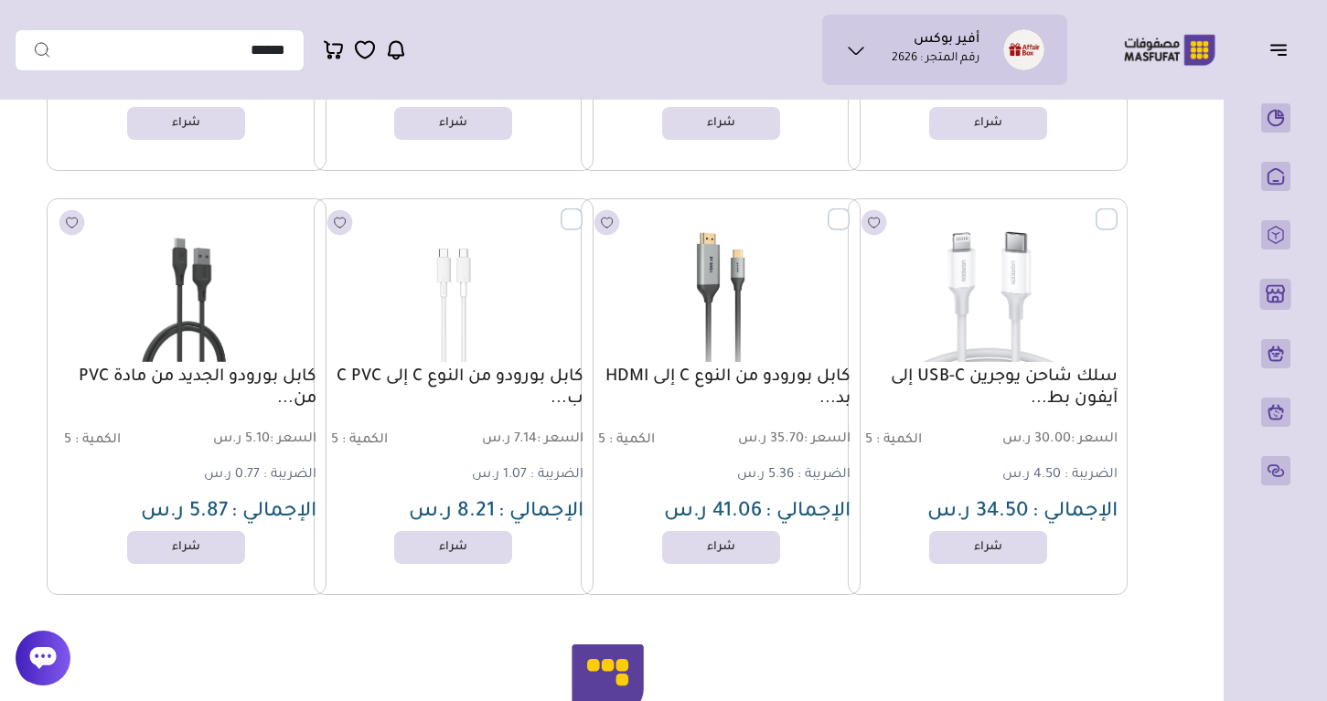
scroll to position [10309, 0]
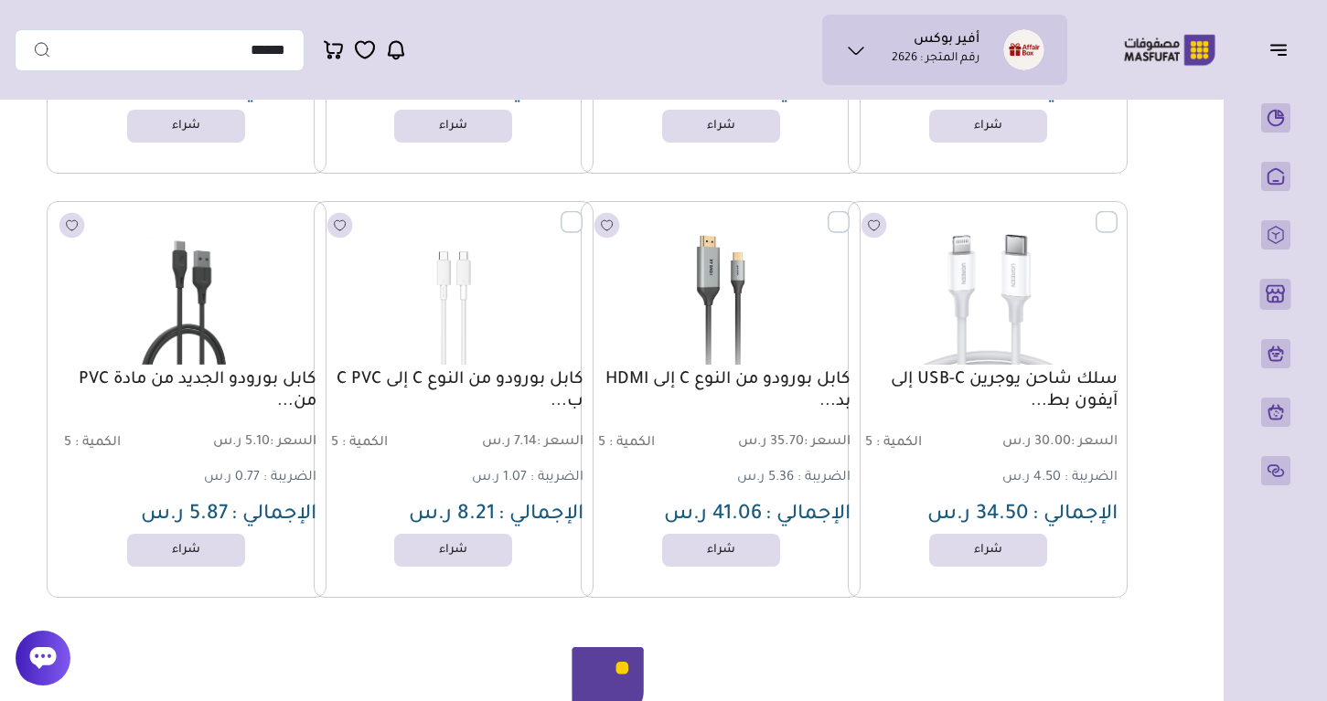
click at [1167, 37] on img at bounding box center [1169, 50] width 117 height 36
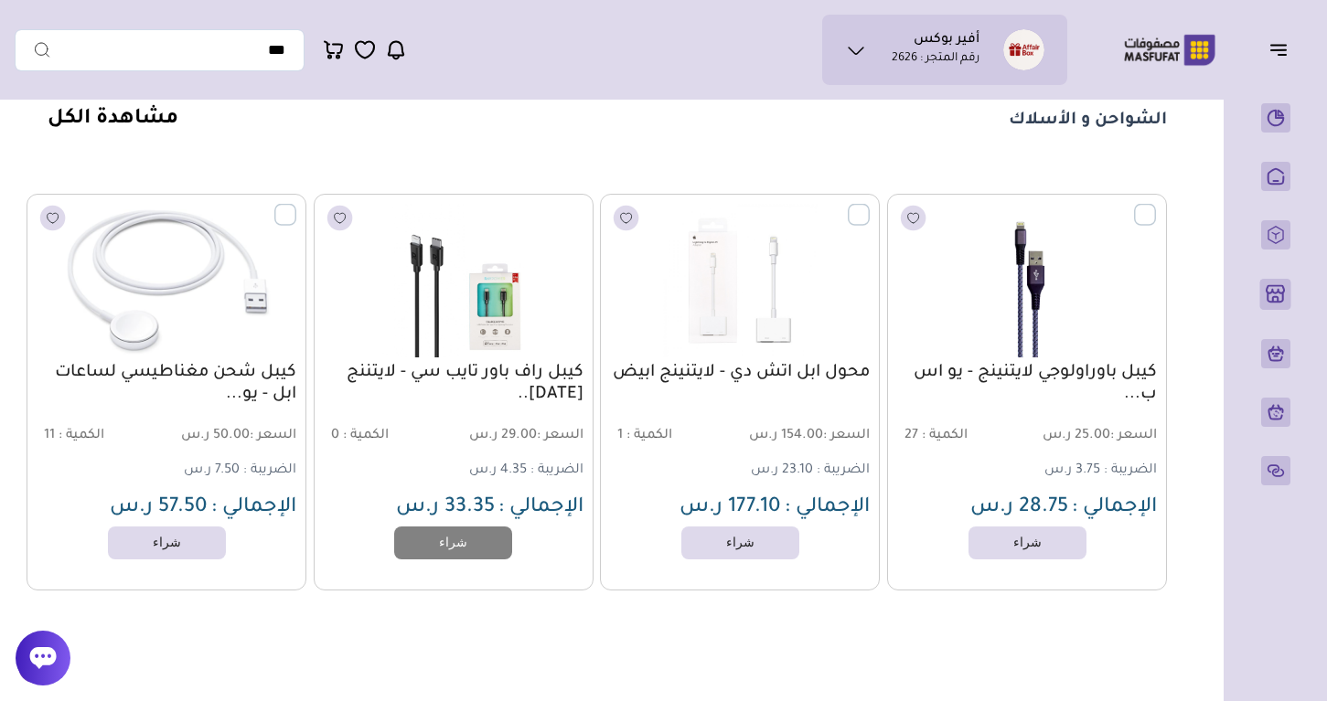
scroll to position [2426, 0]
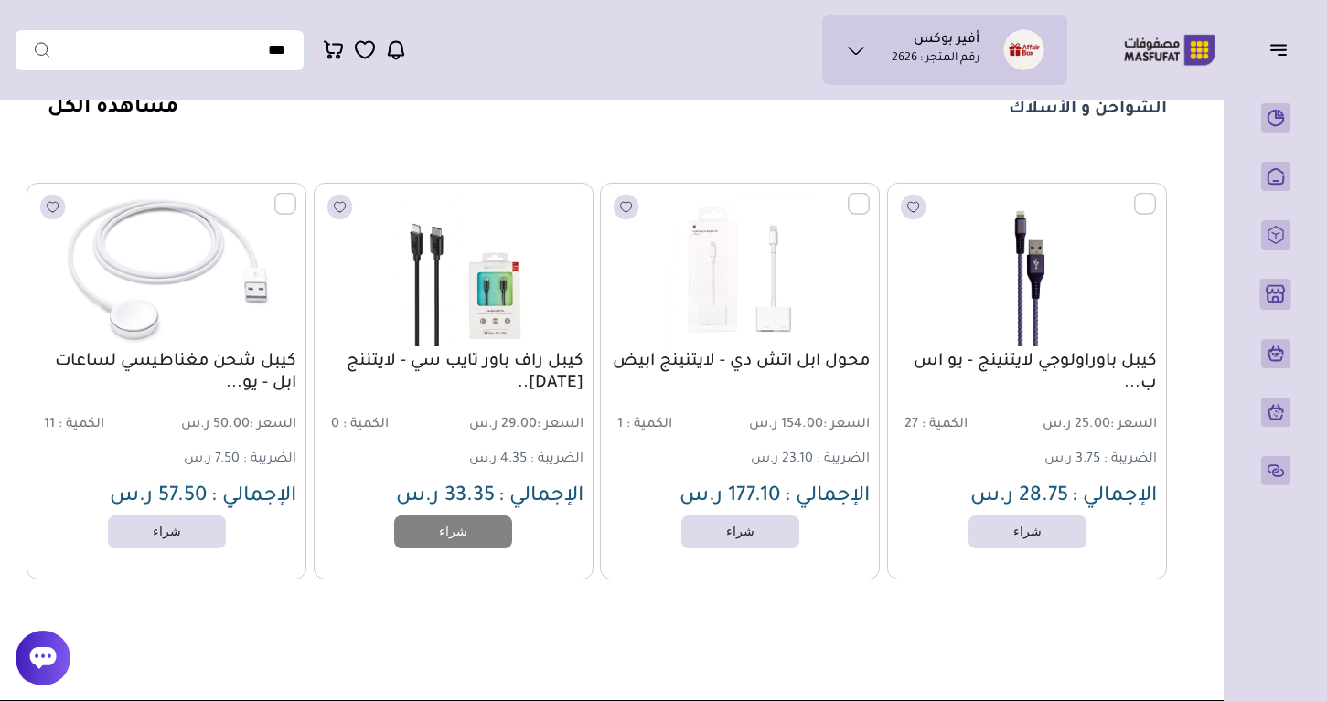
drag, startPoint x: 876, startPoint y: 357, endPoint x: 732, endPoint y: 368, distance: 143.9
click at [732, 368] on div "محول ابل اتش دي - لايتنينج ابيض السعر : 154.00 ر.س الكمية : 1" at bounding box center [740, 381] width 280 height 397
copy link "محول ابل اتش دي"
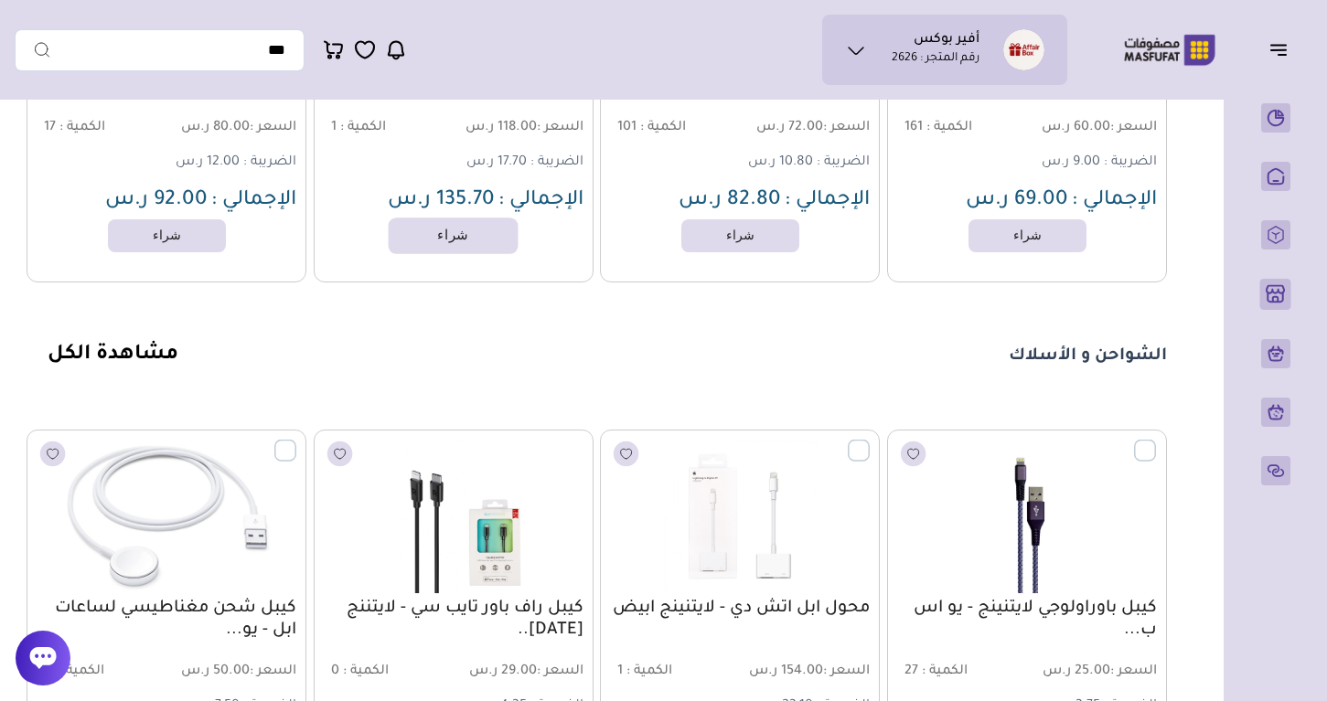
scroll to position [2181, 0]
click at [137, 356] on link "مشاهدة الكل" at bounding box center [113, 354] width 131 height 22
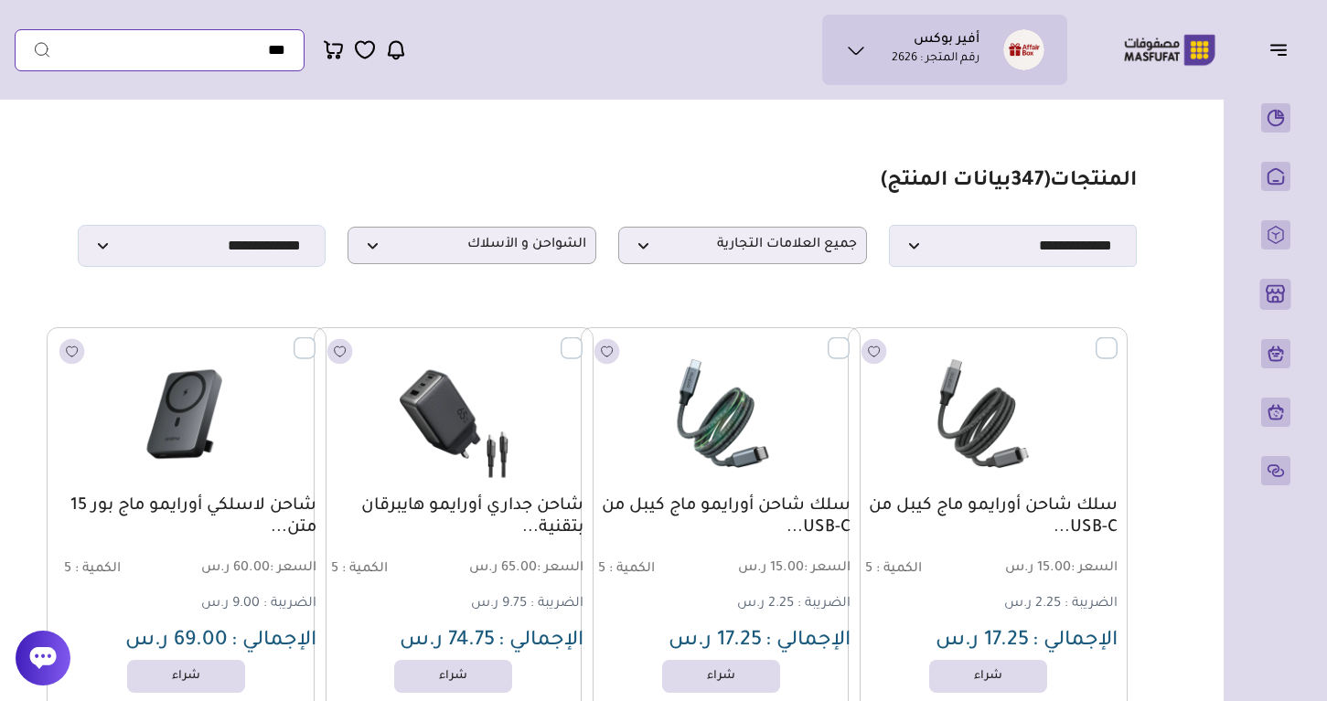
click at [251, 43] on input "text" at bounding box center [160, 50] width 290 height 42
type input "***"
click at [33, 49] on button "submit" at bounding box center [33, 50] width 37 height 42
paste input "******"
type input "******"
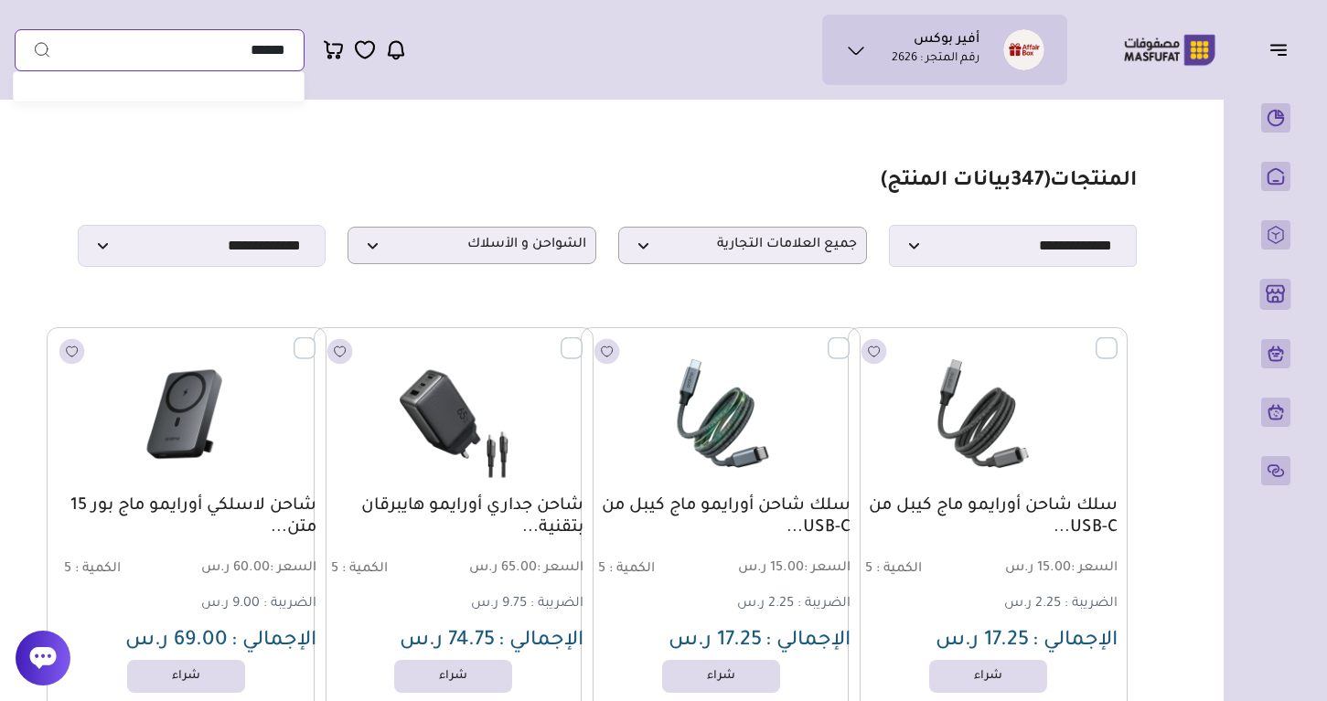
click at [33, 49] on button "submit" at bounding box center [33, 50] width 37 height 42
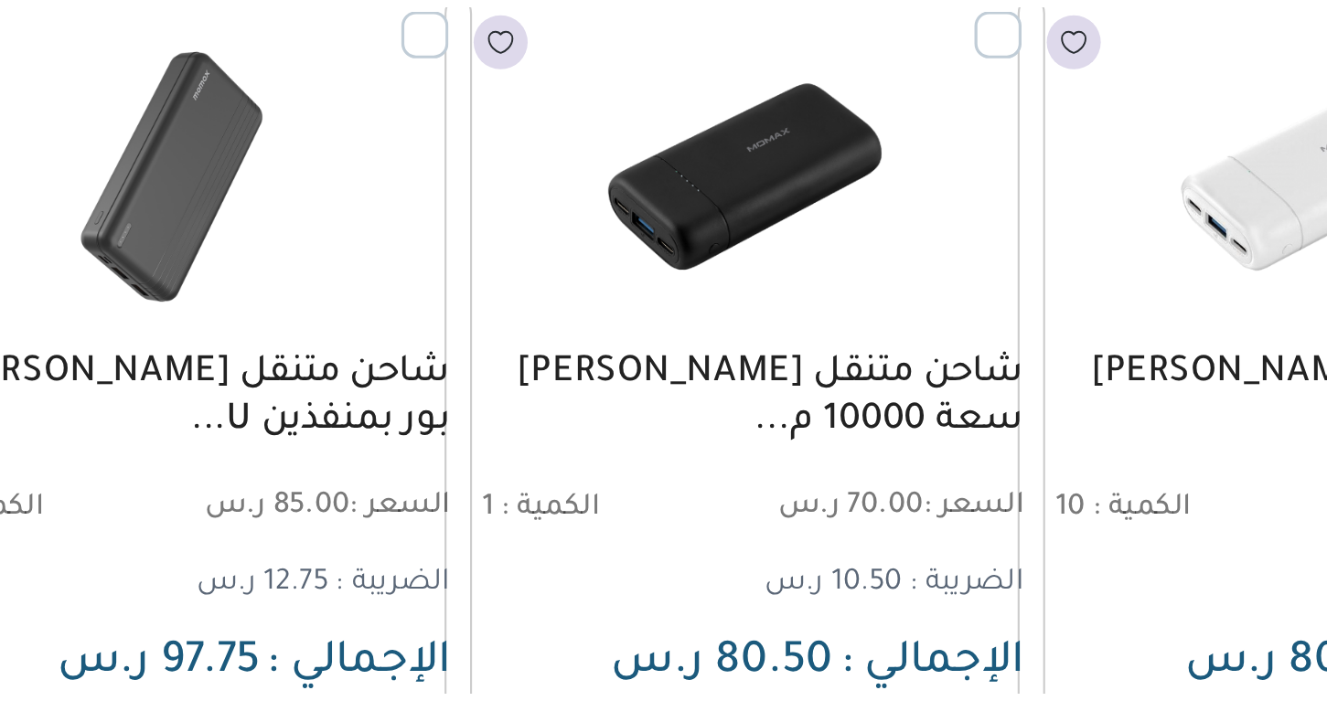
scroll to position [81, 0]
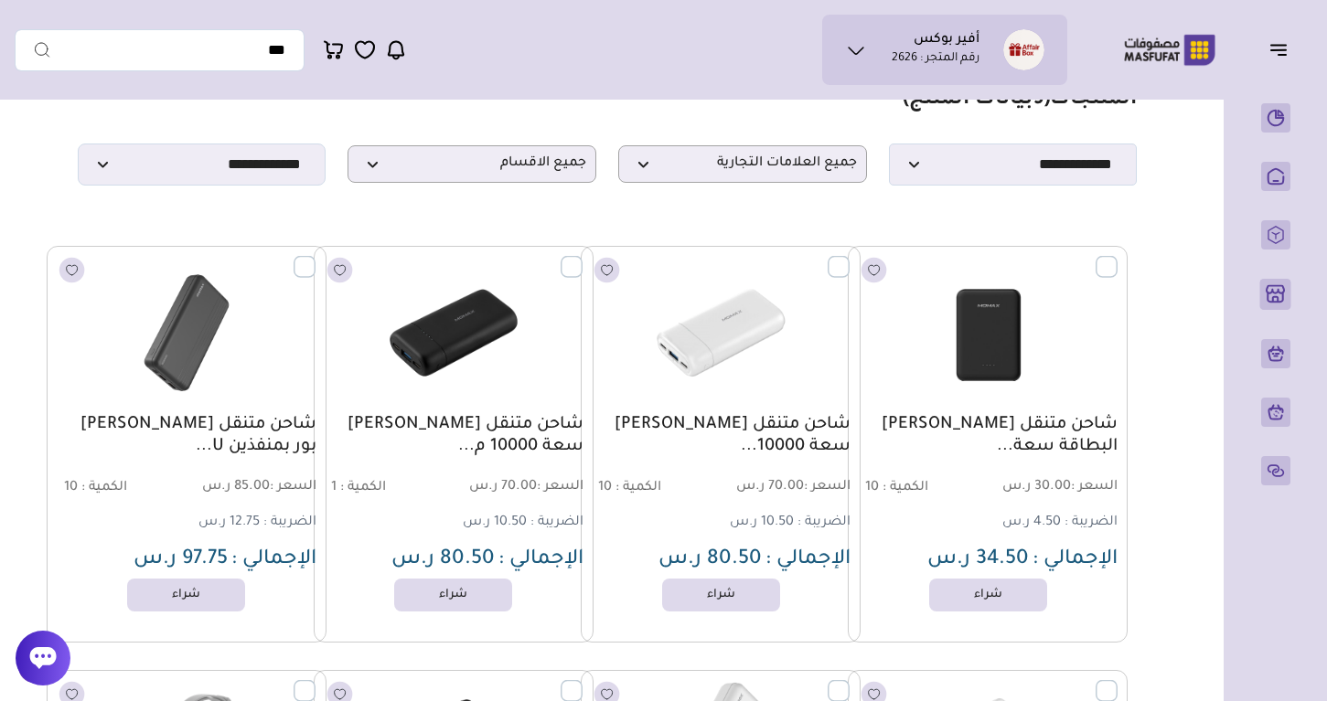
click at [744, 430] on link "شاحن متنقل موماكس صغير سعة 10000..." at bounding box center [721, 436] width 260 height 44
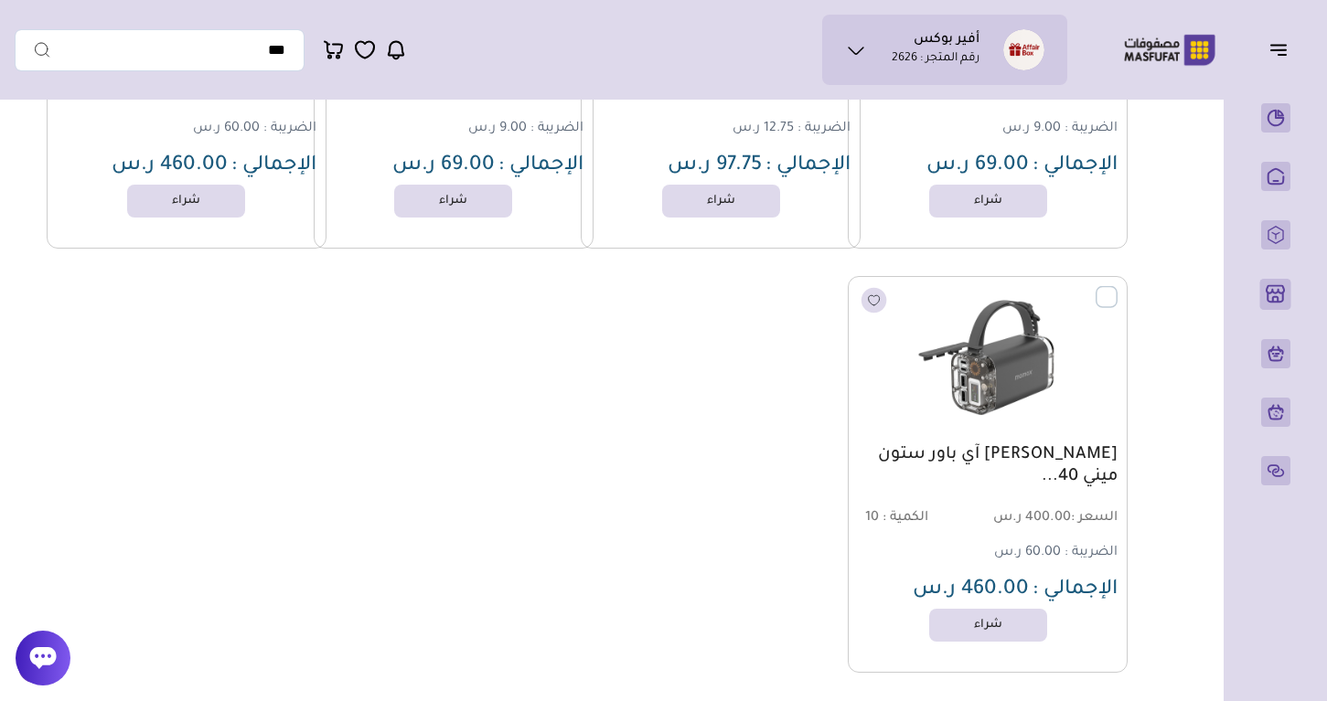
scroll to position [935, 0]
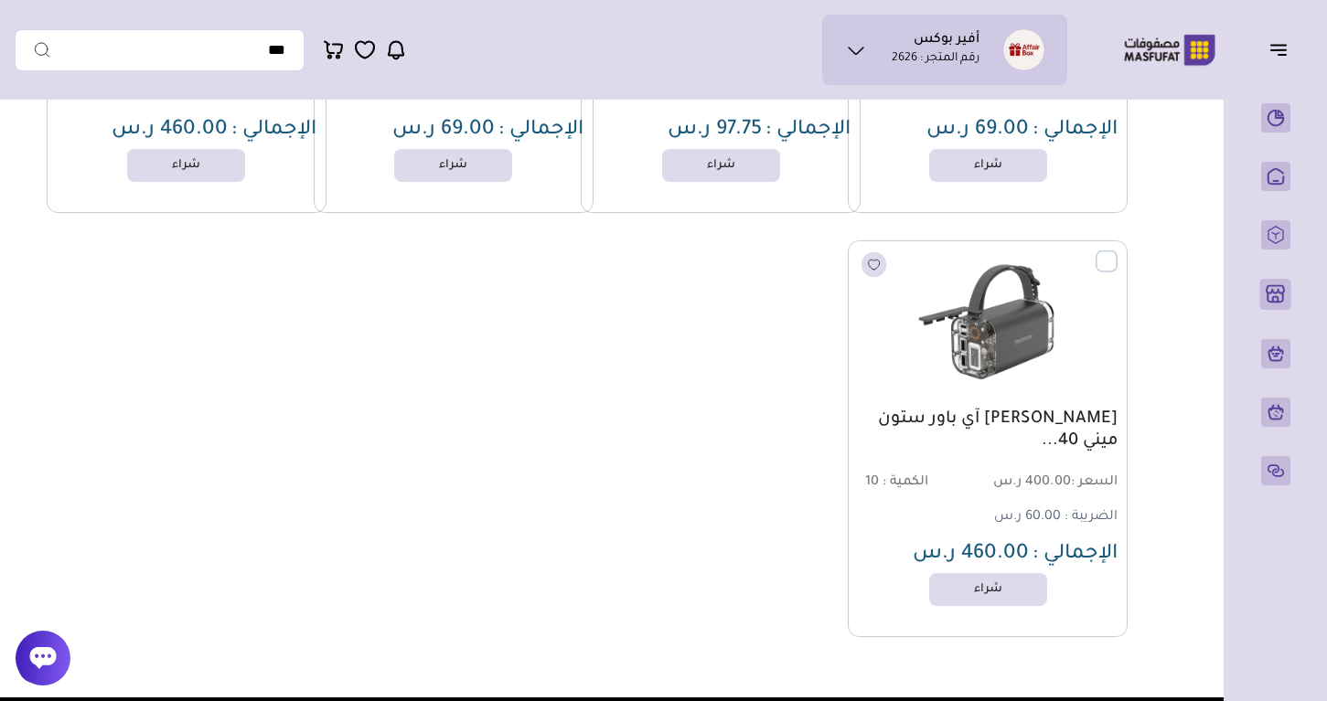
click at [238, 71] on div "أفير بوكس رقم المتجر : 2626 محفظتي" at bounding box center [541, 50] width 1052 height 70
click at [239, 52] on input "text" at bounding box center [160, 50] width 290 height 42
paste input "**********"
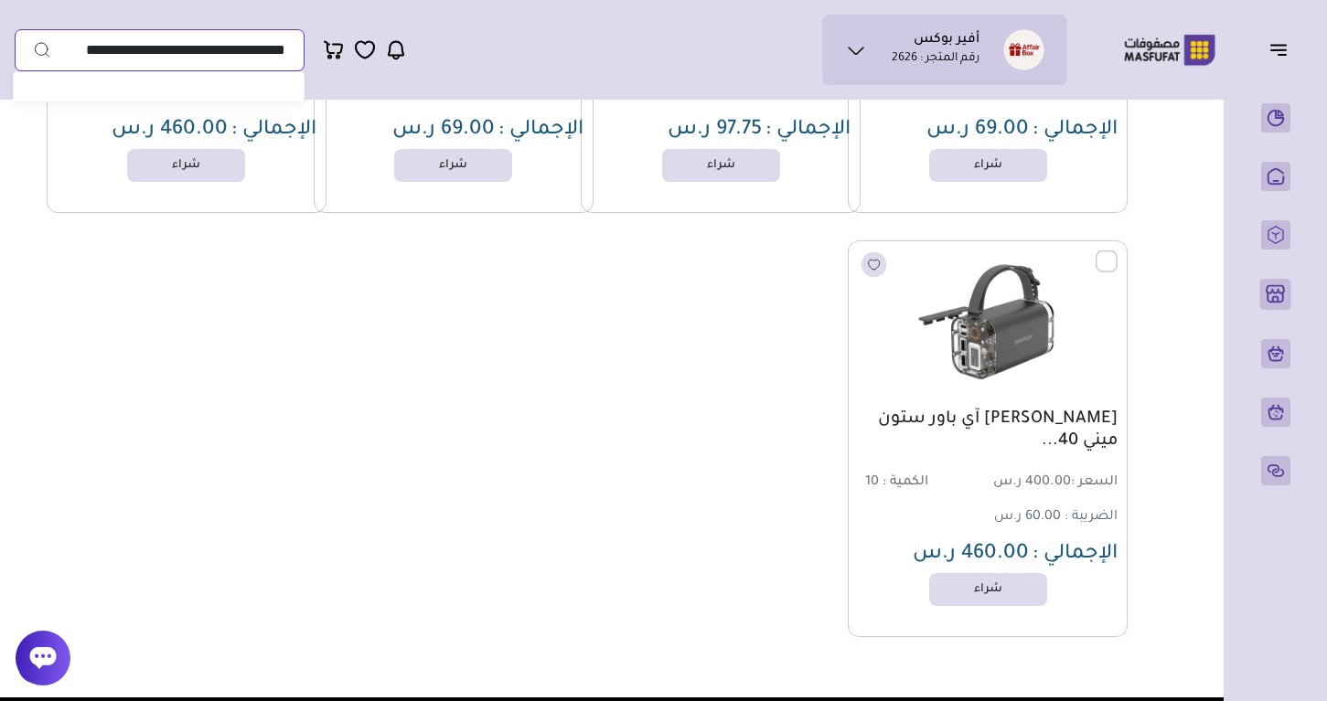
type input "**********"
click at [33, 49] on button "submit" at bounding box center [33, 50] width 37 height 42
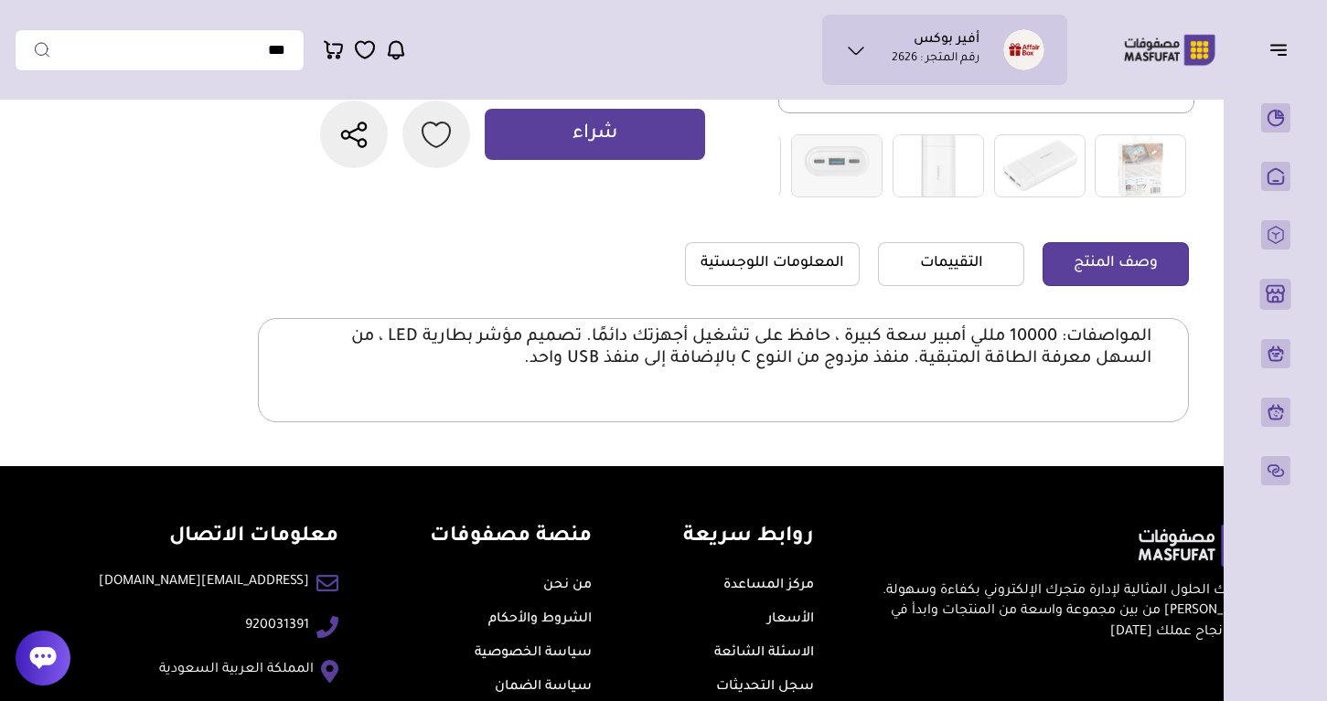
scroll to position [445, 0]
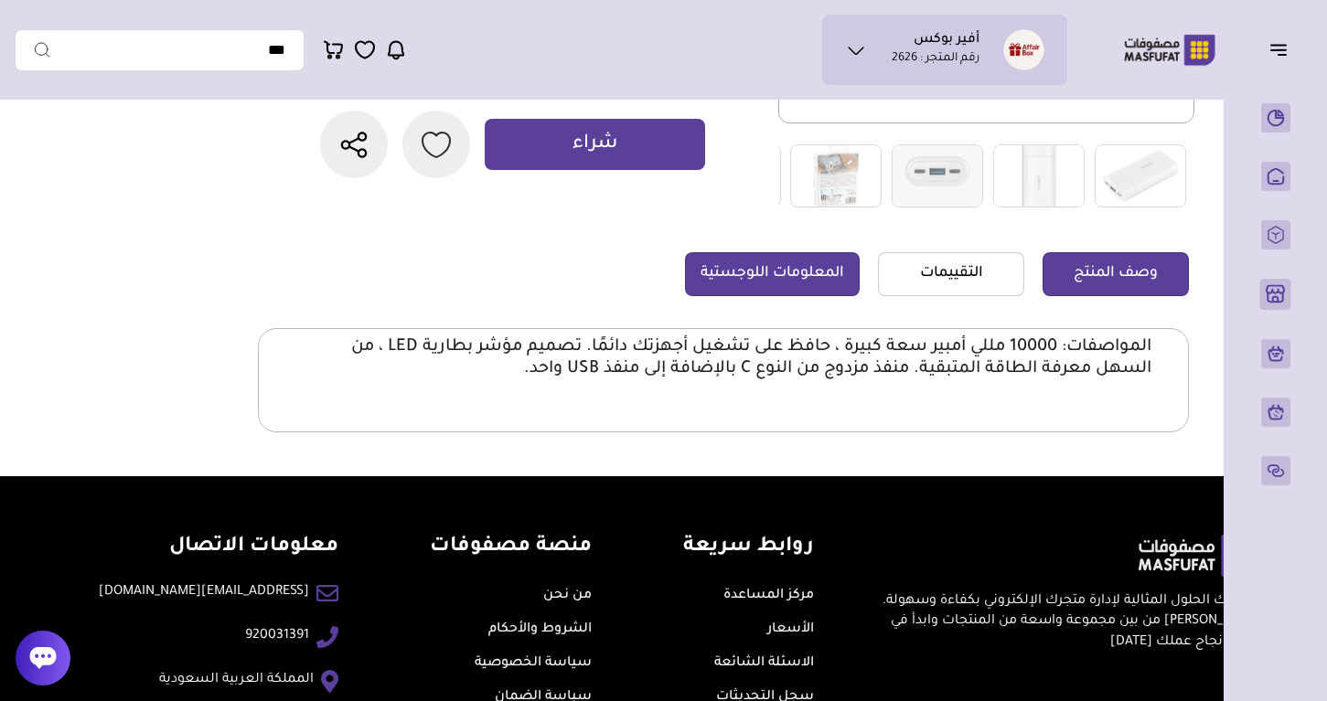
click at [797, 261] on link "المعلومات اللوجستية" at bounding box center [772, 274] width 175 height 44
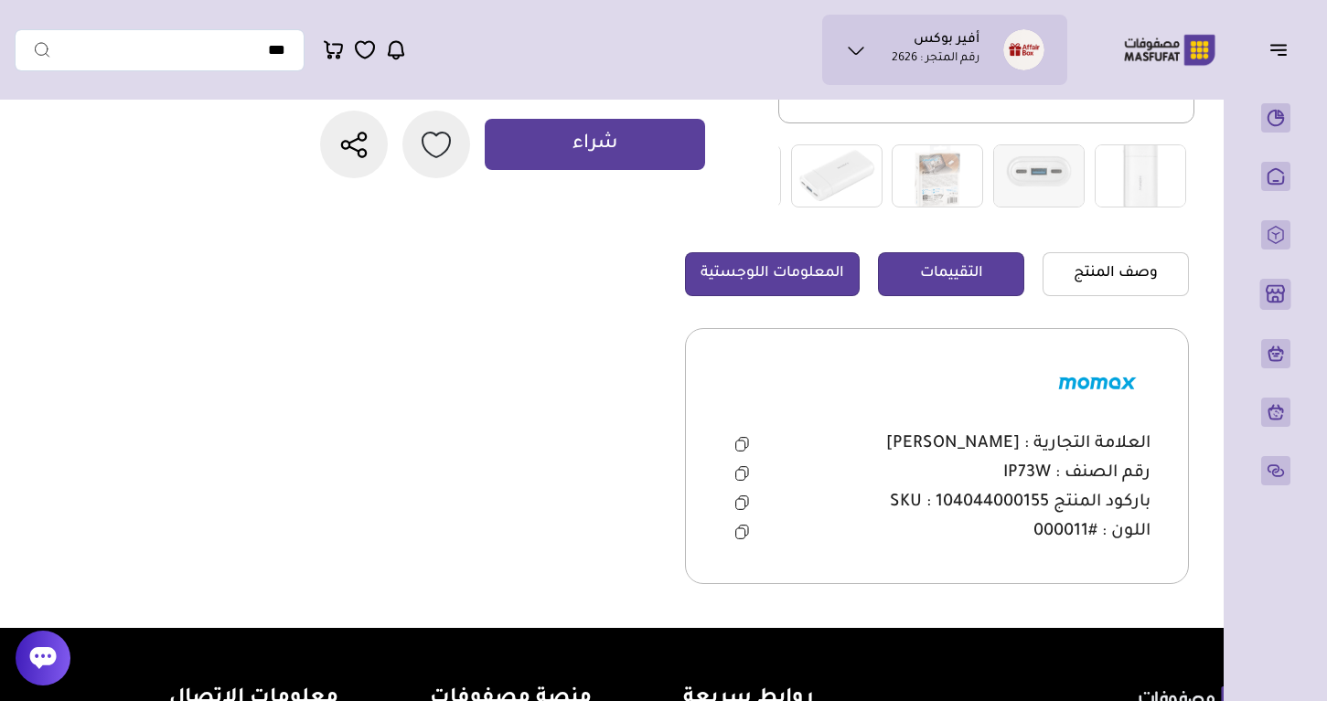
click at [946, 261] on link "التقييمات" at bounding box center [951, 274] width 146 height 44
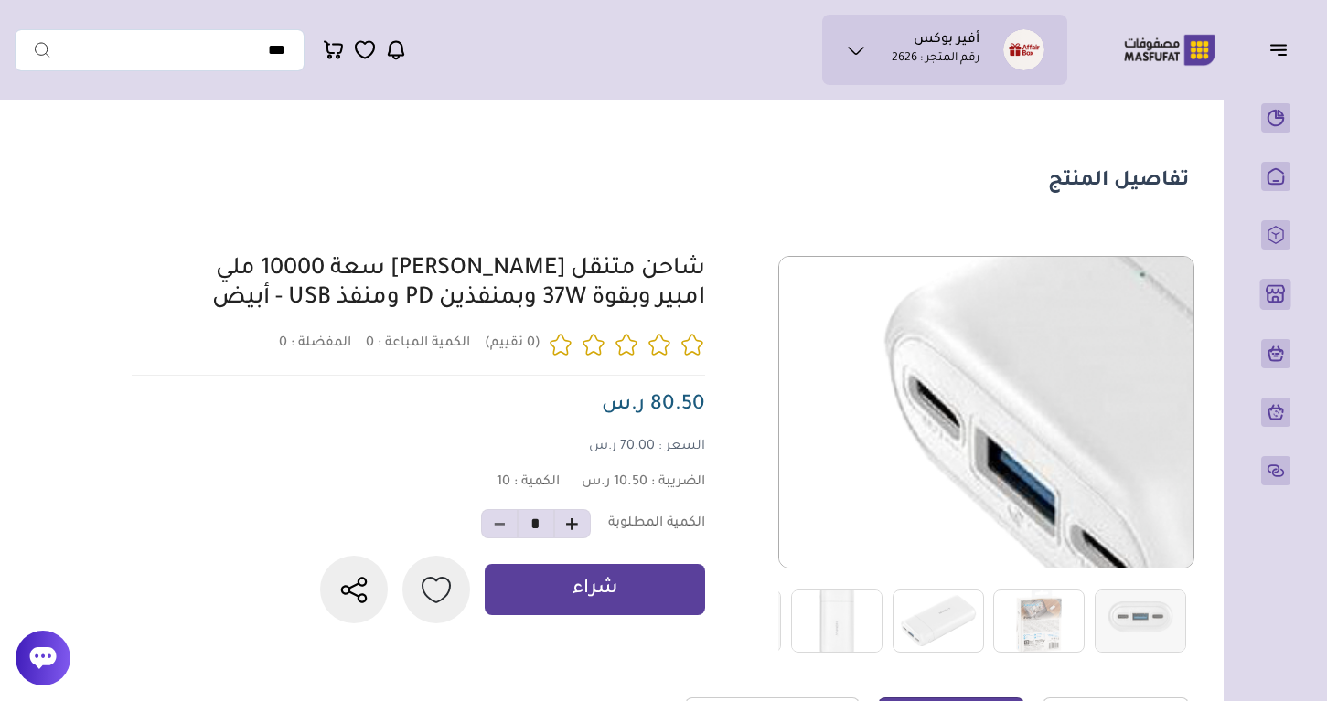
scroll to position [0, 0]
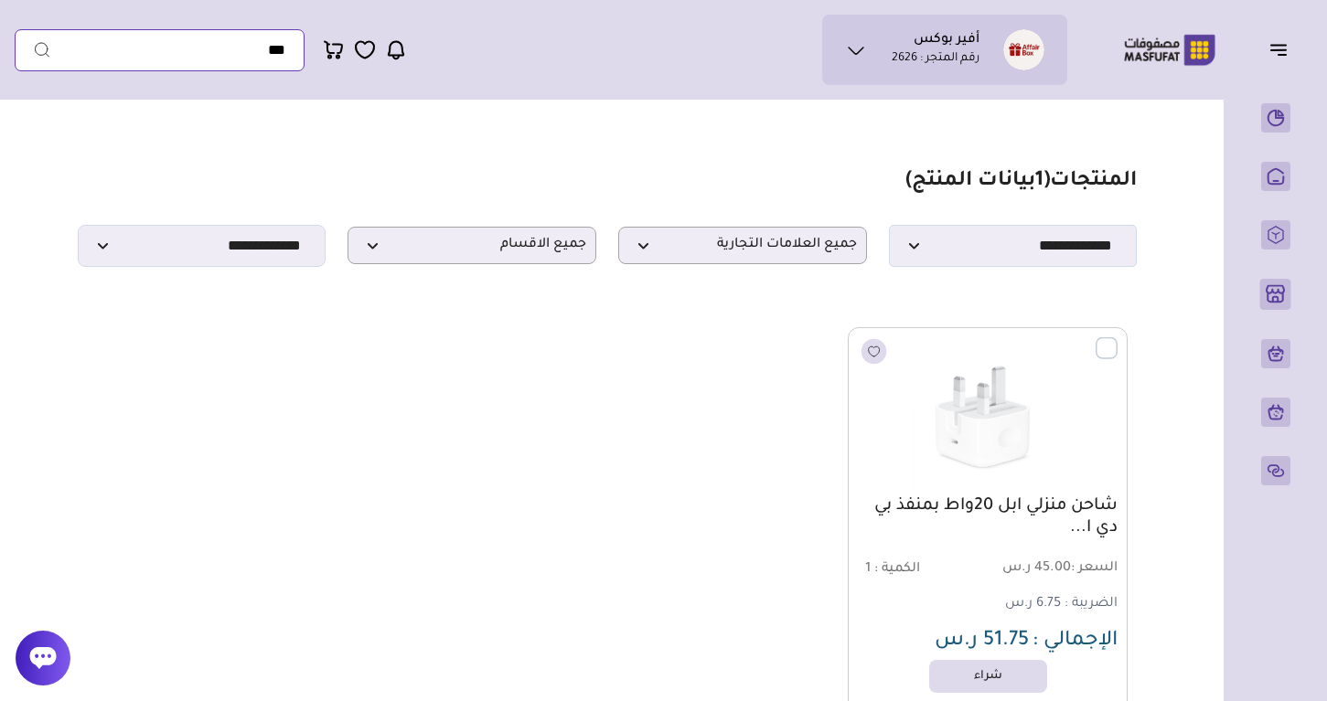
click at [230, 54] on input "text" at bounding box center [160, 50] width 290 height 42
type input "***"
click at [33, 49] on button "submit" at bounding box center [33, 50] width 37 height 42
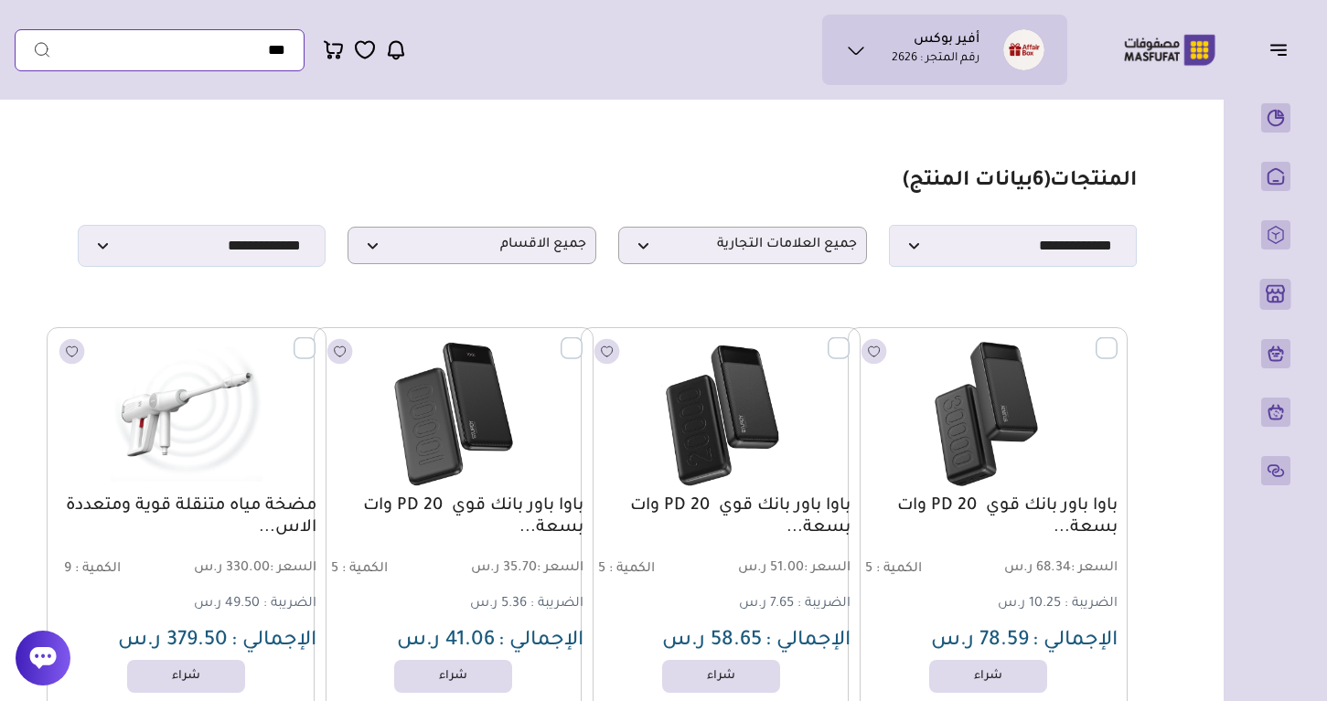
click at [226, 53] on input "text" at bounding box center [160, 50] width 290 height 42
type input "***"
click at [33, 49] on button "submit" at bounding box center [33, 50] width 37 height 42
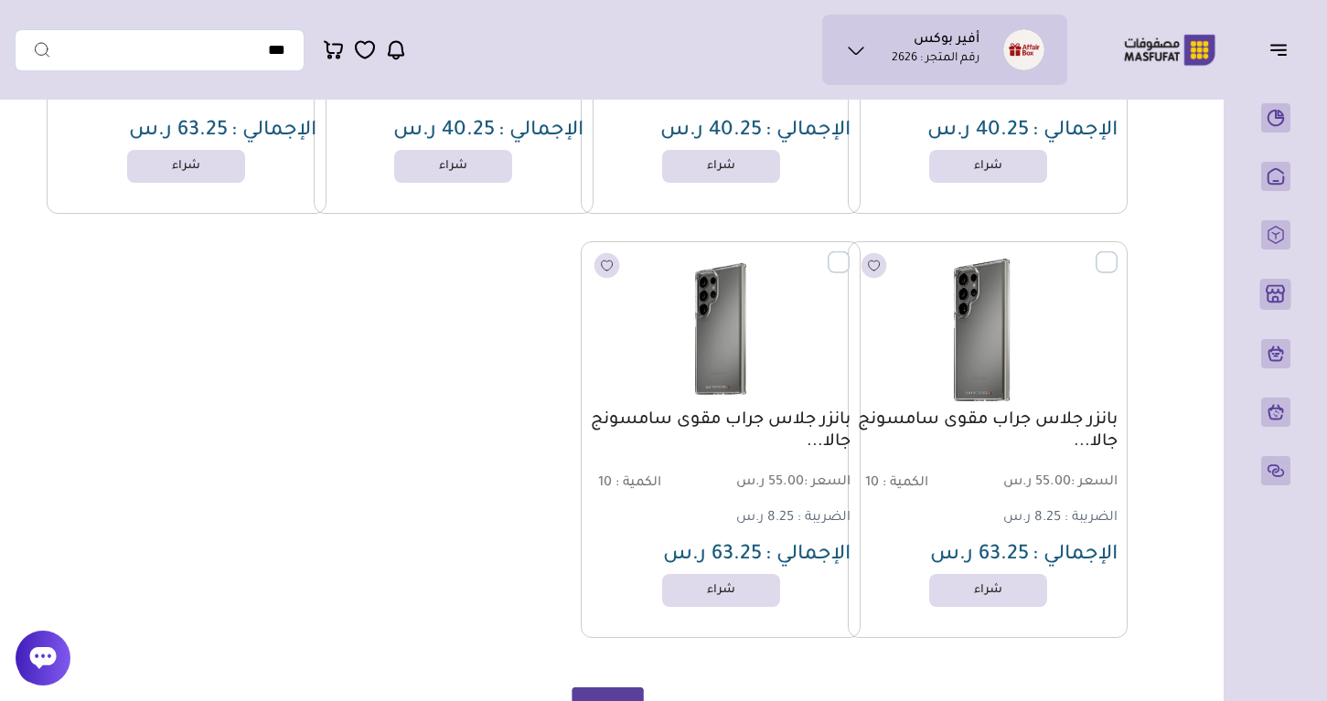
scroll to position [341, 0]
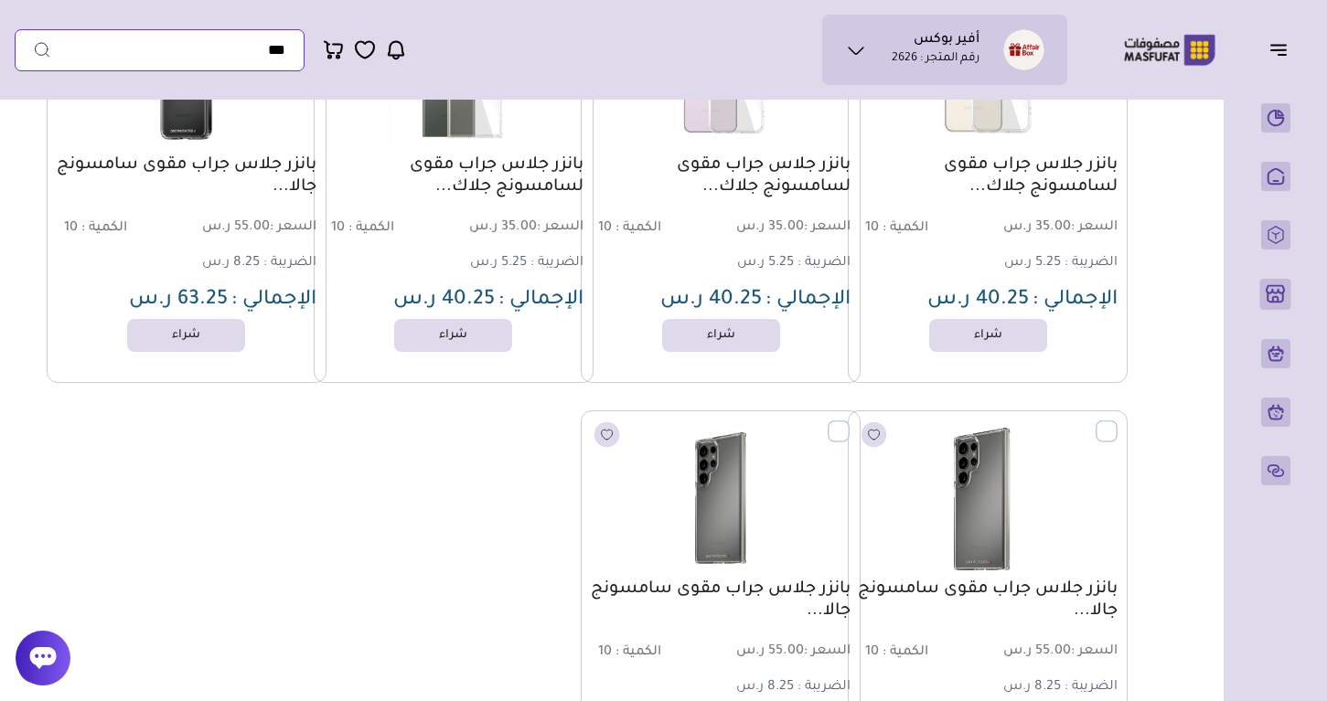
click at [248, 64] on input "text" at bounding box center [160, 50] width 290 height 42
type input "***"
click at [33, 49] on button "submit" at bounding box center [33, 50] width 37 height 42
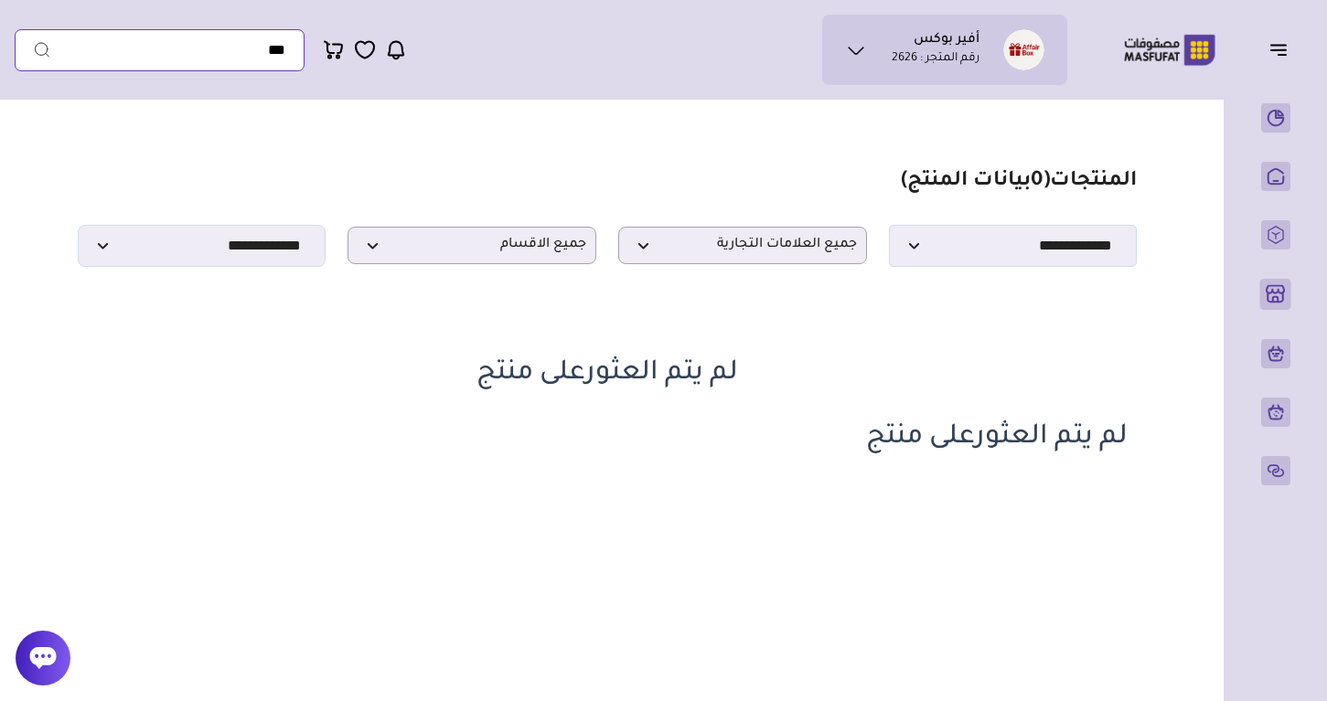
click at [250, 51] on input "text" at bounding box center [160, 50] width 290 height 42
type input "******"
click at [33, 49] on button "submit" at bounding box center [33, 50] width 37 height 42
click at [239, 52] on input "text" at bounding box center [160, 50] width 290 height 42
paste input "*******"
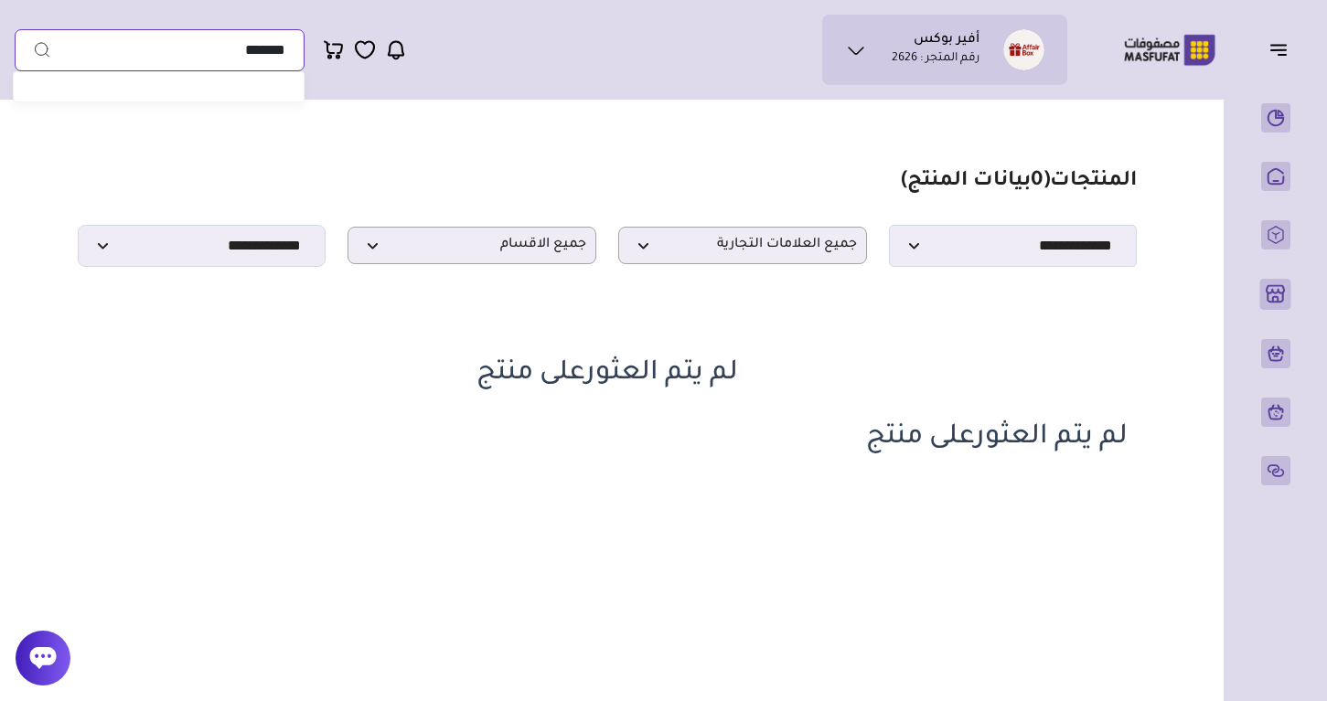
type input "*******"
click at [33, 49] on button "submit" at bounding box center [33, 50] width 37 height 42
click at [229, 46] on input "text" at bounding box center [160, 50] width 290 height 42
type input "******"
click at [33, 49] on button "submit" at bounding box center [33, 50] width 37 height 42
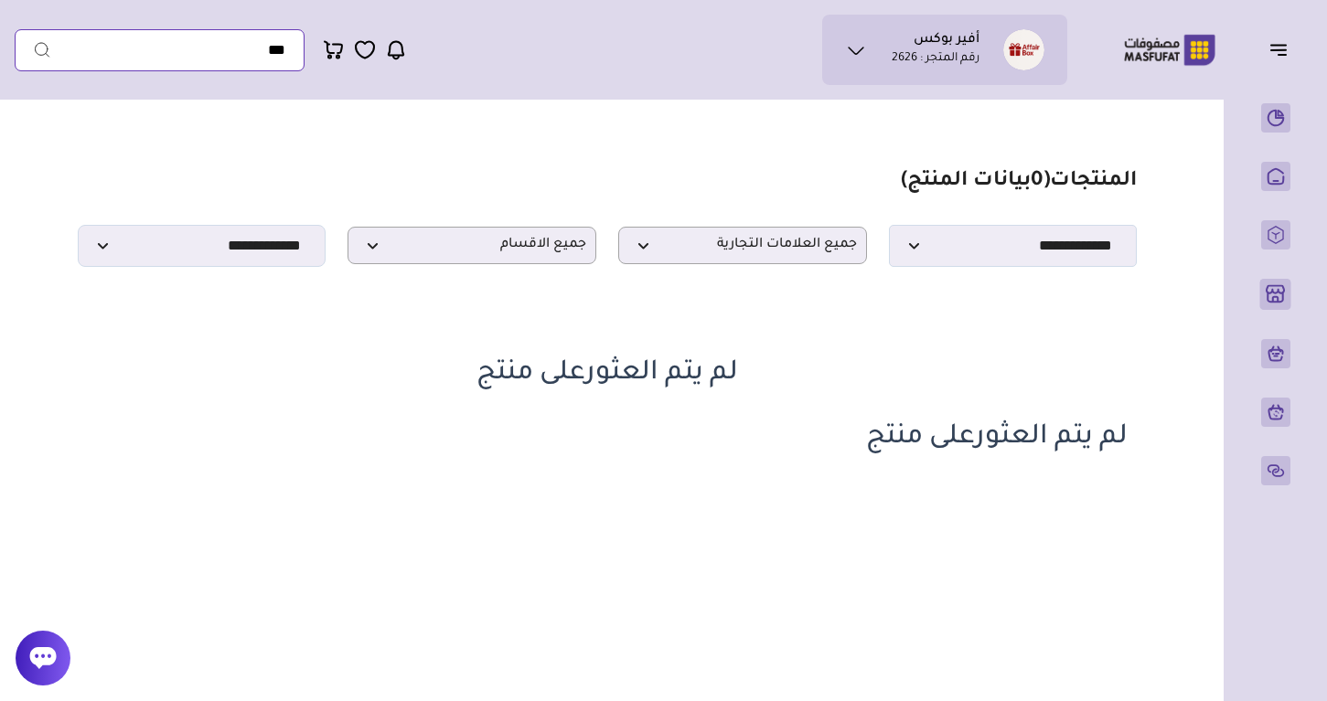
click at [239, 57] on input "text" at bounding box center [160, 50] width 290 height 42
type input "*"
type input "***"
click at [33, 49] on button "submit" at bounding box center [33, 50] width 37 height 42
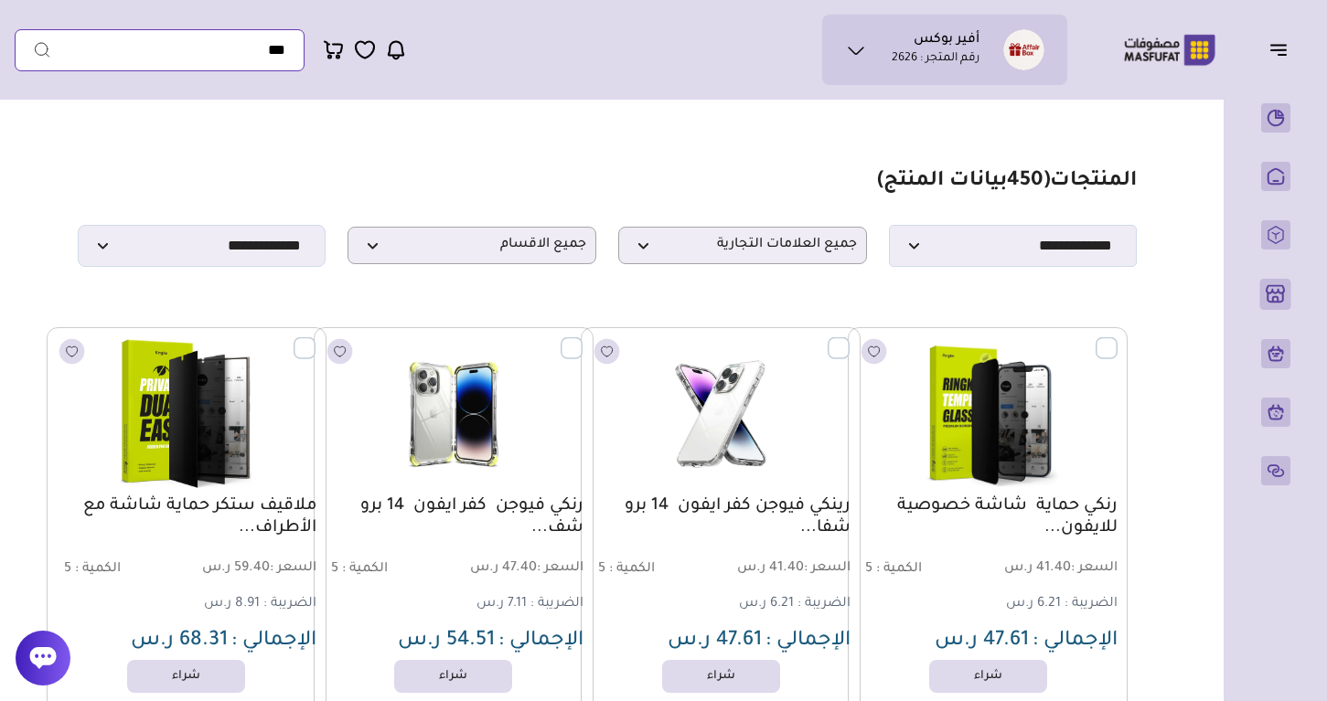
click at [255, 65] on input "text" at bounding box center [160, 50] width 290 height 42
type input "*"
type input "**********"
click at [33, 49] on button "submit" at bounding box center [33, 50] width 37 height 42
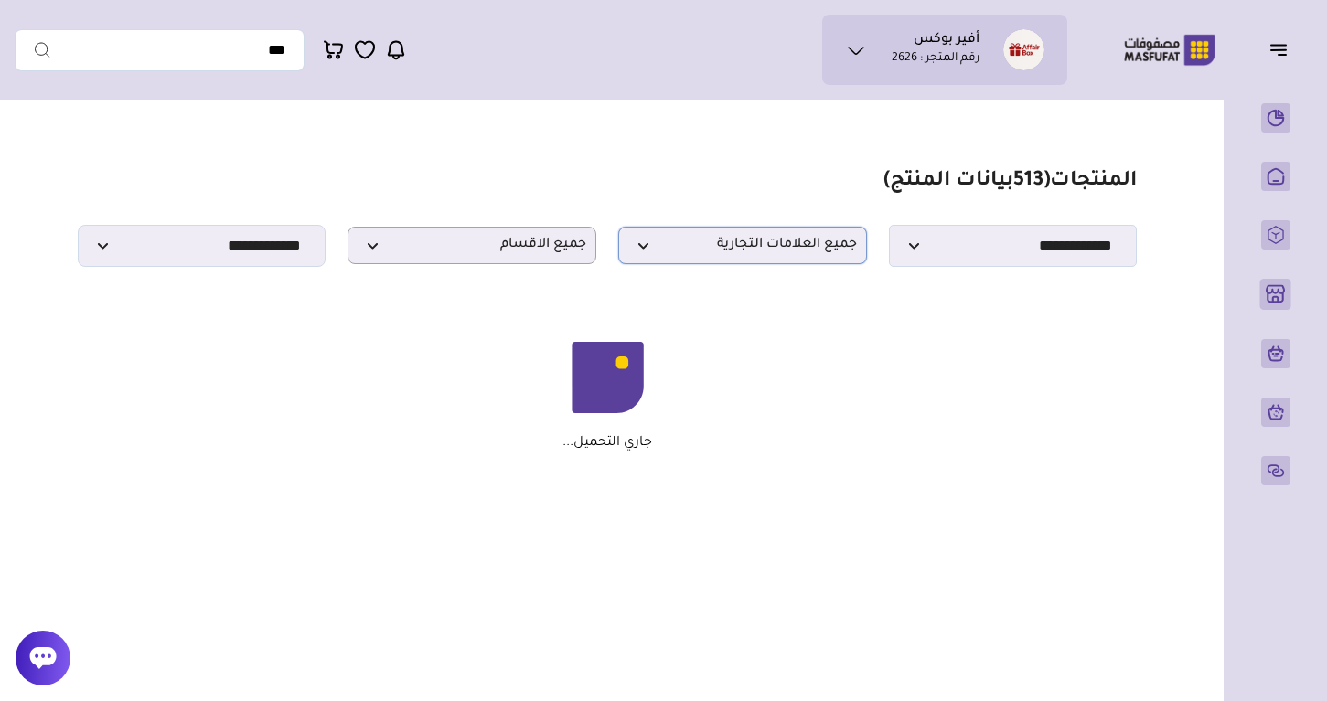
click at [708, 251] on span "جميع العلامات التجارية" at bounding box center [742, 245] width 229 height 17
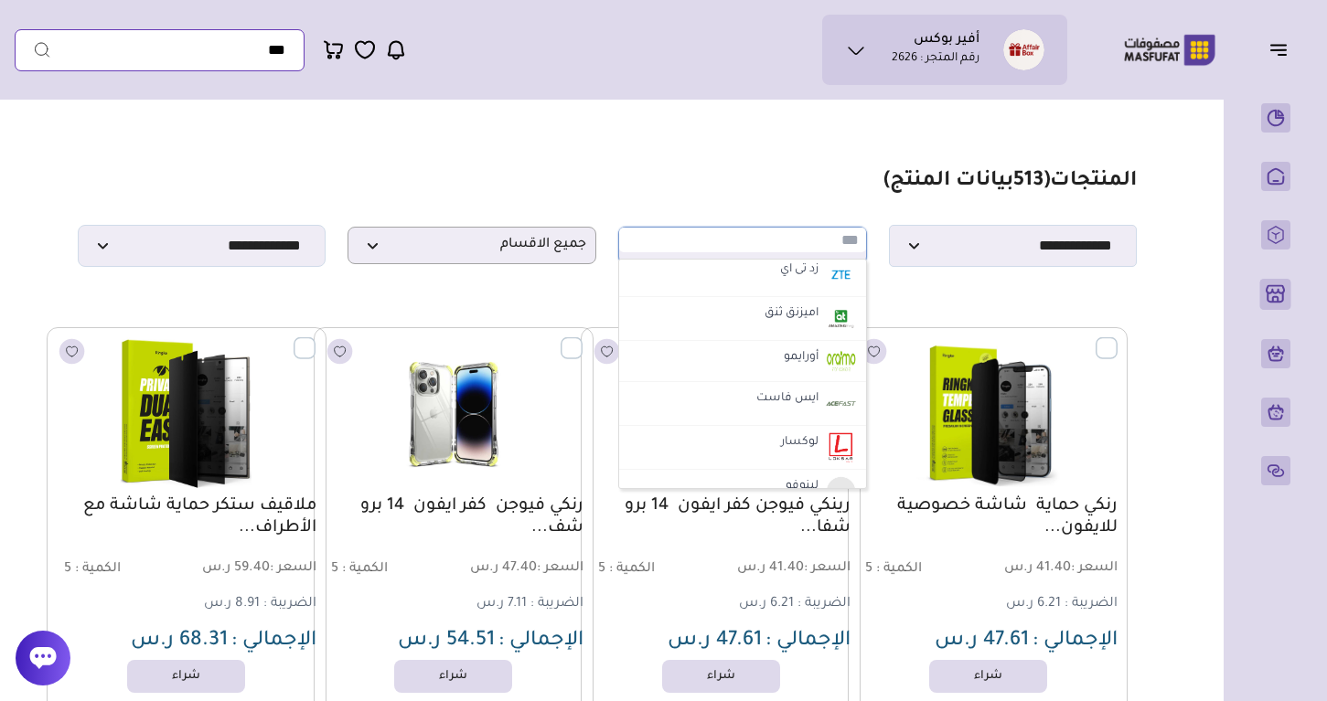
click at [269, 54] on input "text" at bounding box center [160, 50] width 290 height 42
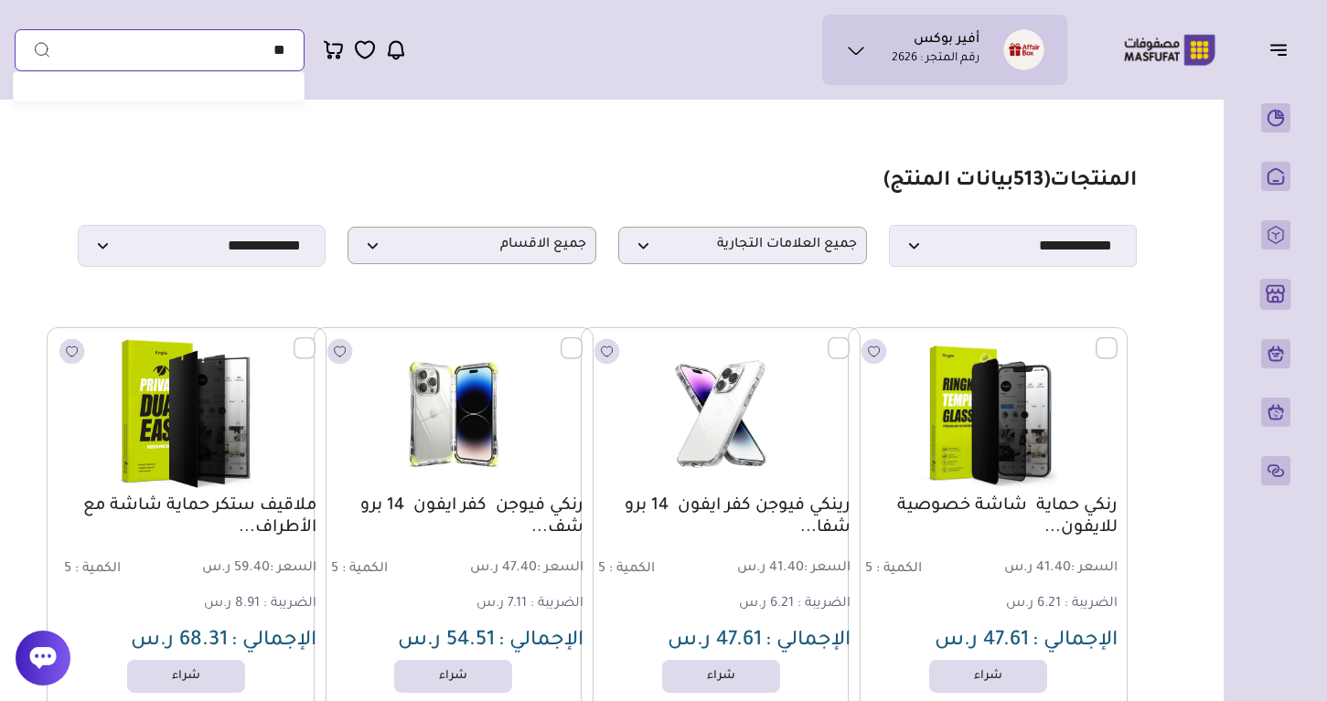
type input "*"
type input "****"
click at [33, 49] on button "submit" at bounding box center [33, 50] width 37 height 42
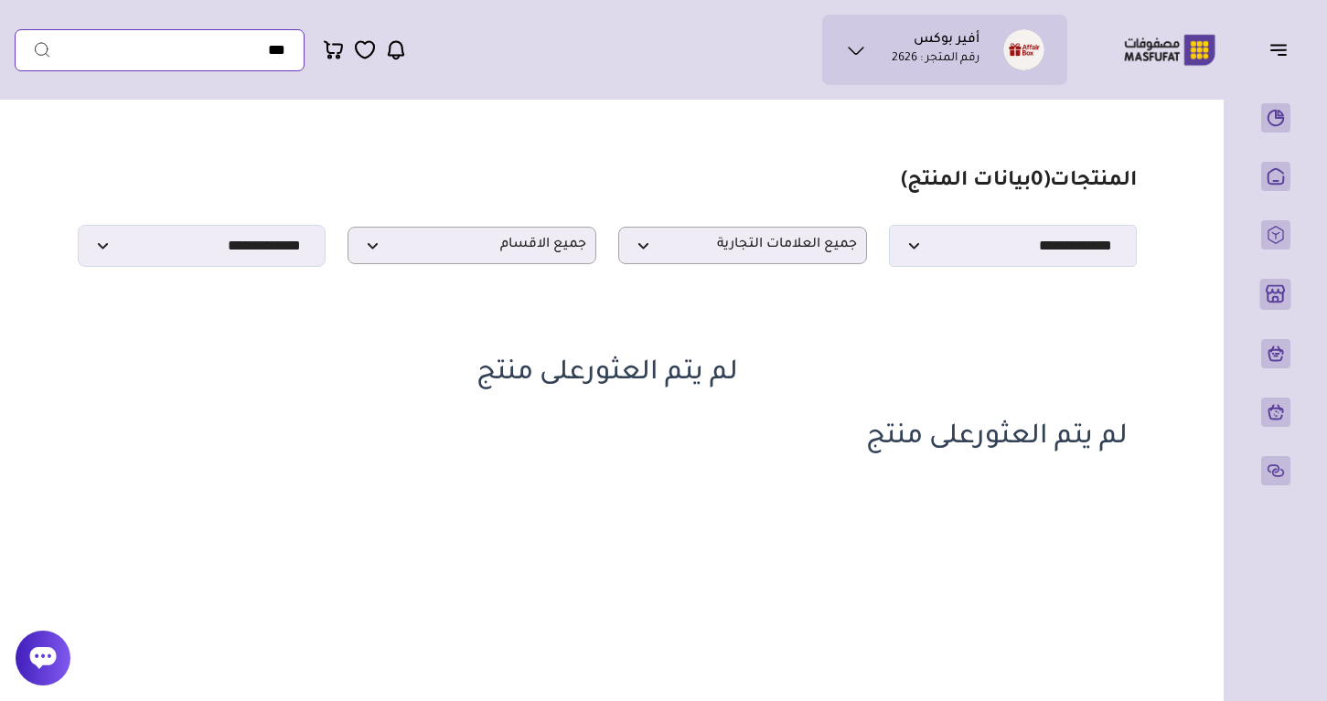
click at [266, 41] on input "text" at bounding box center [160, 50] width 290 height 42
type input "********"
click at [33, 49] on button "submit" at bounding box center [33, 50] width 37 height 42
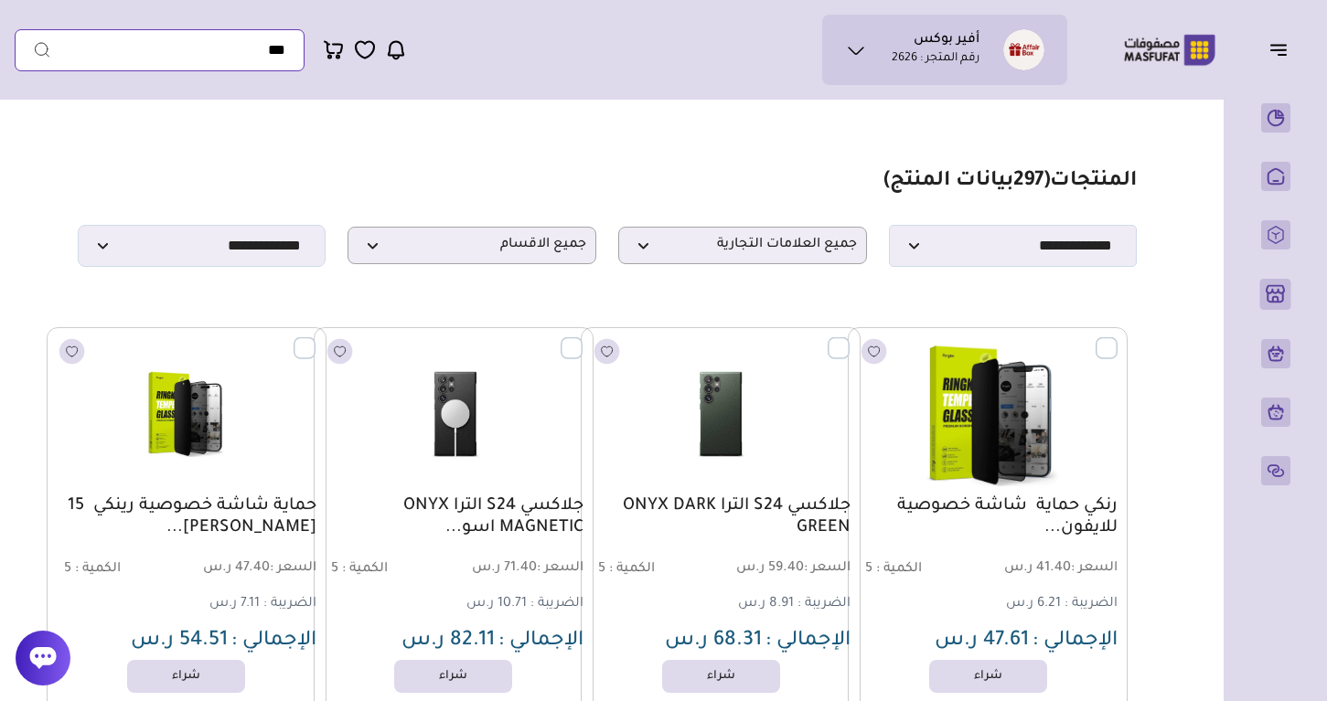
click at [177, 48] on input "text" at bounding box center [160, 50] width 290 height 42
type input "*"
type input "*****"
click at [33, 49] on button "submit" at bounding box center [33, 50] width 37 height 42
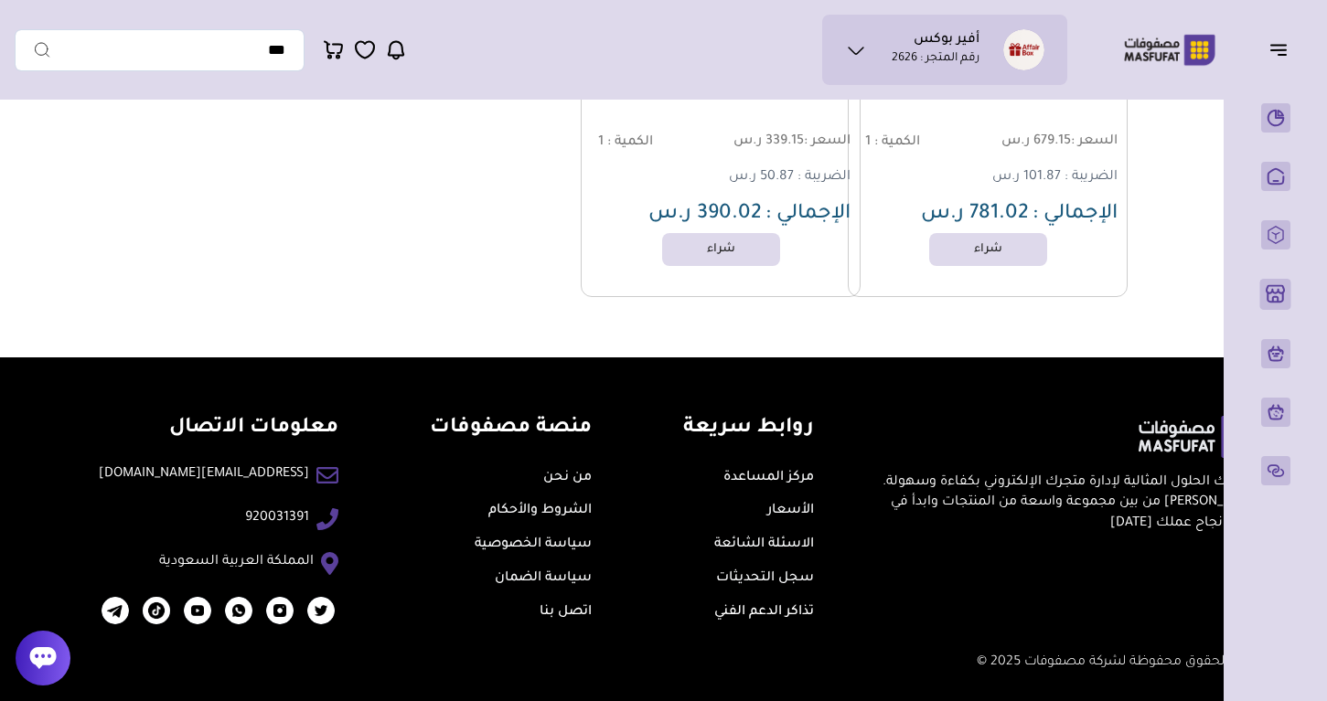
scroll to position [422, 0]
